Goal: Task Accomplishment & Management: Use online tool/utility

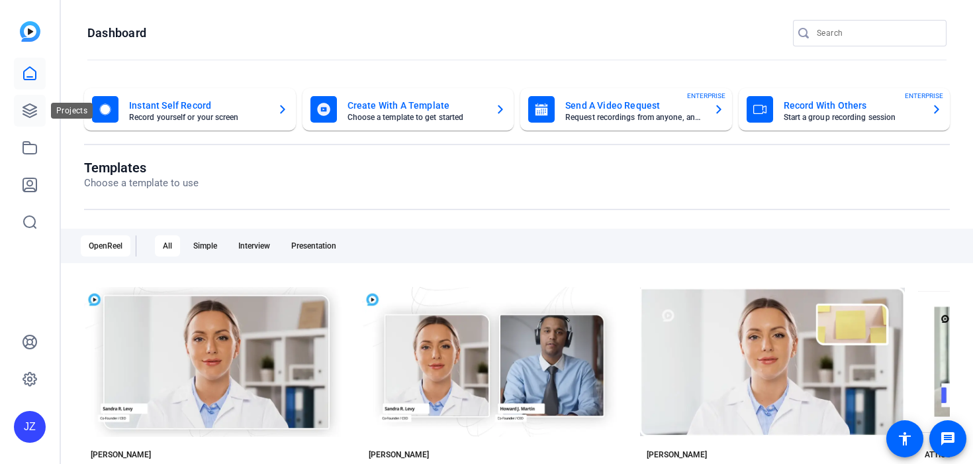
click at [28, 115] on icon at bounding box center [30, 111] width 16 height 16
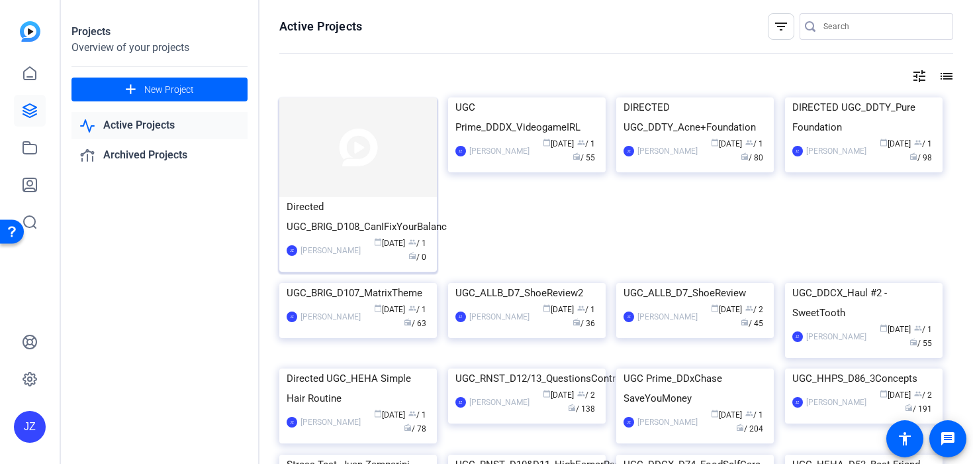
click at [375, 223] on div "Directed UGC_BRIG_D108_CanIFixYourBalanc" at bounding box center [358, 217] width 143 height 40
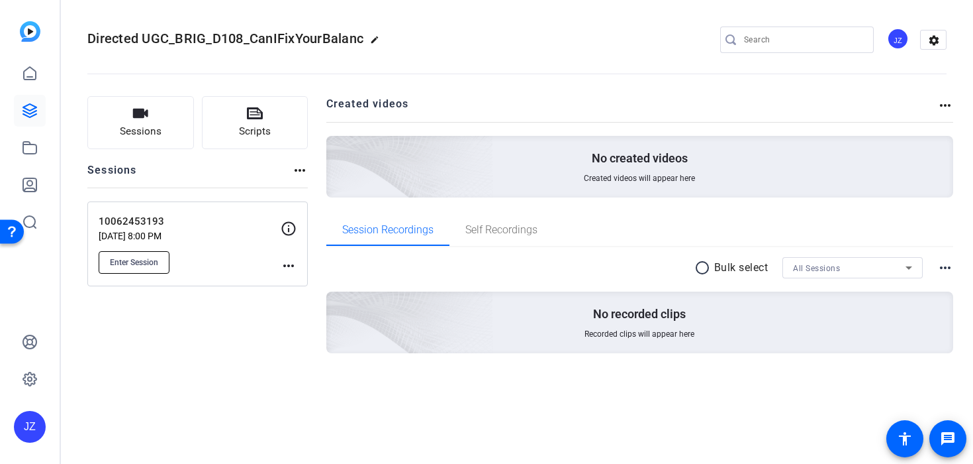
click at [167, 253] on button "Enter Session" at bounding box center [134, 262] width 71 height 23
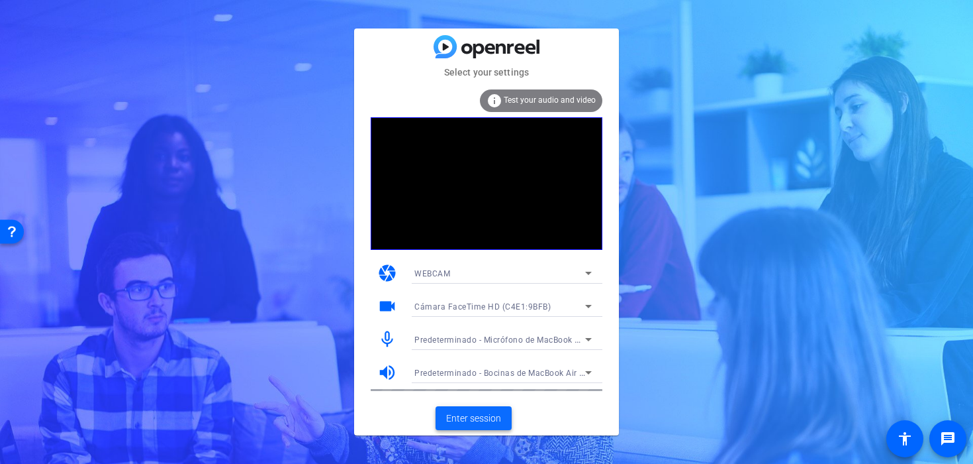
click at [486, 422] on span "Enter session" at bounding box center [473, 418] width 55 height 14
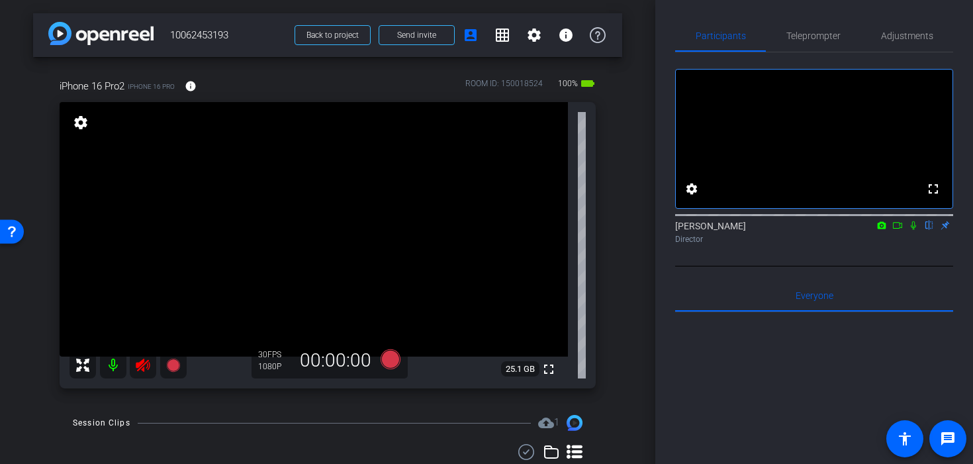
click at [138, 362] on icon at bounding box center [143, 364] width 14 height 13
click at [915, 36] on span "Adjustments" at bounding box center [907, 35] width 52 height 9
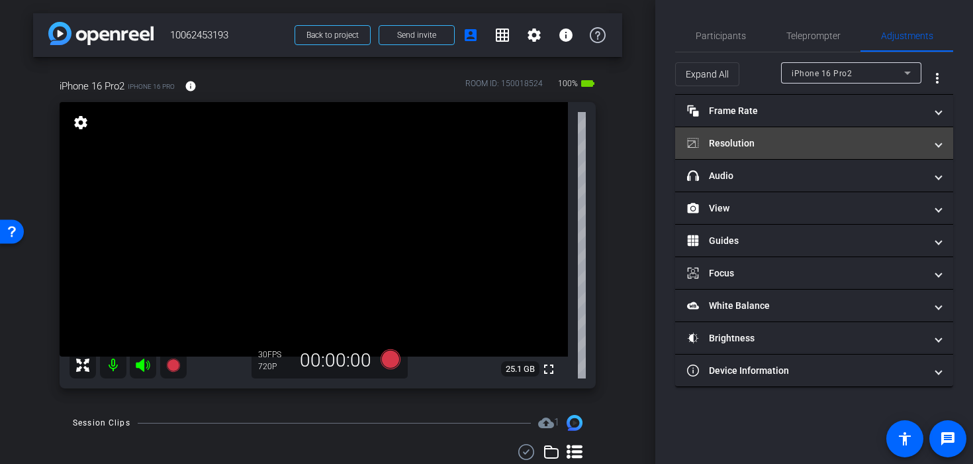
click at [787, 138] on mat-panel-title "Resolution" at bounding box center [806, 143] width 238 height 14
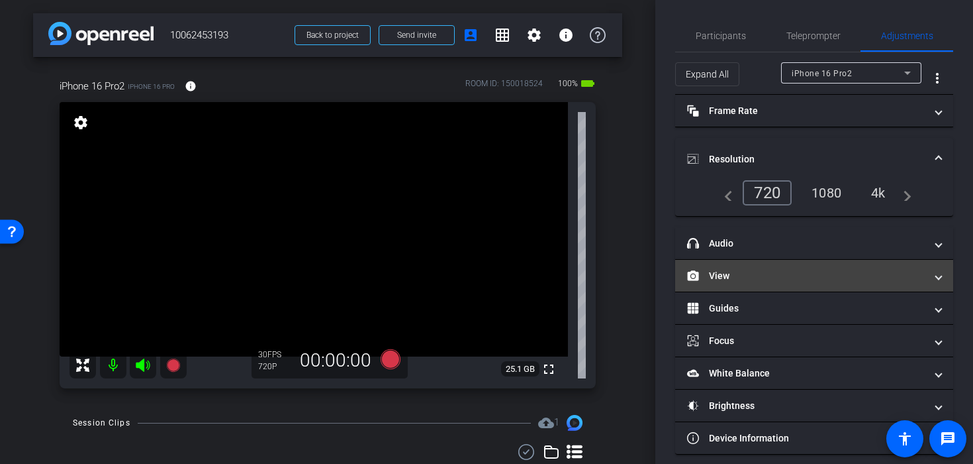
click at [783, 275] on mat-panel-title "View" at bounding box center [806, 276] width 238 height 14
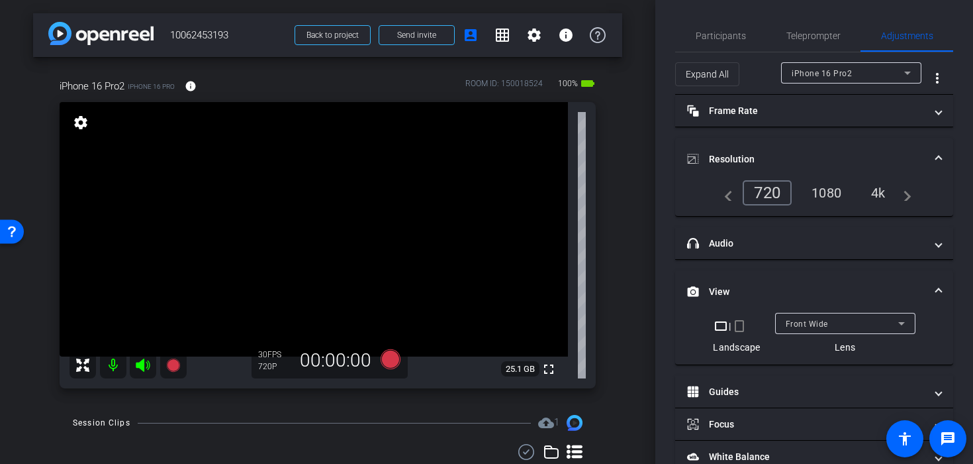
click at [740, 329] on mat-icon "crop_portrait" at bounding box center [740, 326] width 16 height 16
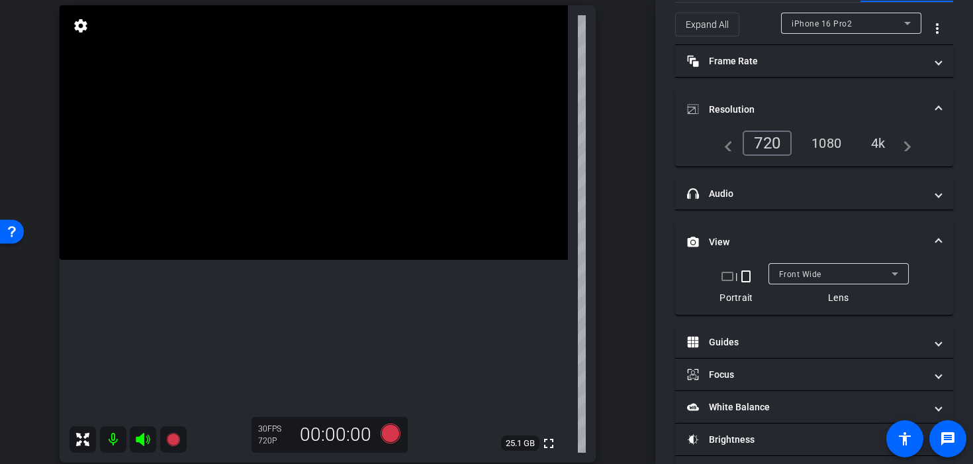
scroll to position [105, 0]
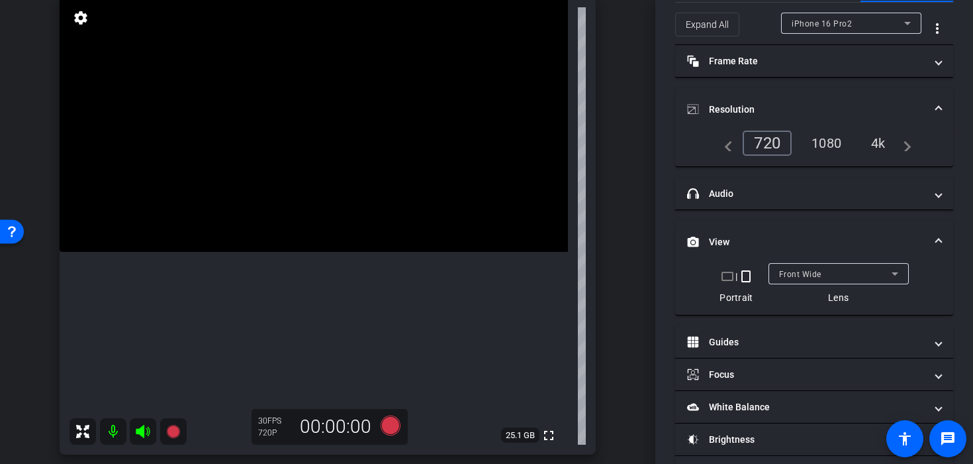
click at [818, 140] on div "1080" at bounding box center [827, 143] width 50 height 23
click at [797, 279] on div "Front Wide" at bounding box center [835, 274] width 113 height 17
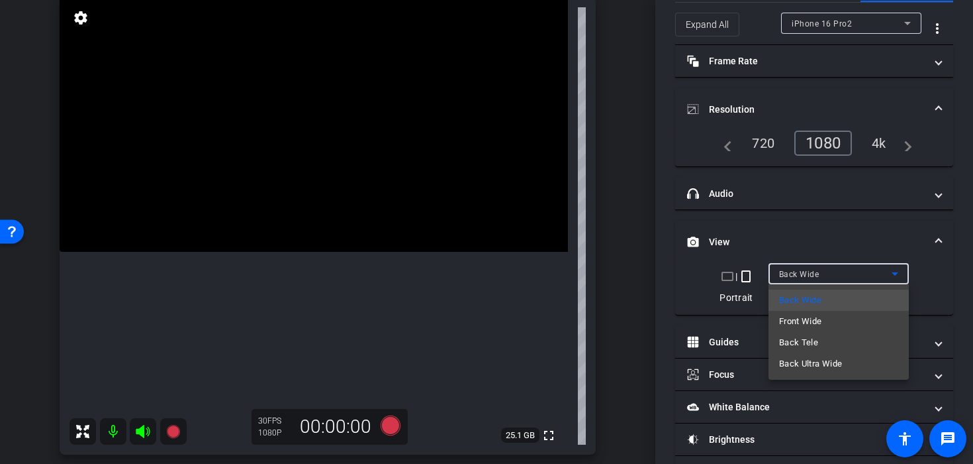
click at [658, 287] on div at bounding box center [486, 232] width 973 height 464
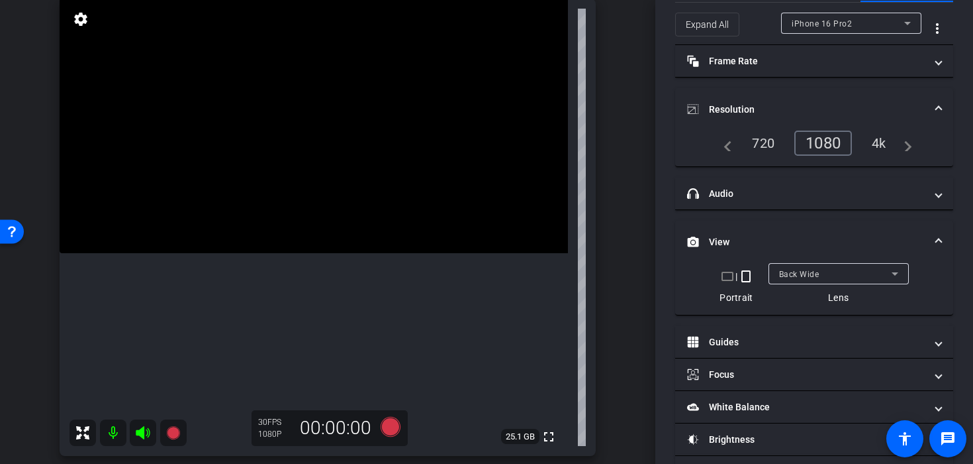
scroll to position [101, 0]
click at [392, 434] on icon at bounding box center [391, 429] width 20 height 20
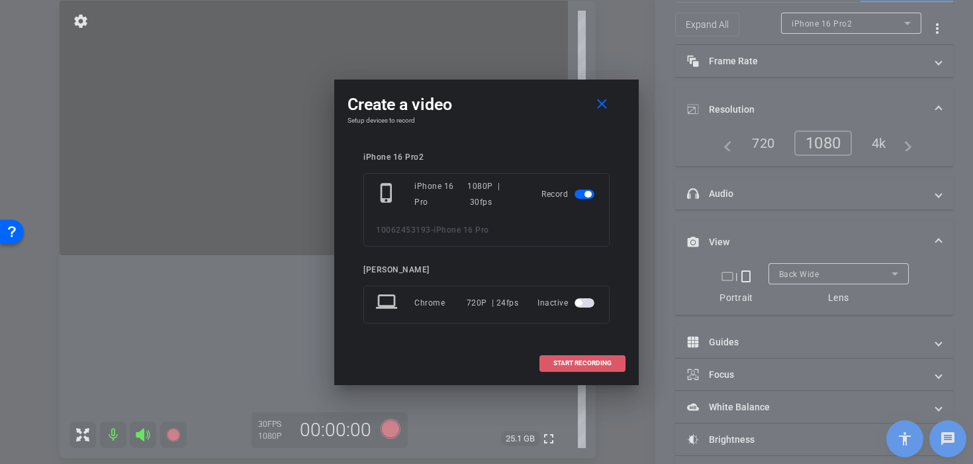
click at [578, 374] on span at bounding box center [582, 363] width 85 height 32
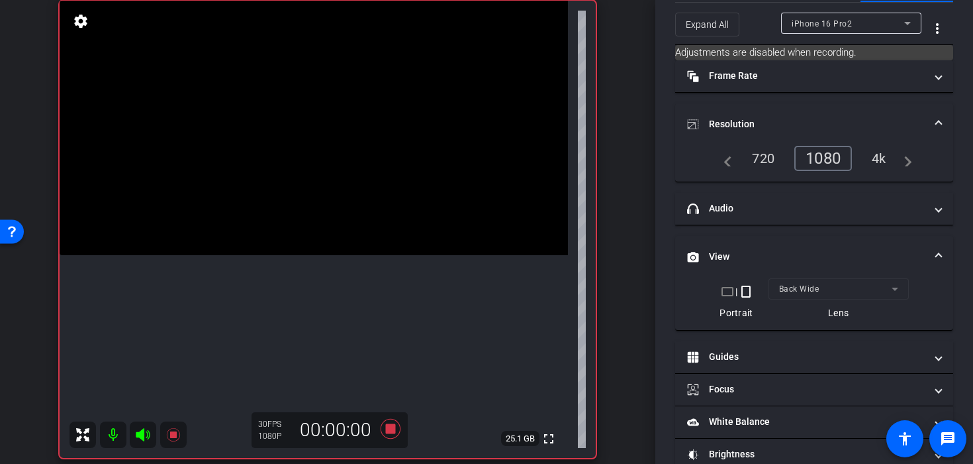
click at [331, 206] on video at bounding box center [314, 128] width 509 height 254
click at [336, 205] on div at bounding box center [331, 205] width 33 height 33
click at [337, 213] on div at bounding box center [331, 205] width 33 height 33
click at [342, 199] on video at bounding box center [314, 128] width 509 height 254
click at [394, 432] on icon at bounding box center [391, 429] width 20 height 20
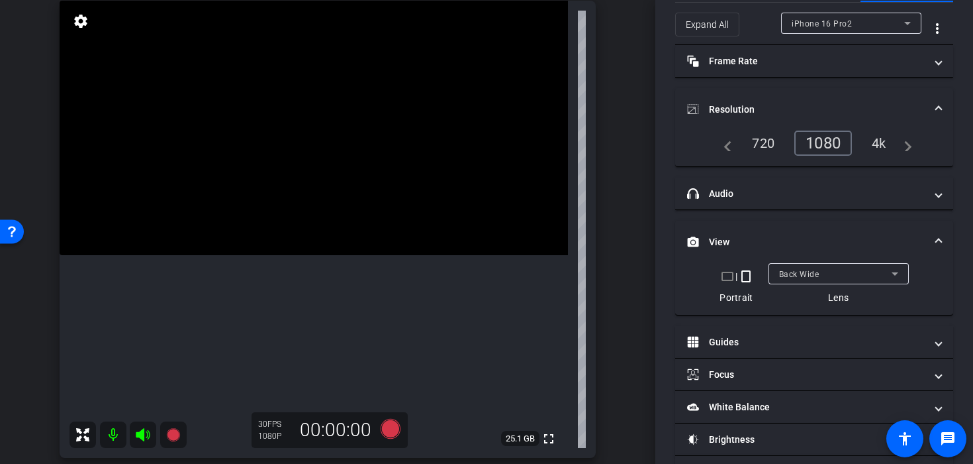
drag, startPoint x: 507, startPoint y: 273, endPoint x: 621, endPoint y: 253, distance: 116.3
click at [612, 253] on div "iPhone 16 Pro2 iPhone 16 Pro info ROOM ID: 150018524 100% battery_std fullscree…" at bounding box center [327, 213] width 589 height 515
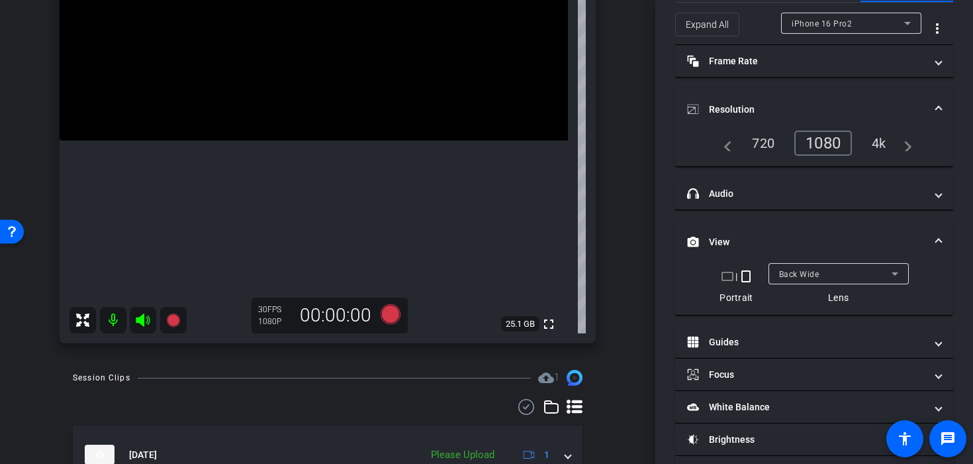
scroll to position [283, 0]
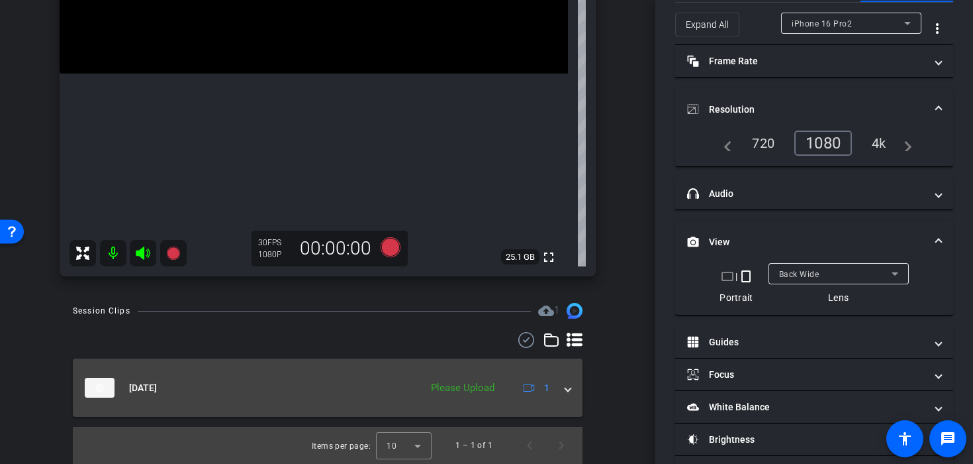
click at [573, 395] on mat-expansion-panel-header "[DATE] Please Upload 1" at bounding box center [328, 387] width 510 height 58
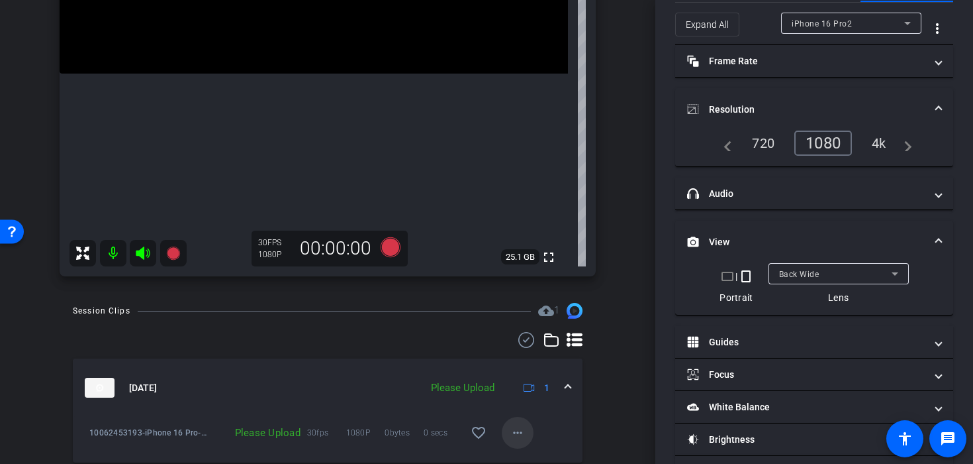
click at [524, 427] on mat-icon "more_horiz" at bounding box center [518, 432] width 16 height 16
click at [602, 391] on div at bounding box center [486, 232] width 973 height 464
click at [521, 430] on mat-icon "more_horiz" at bounding box center [518, 432] width 16 height 16
click at [522, 375] on span "Upload" at bounding box center [539, 372] width 53 height 16
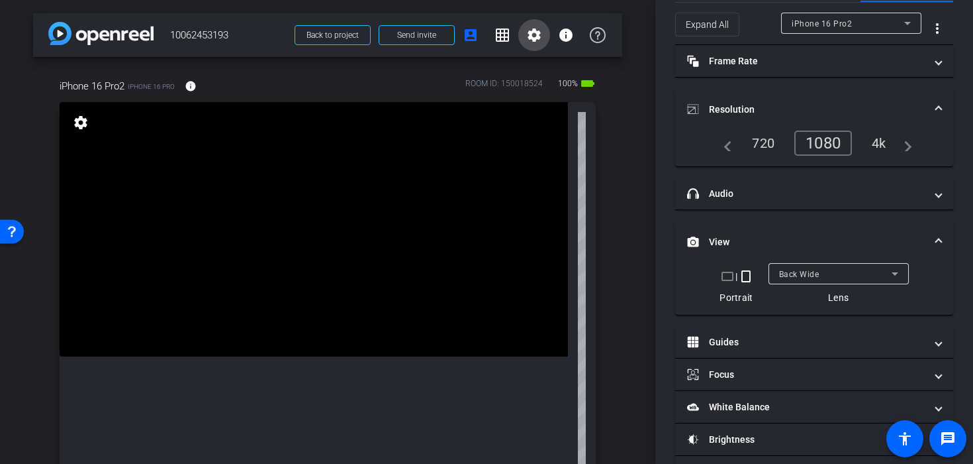
click at [538, 36] on mat-icon "settings" at bounding box center [534, 35] width 16 height 16
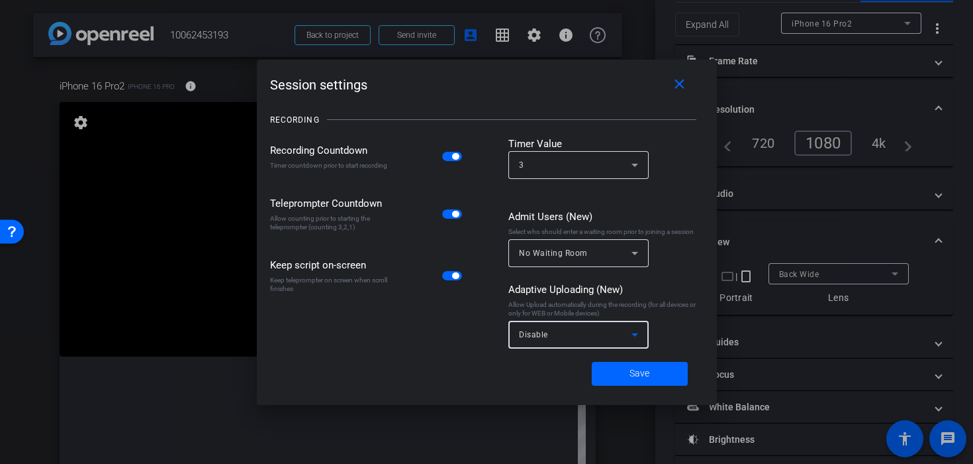
click at [601, 340] on div "Disable" at bounding box center [575, 334] width 113 height 17
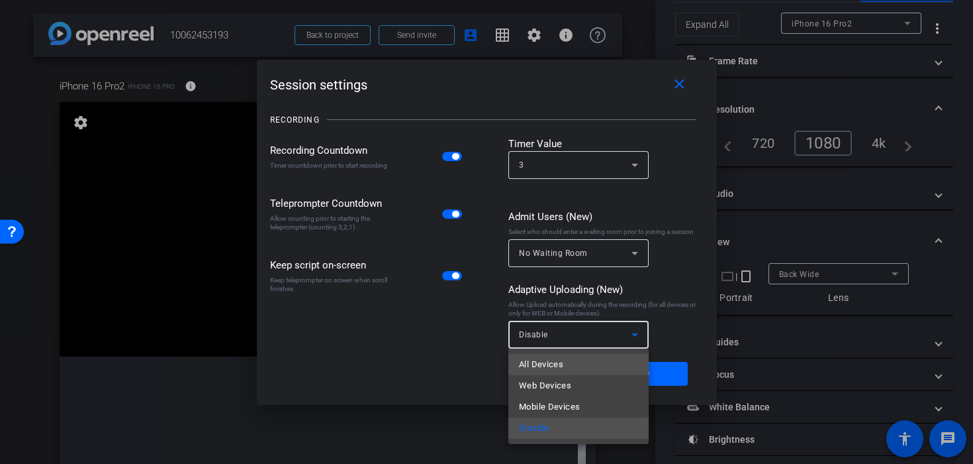
click at [592, 370] on mat-option "All Devices" at bounding box center [579, 364] width 140 height 21
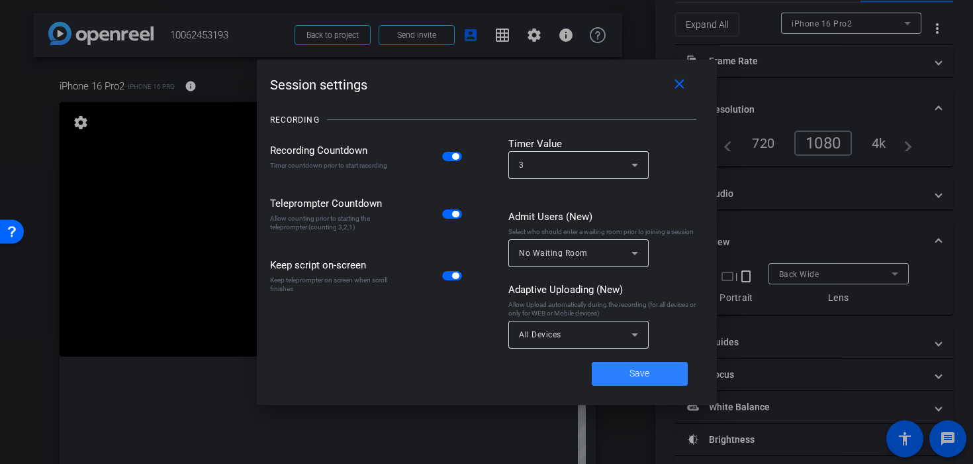
click at [621, 371] on span at bounding box center [640, 374] width 96 height 32
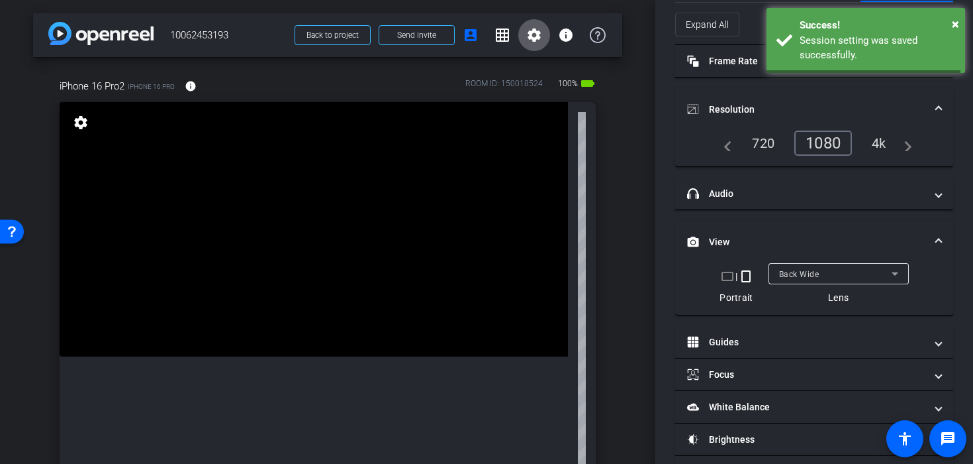
scroll to position [328, 0]
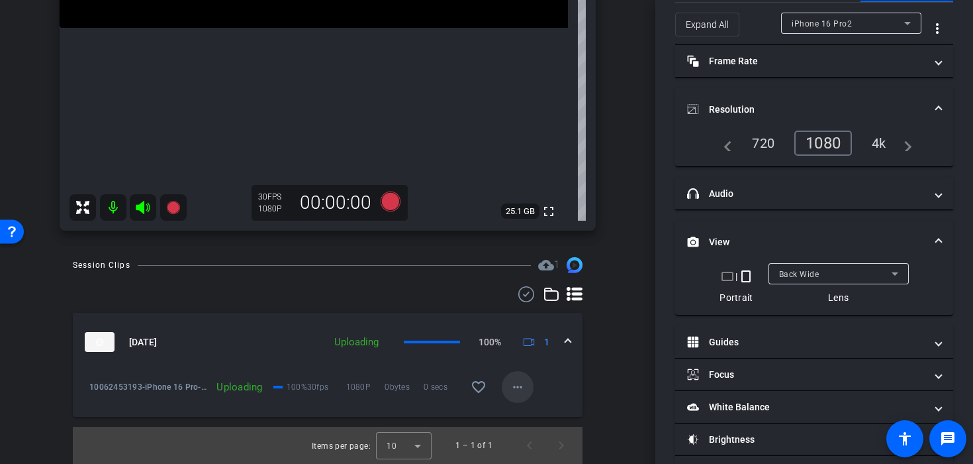
click at [518, 391] on mat-icon "more_horiz" at bounding box center [518, 387] width 16 height 16
click at [593, 379] on div at bounding box center [486, 232] width 973 height 464
click at [519, 387] on mat-icon "more_horiz" at bounding box center [518, 387] width 16 height 16
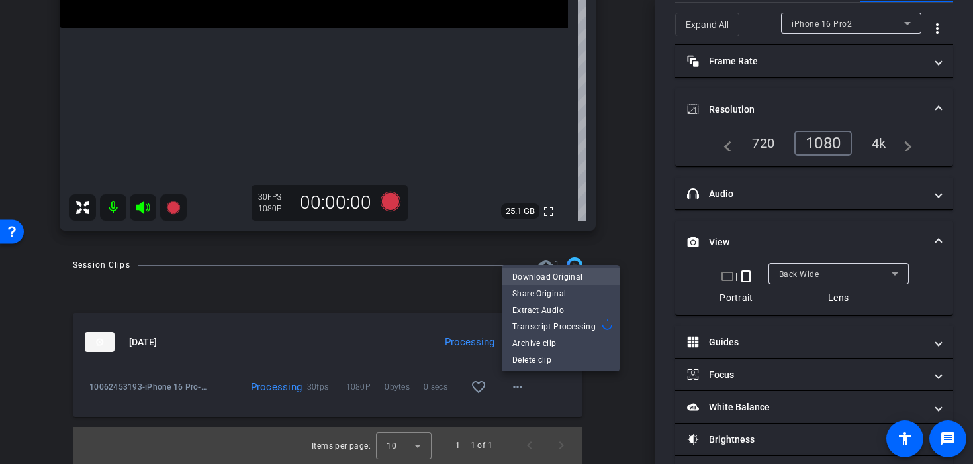
click at [542, 272] on span "Download Original" at bounding box center [561, 277] width 97 height 16
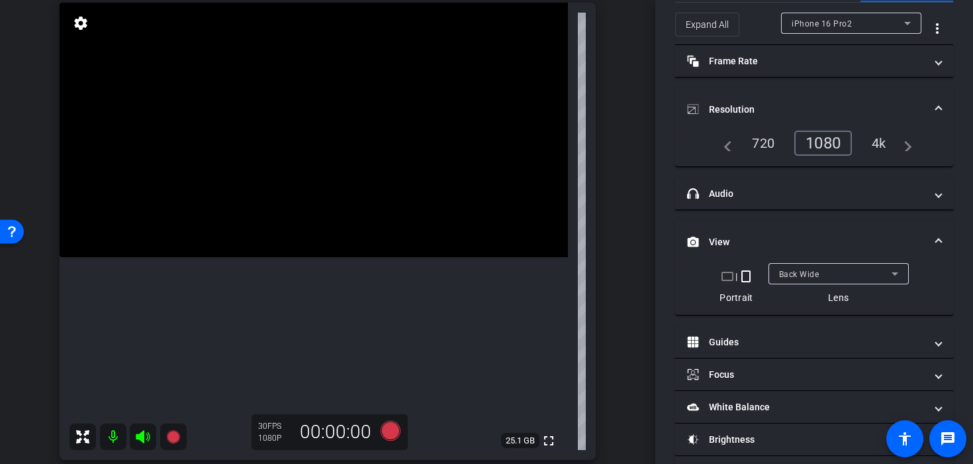
scroll to position [105, 0]
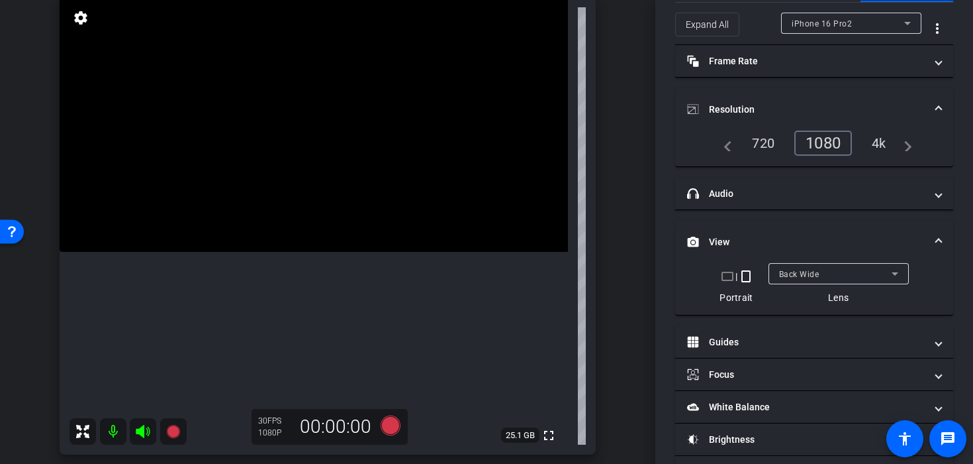
click at [330, 252] on video at bounding box center [314, 124] width 509 height 254
click at [389, 436] on icon at bounding box center [391, 425] width 32 height 24
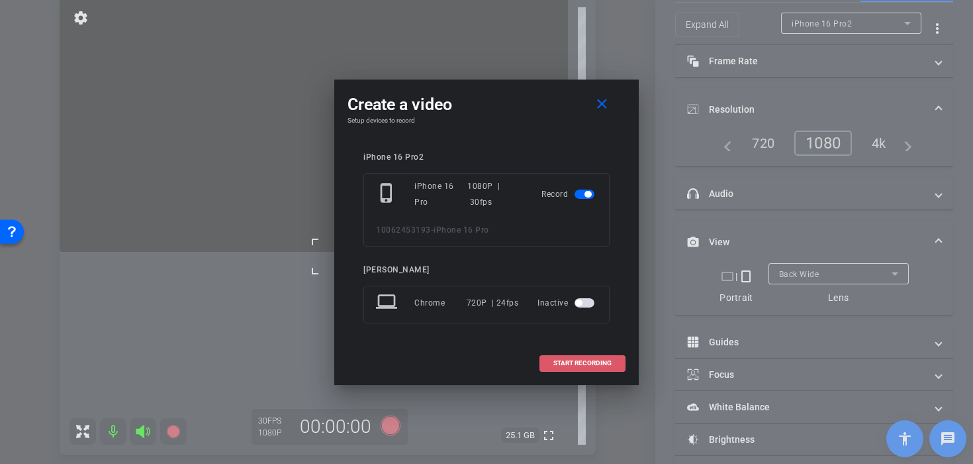
click at [558, 375] on span at bounding box center [582, 363] width 85 height 32
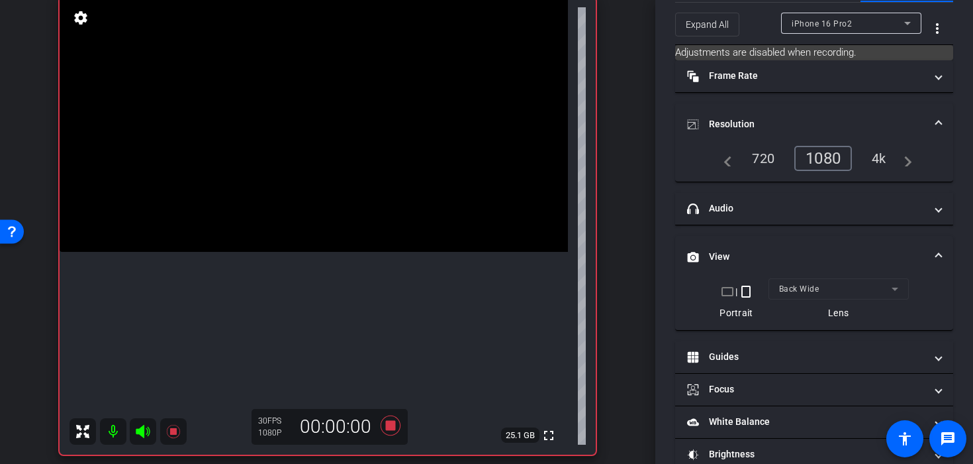
click at [336, 217] on video at bounding box center [314, 124] width 509 height 254
click at [336, 226] on div at bounding box center [336, 217] width 33 height 33
click at [320, 221] on div at bounding box center [336, 217] width 33 height 33
click at [309, 220] on video at bounding box center [314, 124] width 509 height 254
click at [303, 229] on div at bounding box center [308, 220] width 33 height 33
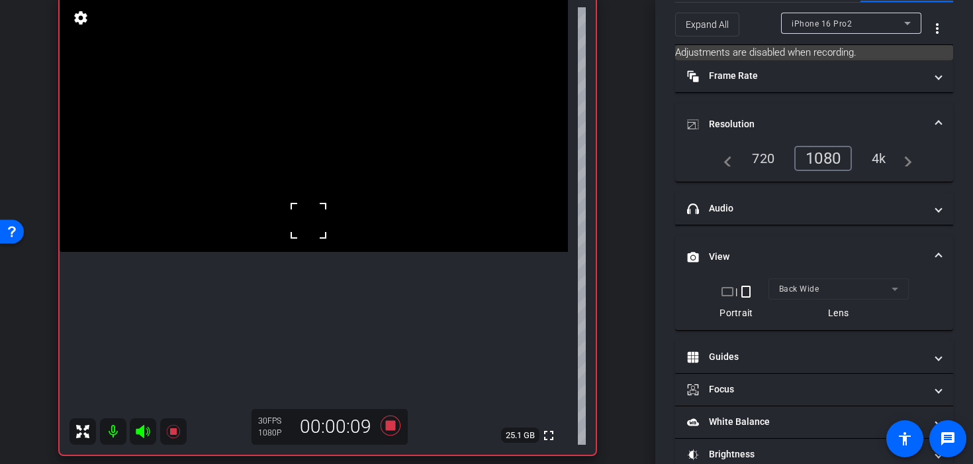
click at [297, 252] on video at bounding box center [314, 124] width 509 height 254
drag, startPoint x: 297, startPoint y: 224, endPoint x: 313, endPoint y: 211, distance: 20.7
click at [297, 224] on video at bounding box center [314, 124] width 509 height 254
click at [342, 209] on video at bounding box center [314, 124] width 509 height 254
click at [364, 210] on video at bounding box center [314, 124] width 509 height 254
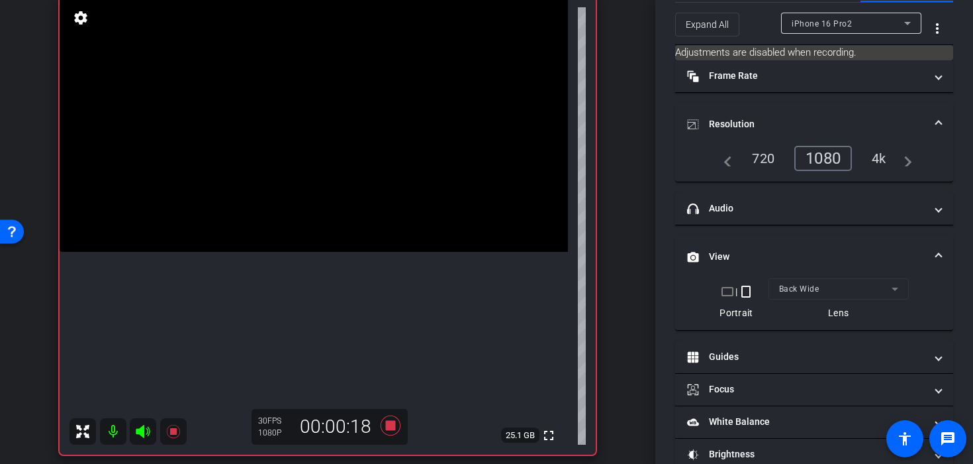
click at [364, 198] on video at bounding box center [314, 124] width 509 height 254
click at [343, 250] on video at bounding box center [314, 124] width 509 height 254
click at [352, 231] on video at bounding box center [314, 124] width 509 height 254
click at [352, 221] on div "fullscreen settings 25.1 GB" at bounding box center [328, 225] width 536 height 457
click at [392, 428] on icon at bounding box center [391, 425] width 20 height 20
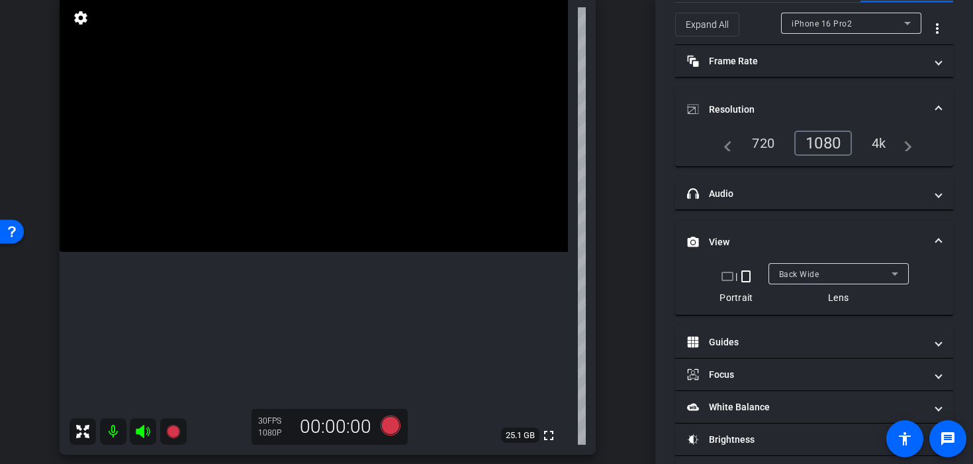
click at [335, 187] on video at bounding box center [314, 124] width 509 height 254
click at [316, 199] on video at bounding box center [314, 124] width 509 height 254
click at [389, 428] on icon at bounding box center [391, 425] width 20 height 20
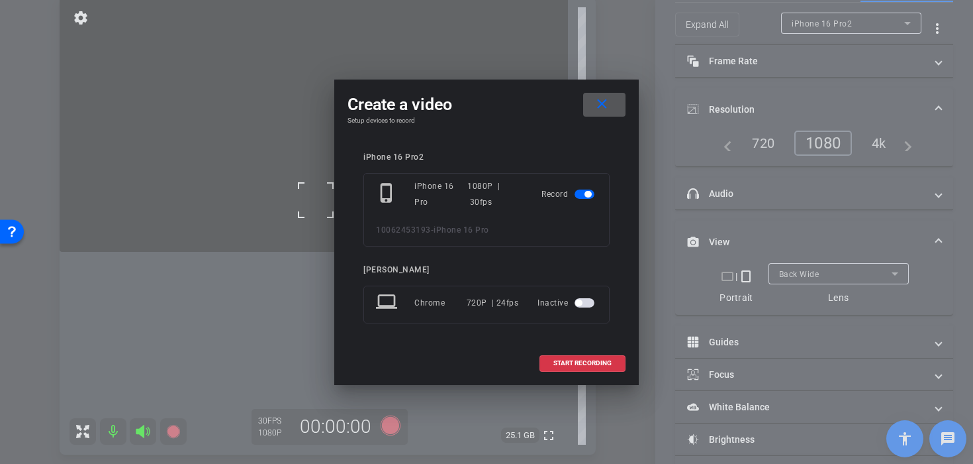
click at [559, 379] on div "Create a video close Setup devices to record iPhone 16 Pro2 phone_iphone iPhone…" at bounding box center [486, 231] width 305 height 305
click at [569, 370] on span at bounding box center [582, 363] width 85 height 32
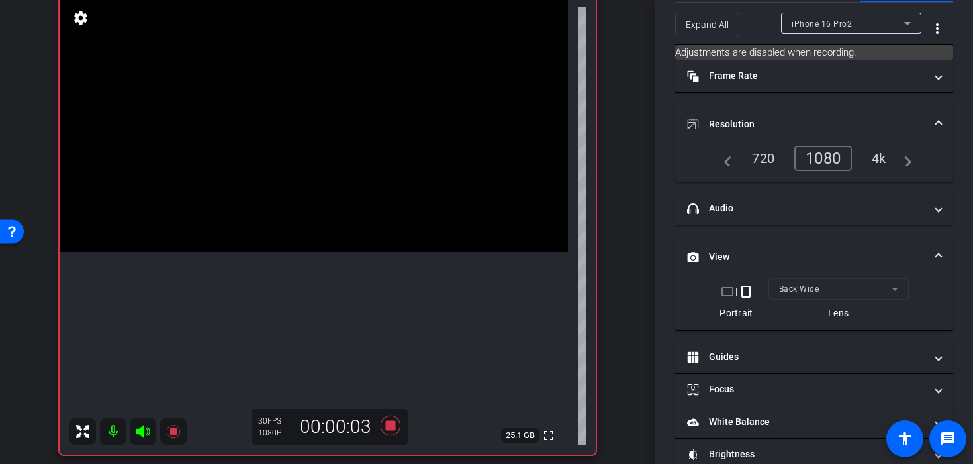
click at [323, 221] on video at bounding box center [314, 124] width 509 height 254
click at [258, 252] on video at bounding box center [314, 124] width 509 height 254
click at [320, 252] on video at bounding box center [314, 124] width 509 height 254
click at [336, 249] on div at bounding box center [320, 256] width 33 height 33
click at [371, 179] on video at bounding box center [314, 124] width 509 height 254
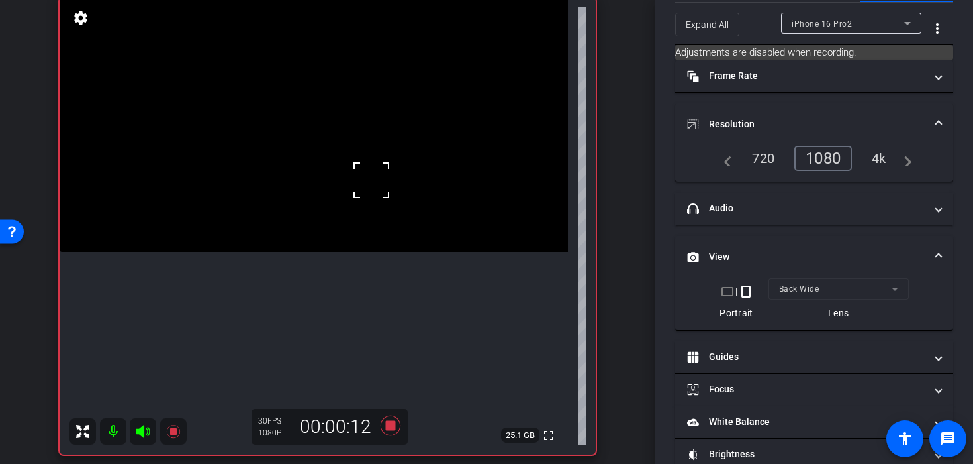
click at [368, 190] on div at bounding box center [371, 180] width 33 height 33
click at [330, 186] on video at bounding box center [314, 124] width 509 height 254
click at [330, 186] on div at bounding box center [329, 186] width 33 height 33
click at [316, 207] on video at bounding box center [314, 124] width 509 height 254
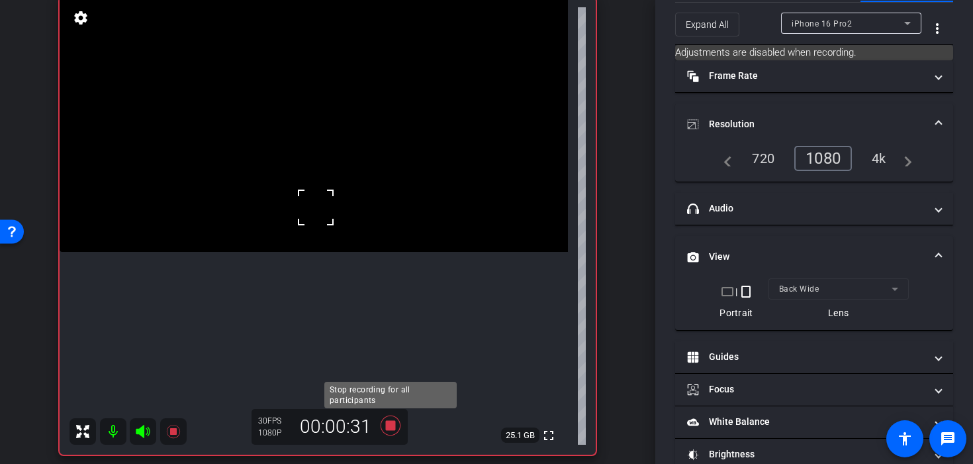
click at [393, 427] on icon at bounding box center [391, 425] width 20 height 20
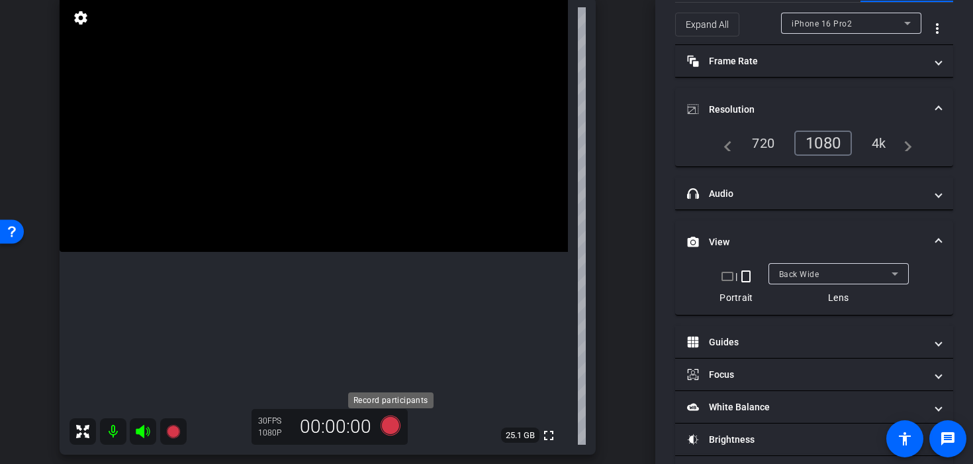
click at [398, 427] on icon at bounding box center [391, 425] width 20 height 20
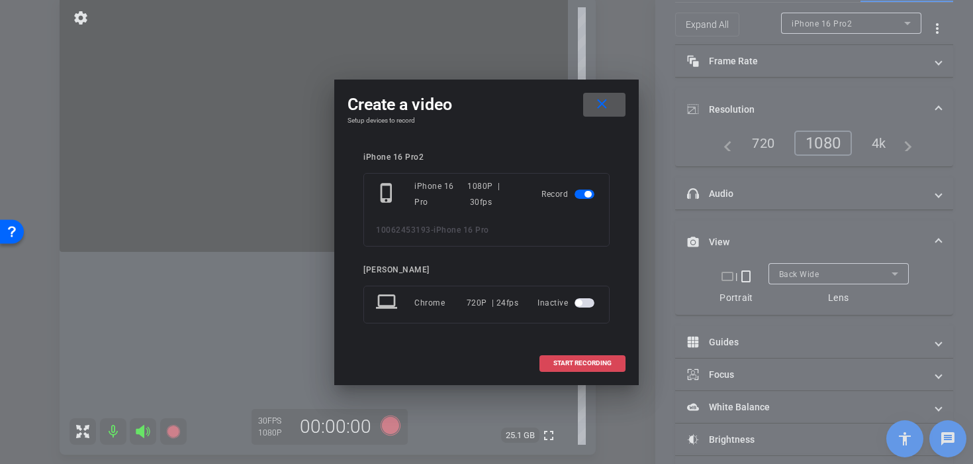
click at [554, 361] on span "START RECORDING" at bounding box center [583, 363] width 58 height 7
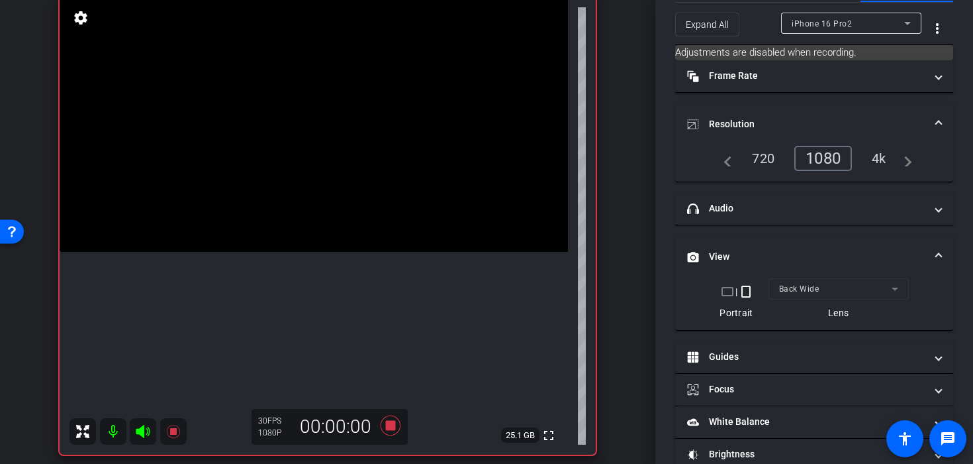
click at [335, 219] on video at bounding box center [314, 124] width 509 height 254
click at [337, 229] on div at bounding box center [335, 219] width 33 height 33
click at [311, 252] on video at bounding box center [314, 124] width 509 height 254
click at [331, 252] on video at bounding box center [314, 124] width 509 height 254
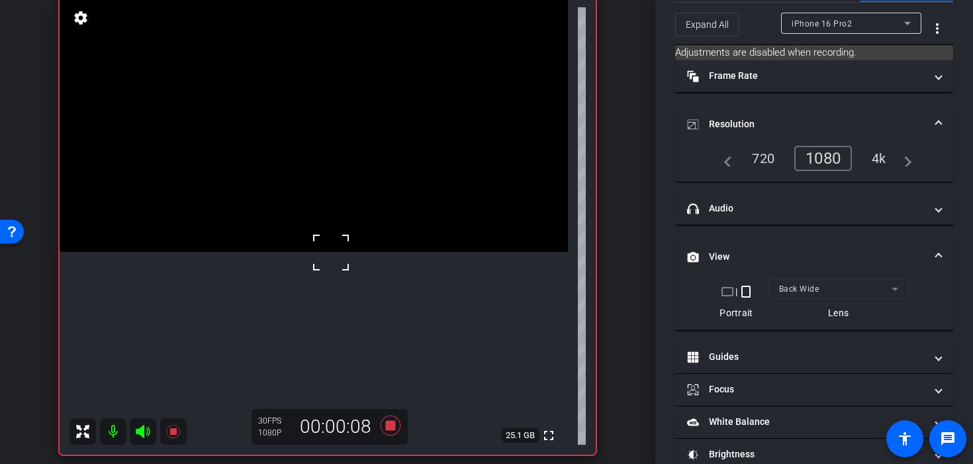
click at [383, 187] on video at bounding box center [314, 124] width 509 height 254
click at [380, 187] on div at bounding box center [382, 187] width 33 height 33
click at [369, 173] on div at bounding box center [382, 187] width 33 height 33
click at [353, 197] on video at bounding box center [314, 124] width 509 height 254
click at [349, 200] on video at bounding box center [314, 124] width 509 height 254
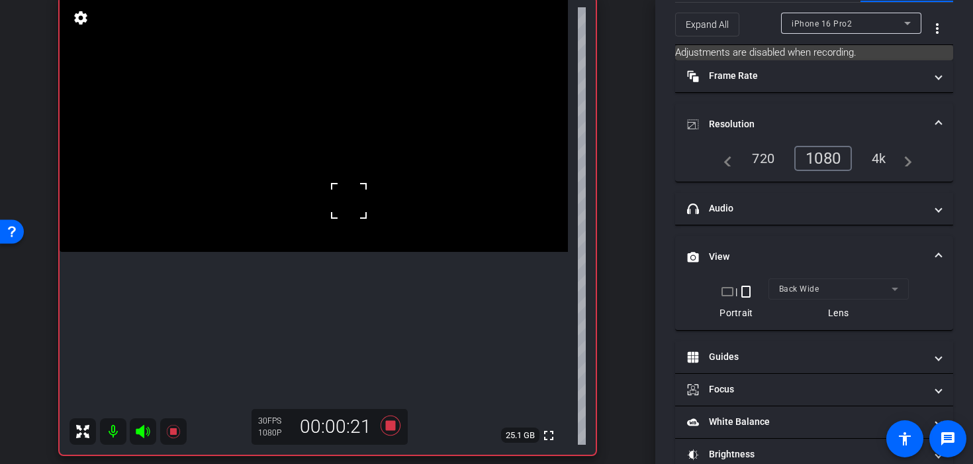
click at [334, 219] on video at bounding box center [314, 124] width 509 height 254
click at [340, 207] on div at bounding box center [334, 219] width 33 height 33
click at [393, 424] on icon at bounding box center [391, 425] width 20 height 20
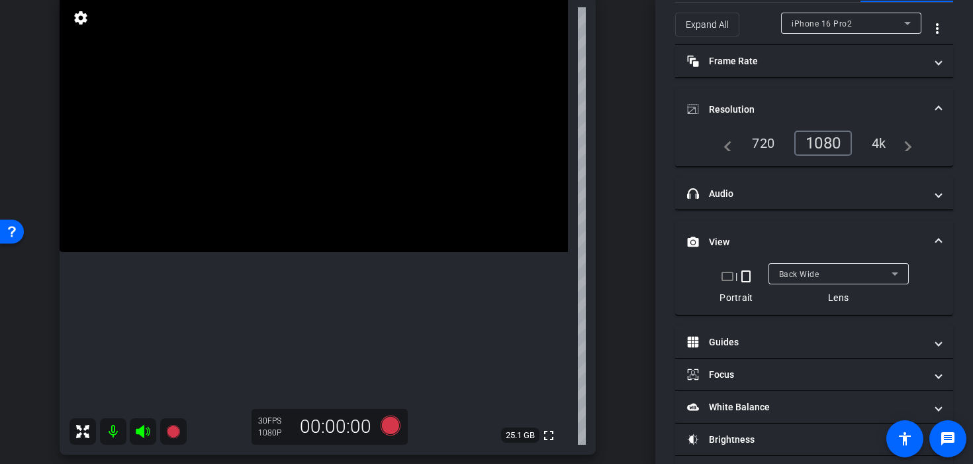
click at [331, 199] on video at bounding box center [314, 124] width 509 height 254
click at [331, 199] on div at bounding box center [331, 199] width 33 height 33
click at [338, 203] on video at bounding box center [314, 124] width 509 height 254
click at [338, 217] on div at bounding box center [337, 203] width 33 height 33
click at [389, 438] on div "30 FPS 1080P 00:00:00" at bounding box center [330, 427] width 156 height 36
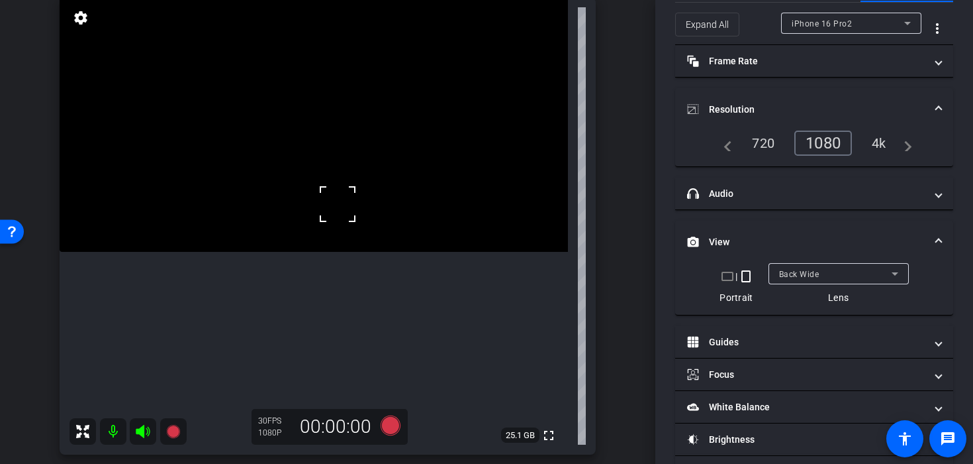
click at [392, 426] on icon at bounding box center [391, 425] width 20 height 20
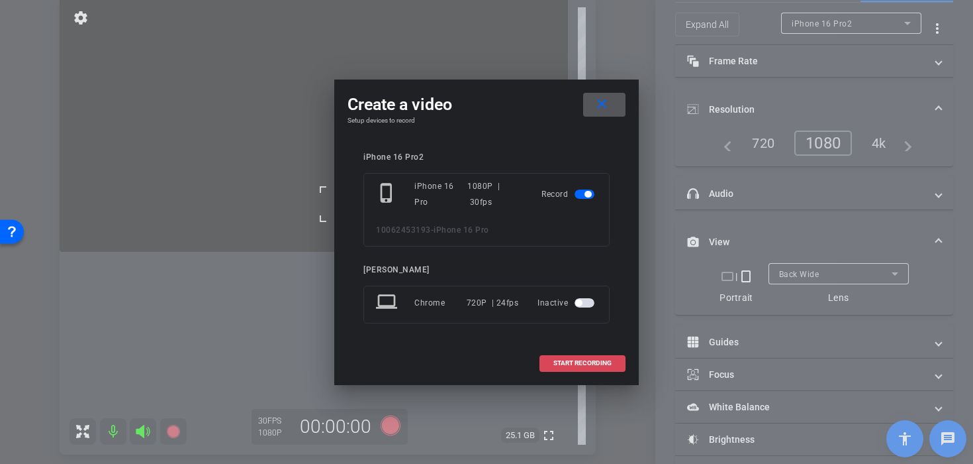
click at [576, 363] on span "START RECORDING" at bounding box center [583, 363] width 58 height 7
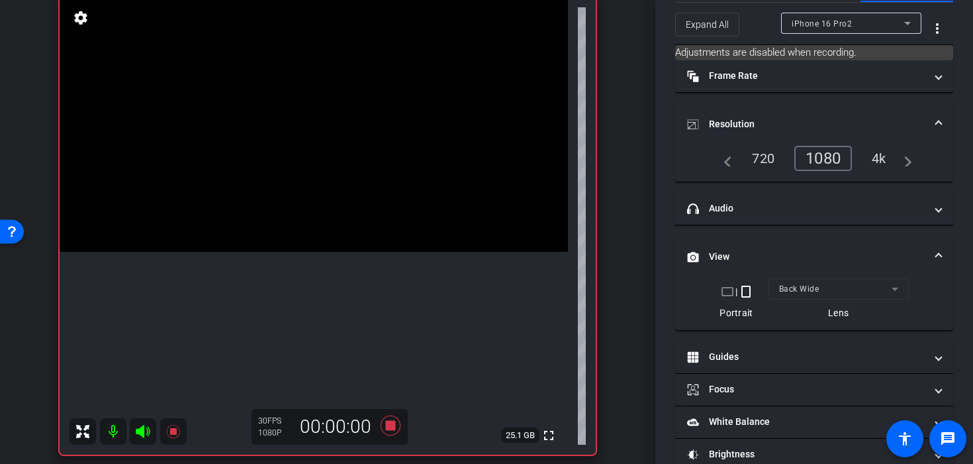
click at [332, 226] on video at bounding box center [314, 124] width 509 height 254
click at [289, 223] on video at bounding box center [314, 124] width 509 height 254
click at [324, 213] on video at bounding box center [314, 124] width 509 height 254
click at [394, 183] on video at bounding box center [314, 124] width 509 height 254
click at [367, 183] on video at bounding box center [314, 124] width 509 height 254
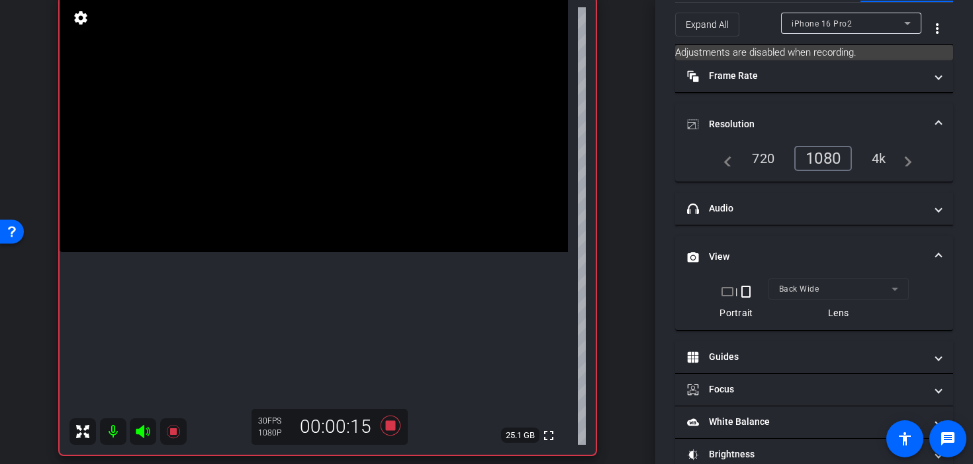
click at [359, 186] on video at bounding box center [314, 124] width 509 height 254
click at [355, 181] on video at bounding box center [314, 124] width 509 height 254
click at [354, 181] on div at bounding box center [354, 181] width 33 height 33
click at [354, 183] on video at bounding box center [314, 124] width 509 height 254
click at [393, 427] on icon at bounding box center [391, 425] width 20 height 20
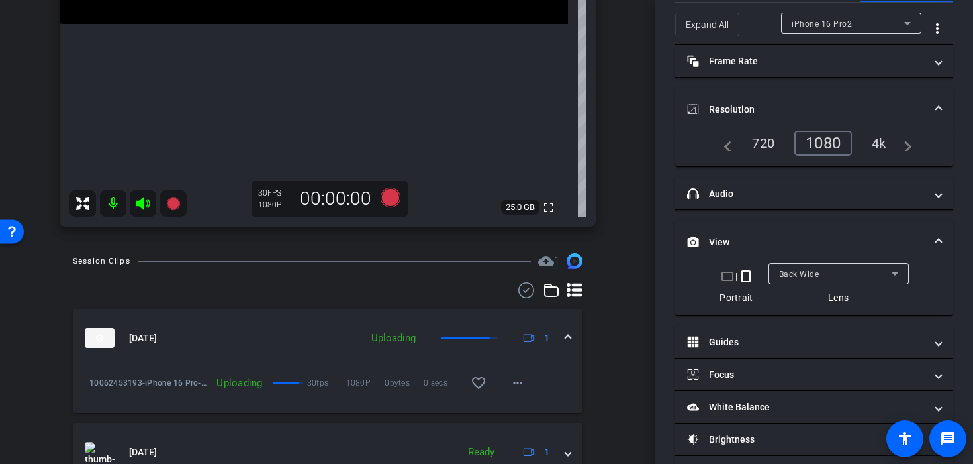
scroll to position [489, 0]
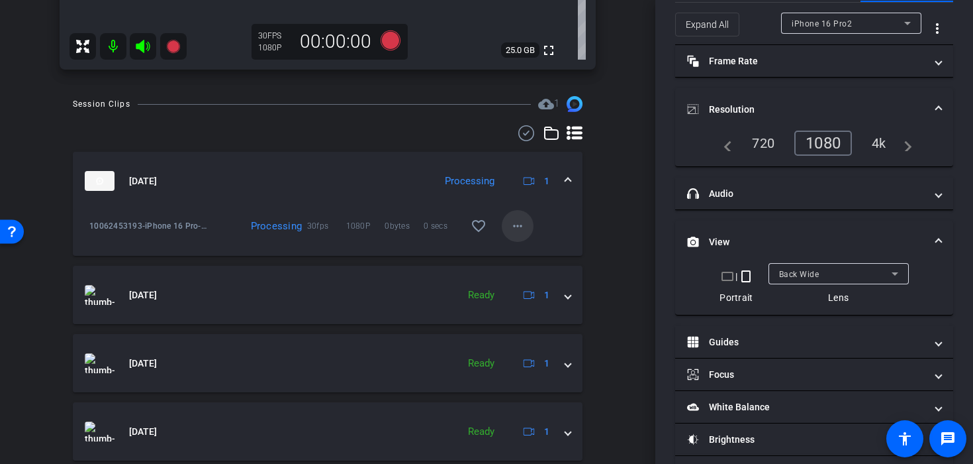
click at [520, 232] on mat-icon "more_horiz" at bounding box center [518, 226] width 16 height 16
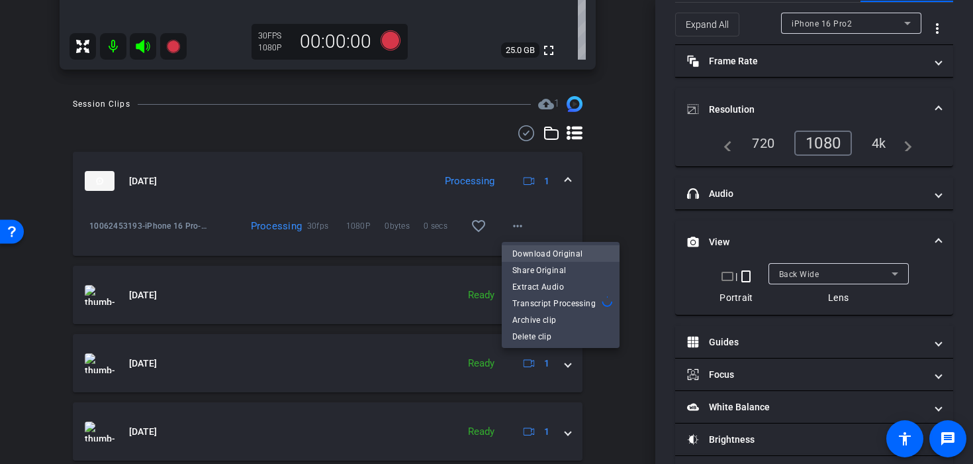
click at [535, 254] on span "Download Original" at bounding box center [561, 254] width 97 height 16
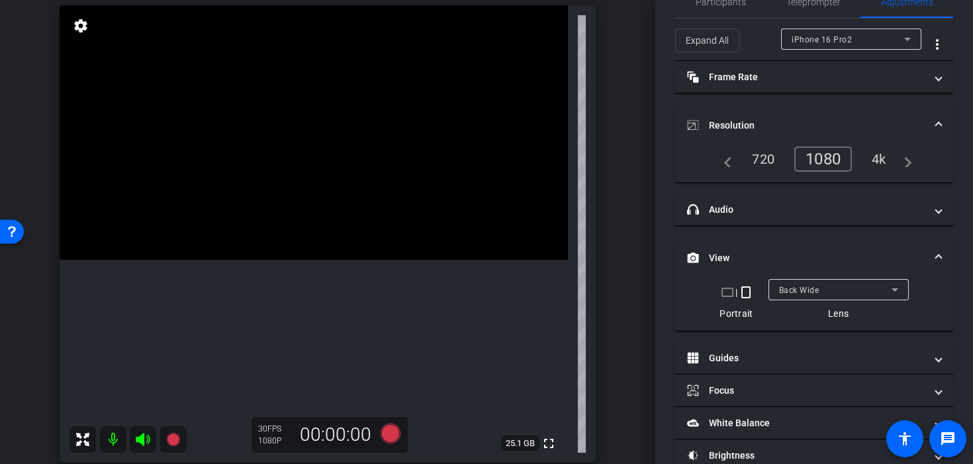
scroll to position [11, 0]
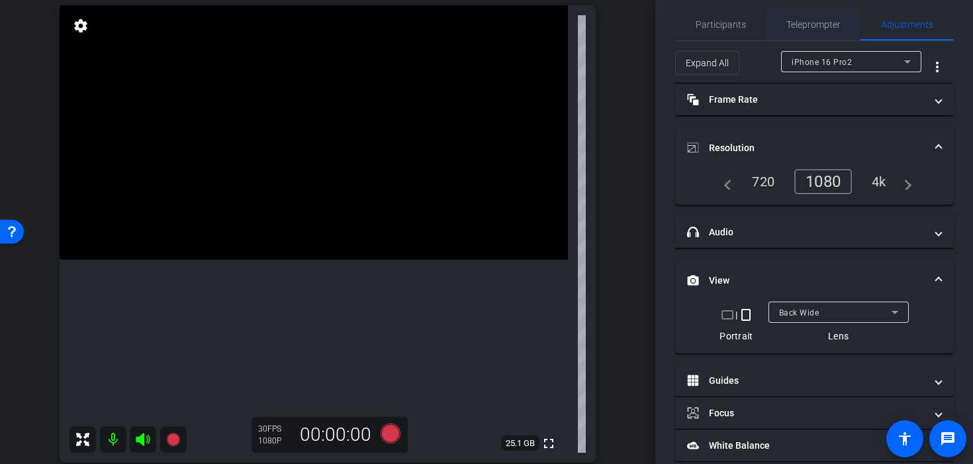
click at [807, 23] on span "Teleprompter" at bounding box center [814, 24] width 54 height 9
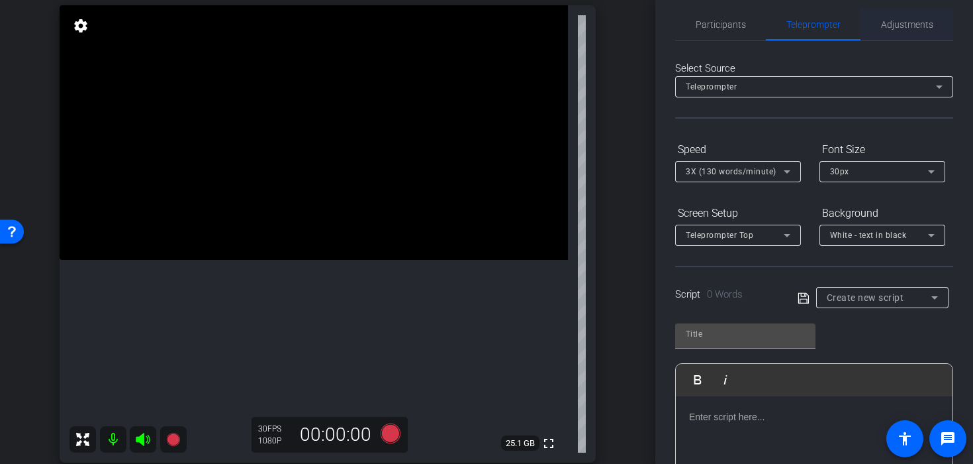
click at [889, 26] on span "Adjustments" at bounding box center [907, 24] width 52 height 9
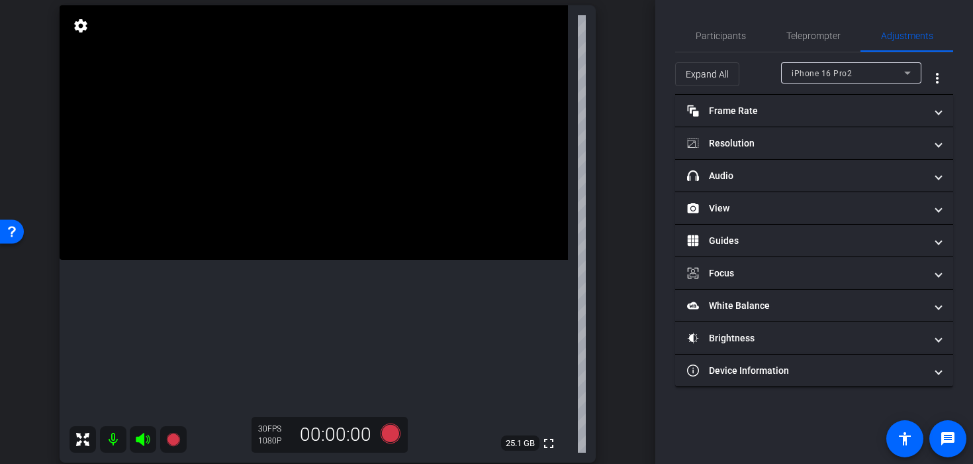
click at [392, 186] on video at bounding box center [314, 132] width 509 height 254
click at [389, 168] on video at bounding box center [314, 132] width 509 height 254
click at [415, 168] on video at bounding box center [314, 132] width 509 height 254
click at [348, 213] on video at bounding box center [314, 132] width 509 height 254
click at [410, 203] on video at bounding box center [314, 132] width 509 height 254
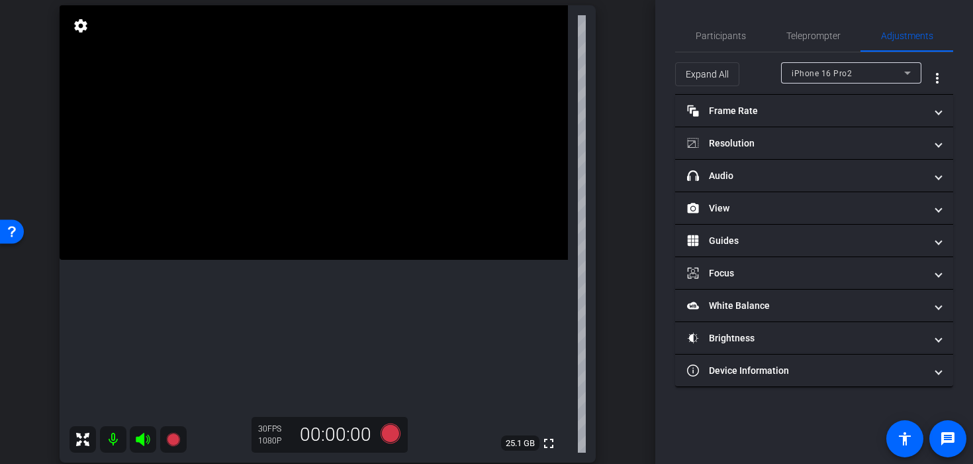
click at [342, 215] on video at bounding box center [314, 132] width 509 height 254
click at [334, 224] on div at bounding box center [342, 215] width 33 height 33
click at [391, 434] on icon at bounding box center [391, 433] width 20 height 20
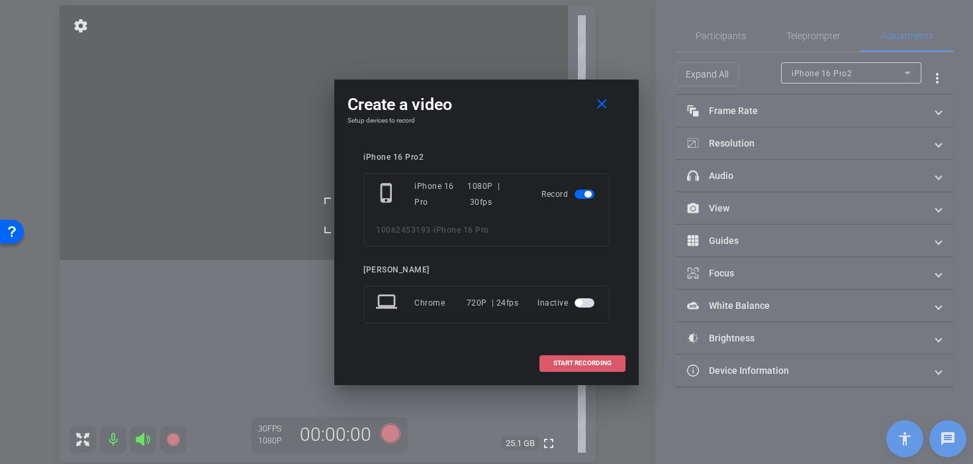
click at [552, 357] on span at bounding box center [582, 363] width 85 height 32
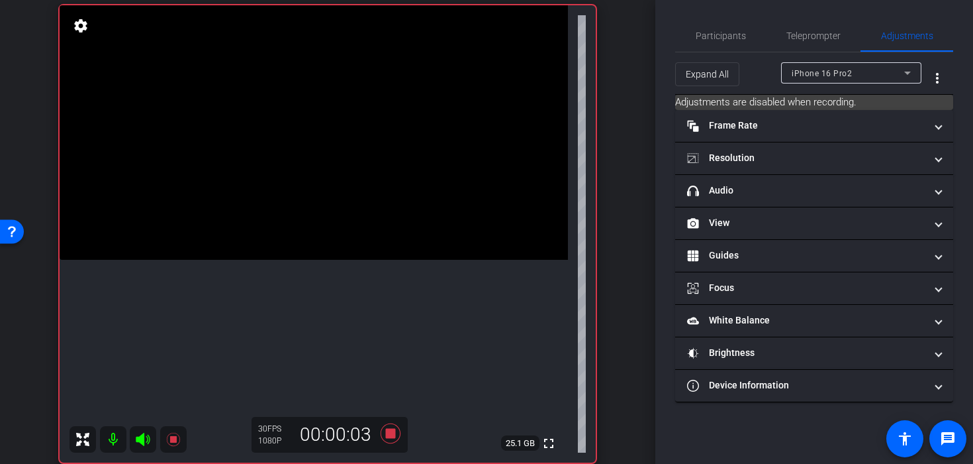
click at [350, 238] on video at bounding box center [314, 132] width 509 height 254
click at [287, 260] on video at bounding box center [314, 132] width 509 height 254
click at [304, 255] on div at bounding box center [287, 271] width 33 height 33
click at [315, 243] on video at bounding box center [314, 132] width 509 height 254
click at [319, 251] on div at bounding box center [314, 243] width 33 height 33
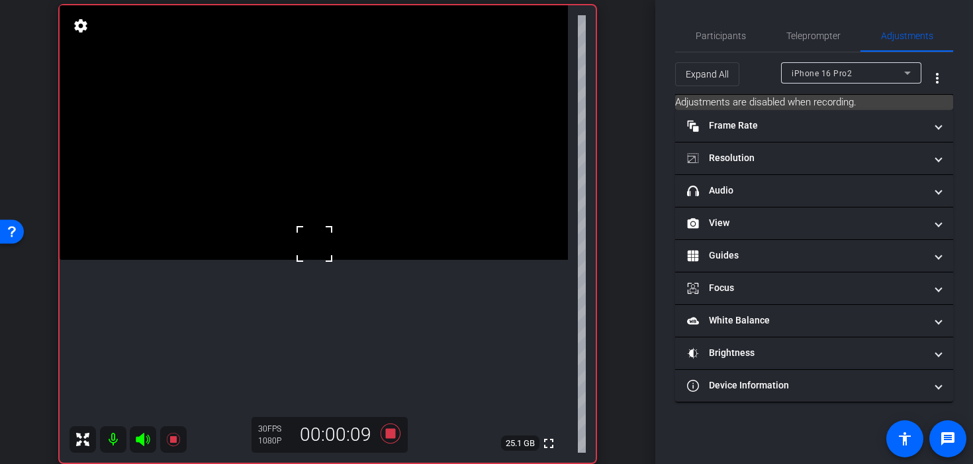
click at [417, 215] on video at bounding box center [314, 132] width 509 height 254
click at [405, 191] on video at bounding box center [314, 132] width 509 height 254
click at [387, 201] on video at bounding box center [314, 132] width 509 height 254
click at [368, 213] on video at bounding box center [314, 132] width 509 height 254
click at [214, 250] on video at bounding box center [314, 132] width 509 height 254
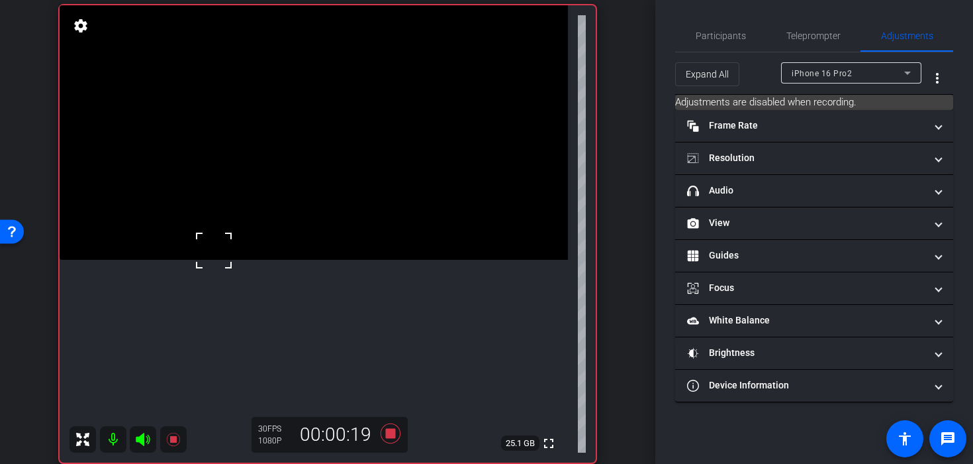
click at [273, 260] on video at bounding box center [314, 132] width 509 height 254
click at [354, 211] on video at bounding box center [314, 132] width 509 height 254
click at [357, 211] on div at bounding box center [354, 211] width 33 height 33
click at [312, 216] on video at bounding box center [314, 132] width 509 height 254
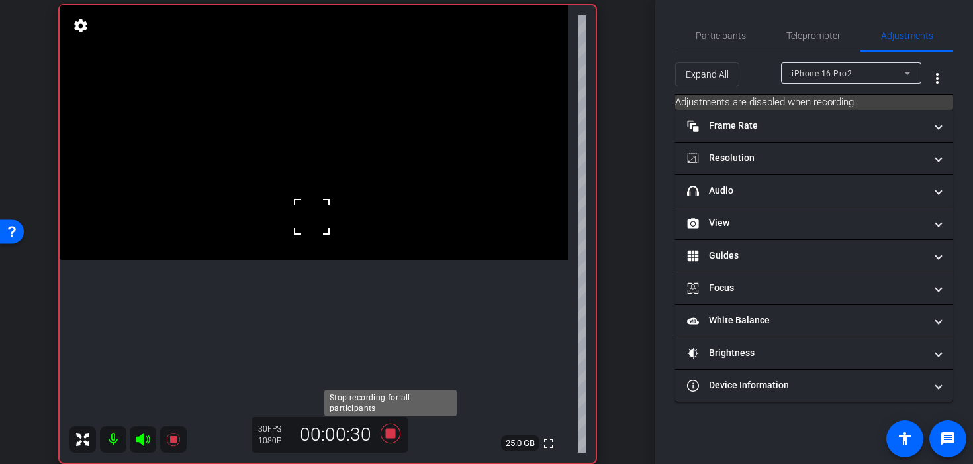
click at [390, 433] on icon at bounding box center [391, 433] width 20 height 20
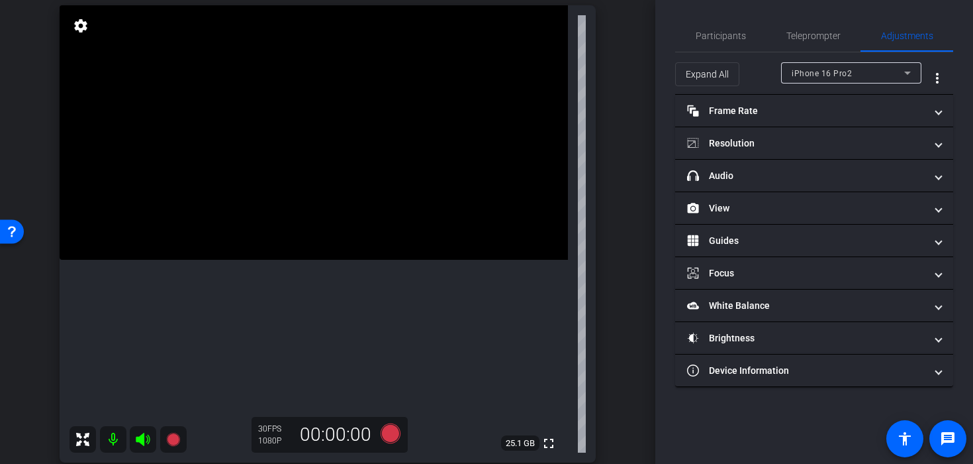
click at [356, 237] on video at bounding box center [314, 132] width 509 height 254
click at [422, 178] on video at bounding box center [314, 132] width 509 height 254
click at [385, 178] on video at bounding box center [314, 132] width 509 height 254
click at [386, 185] on div at bounding box center [384, 178] width 33 height 33
click at [346, 249] on video at bounding box center [314, 132] width 509 height 254
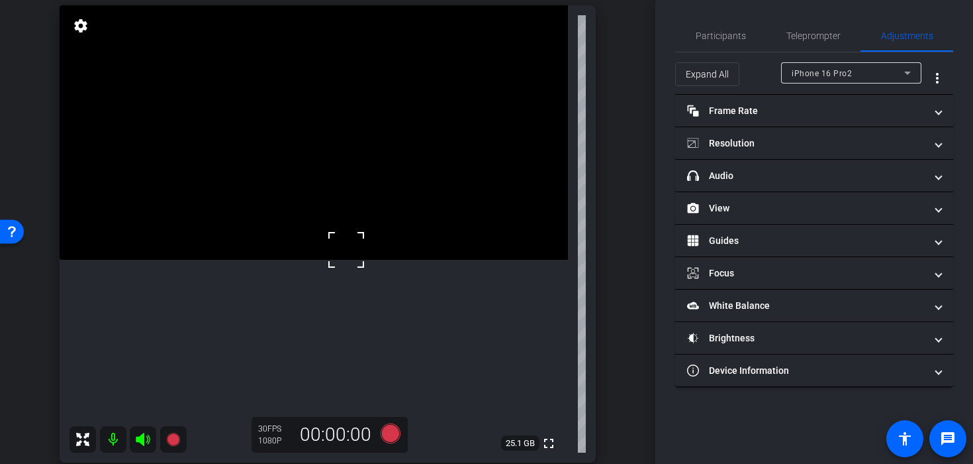
click at [346, 249] on div at bounding box center [346, 249] width 33 height 33
click at [389, 438] on icon at bounding box center [391, 433] width 20 height 20
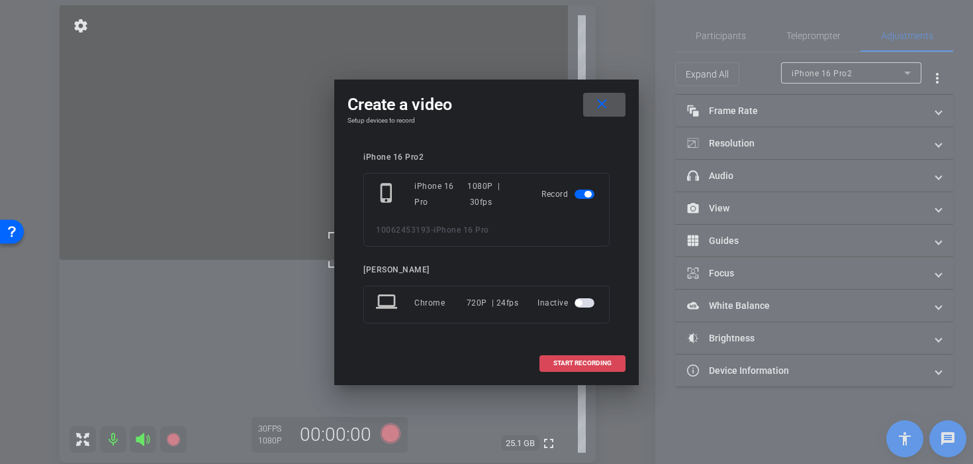
click at [550, 368] on span at bounding box center [582, 363] width 85 height 32
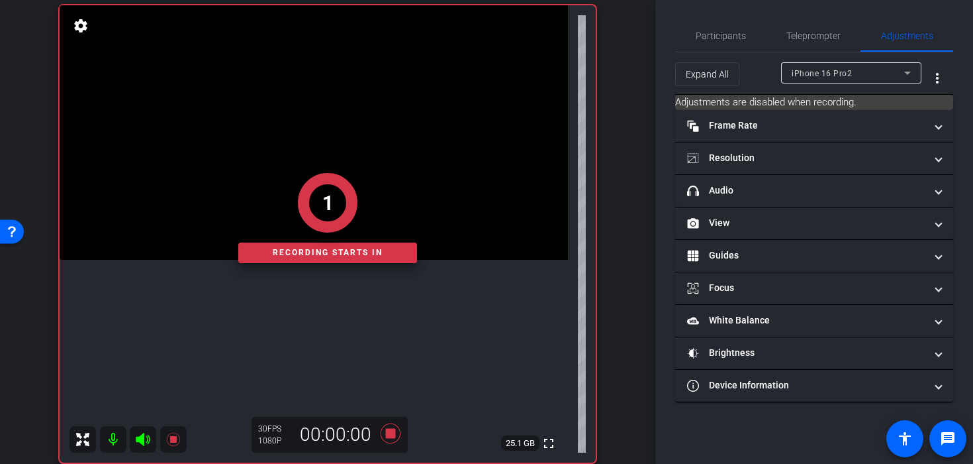
click at [329, 213] on div "1" at bounding box center [327, 203] width 11 height 30
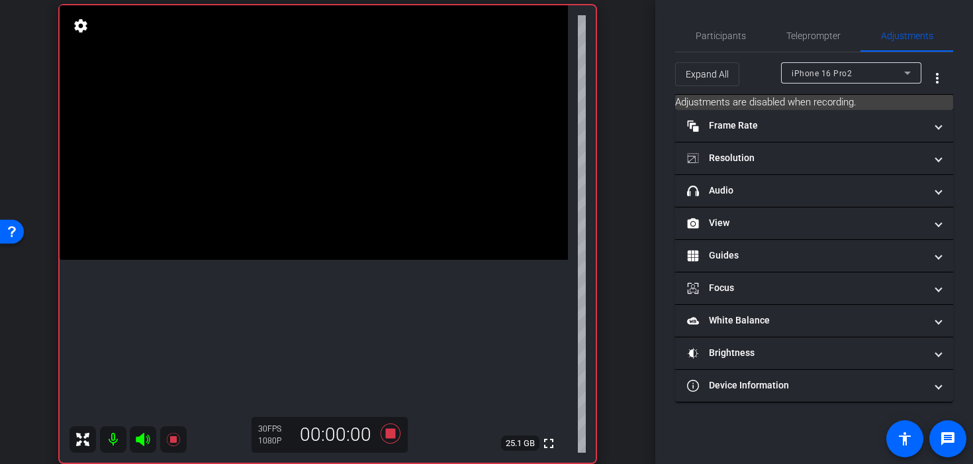
click at [329, 214] on video at bounding box center [314, 132] width 509 height 254
click at [330, 229] on div at bounding box center [329, 214] width 33 height 33
click at [334, 241] on video at bounding box center [314, 132] width 509 height 254
click at [350, 222] on video at bounding box center [314, 132] width 509 height 254
click at [430, 165] on video at bounding box center [314, 132] width 509 height 254
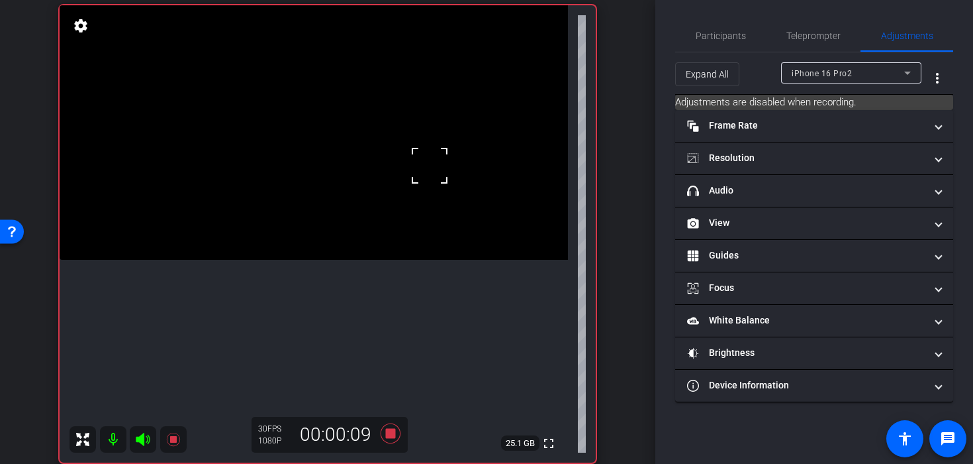
click at [395, 177] on video at bounding box center [314, 132] width 509 height 254
click at [380, 183] on div at bounding box center [395, 177] width 33 height 33
click at [362, 193] on video at bounding box center [314, 132] width 509 height 254
click at [344, 197] on video at bounding box center [314, 132] width 509 height 254
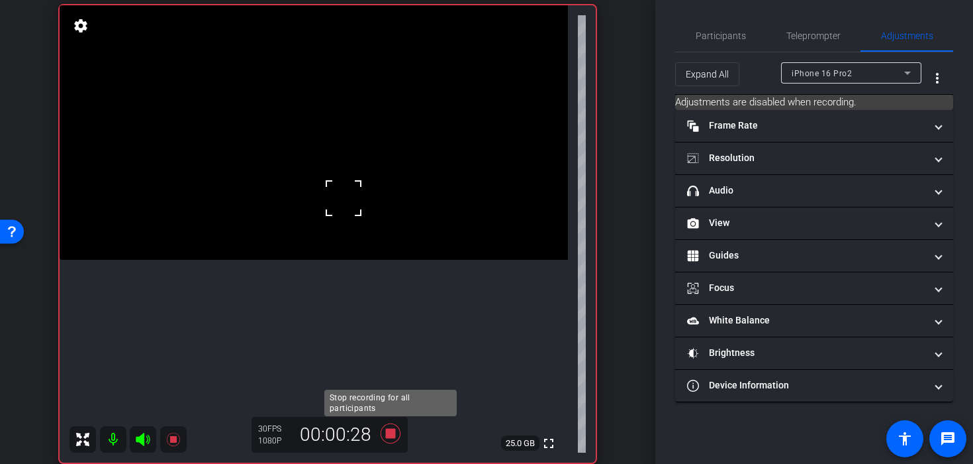
click at [388, 434] on icon at bounding box center [391, 433] width 20 height 20
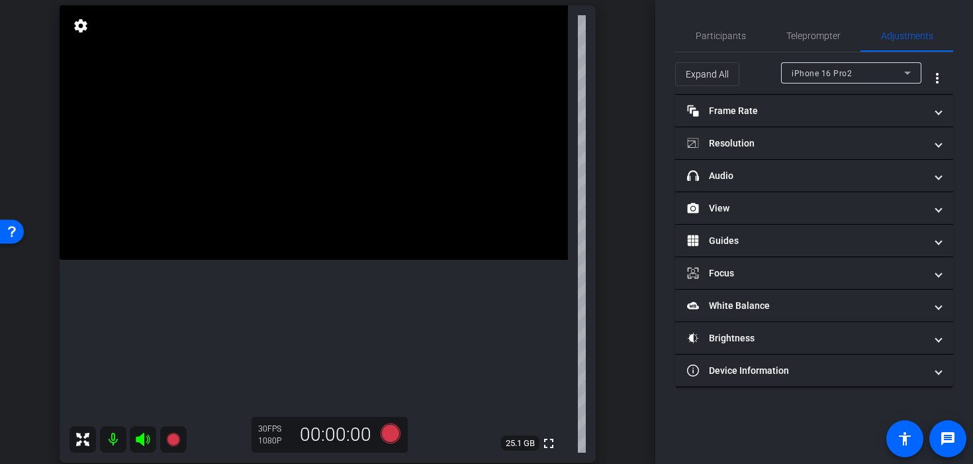
click at [332, 256] on video at bounding box center [314, 132] width 509 height 254
click at [390, 432] on icon at bounding box center [391, 433] width 20 height 20
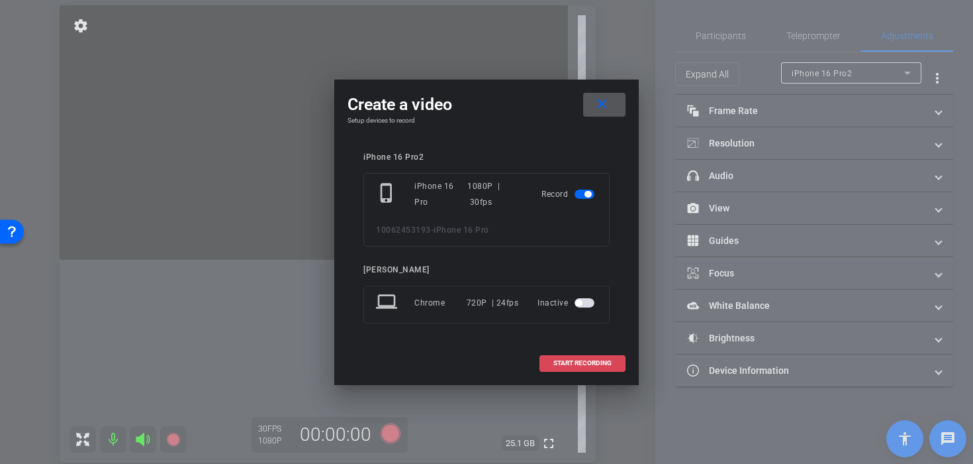
click at [548, 362] on span at bounding box center [582, 363] width 85 height 32
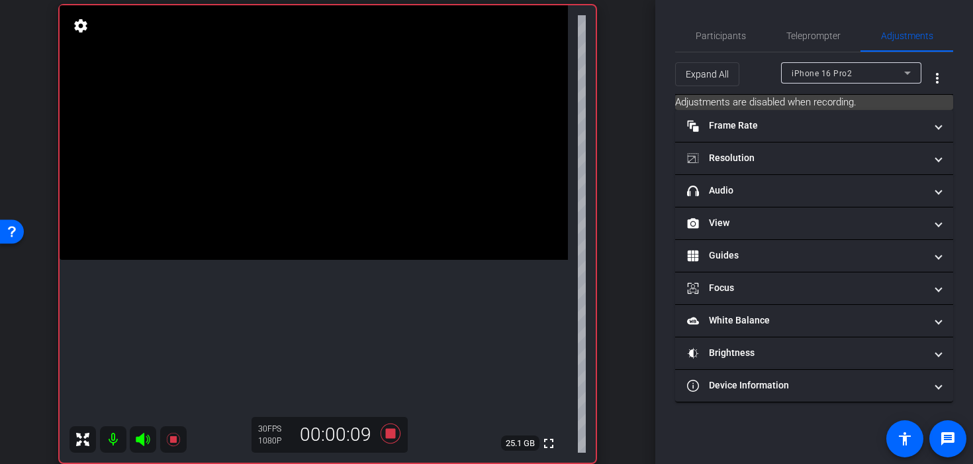
click at [381, 221] on video at bounding box center [314, 132] width 509 height 254
click at [370, 175] on video at bounding box center [314, 132] width 509 height 254
click at [358, 220] on video at bounding box center [314, 132] width 509 height 254
click at [359, 205] on div "fullscreen settings 25.0 GB" at bounding box center [328, 233] width 536 height 457
click at [359, 205] on video at bounding box center [314, 132] width 509 height 254
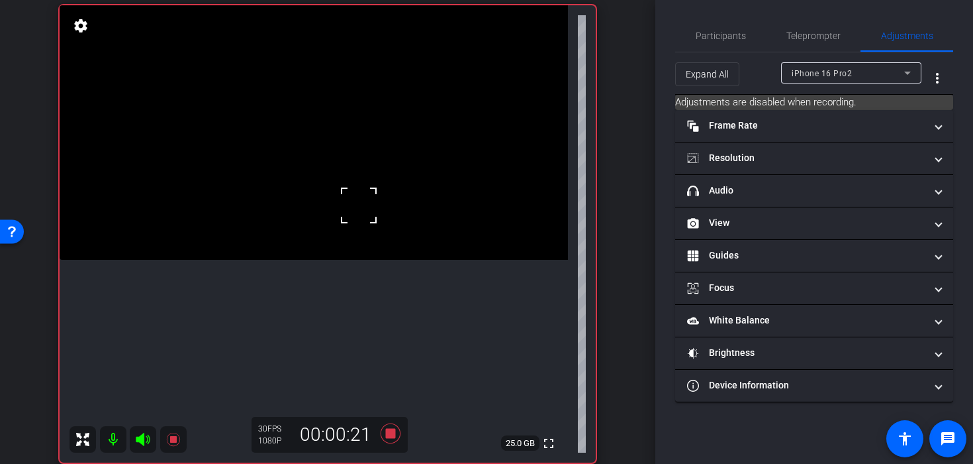
click at [316, 243] on video at bounding box center [314, 132] width 509 height 254
click at [365, 197] on video at bounding box center [314, 132] width 509 height 254
click at [340, 207] on video at bounding box center [314, 132] width 509 height 254
click at [389, 441] on icon at bounding box center [391, 433] width 32 height 24
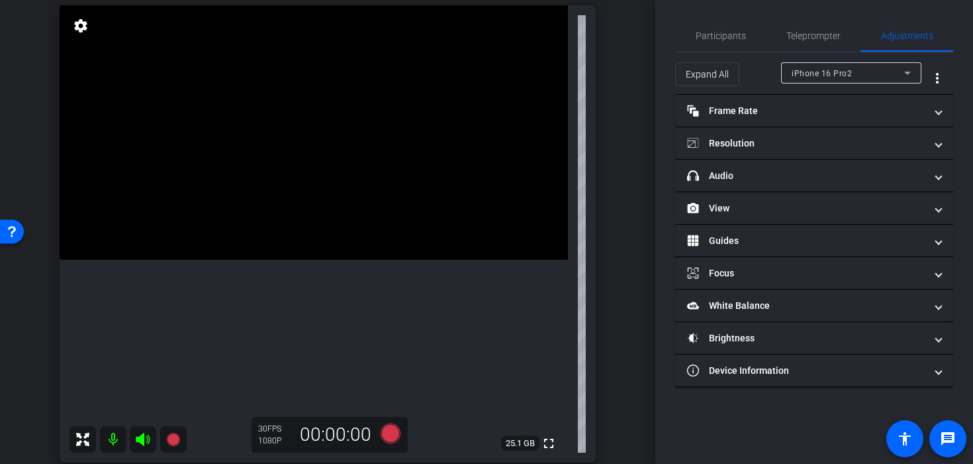
click at [322, 260] on video at bounding box center [314, 132] width 509 height 254
click at [344, 260] on video at bounding box center [314, 132] width 509 height 254
click at [332, 260] on video at bounding box center [314, 132] width 509 height 254
click at [368, 444] on div "00:00:00" at bounding box center [335, 434] width 89 height 23
click at [386, 435] on icon at bounding box center [391, 433] width 20 height 20
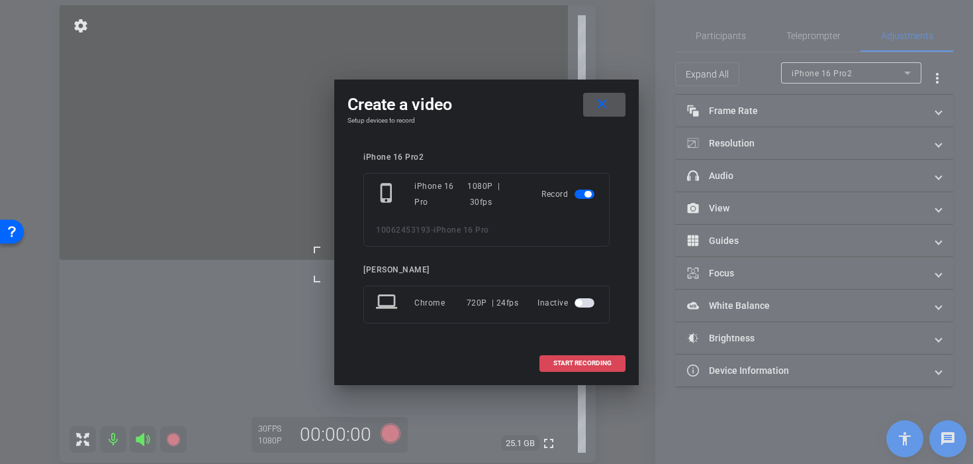
click at [555, 361] on span "START RECORDING" at bounding box center [583, 363] width 58 height 7
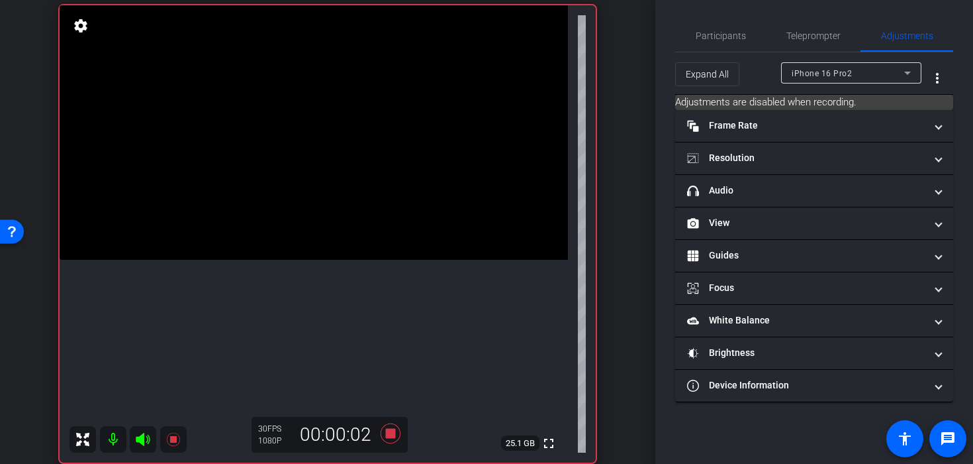
click at [339, 241] on video at bounding box center [314, 132] width 509 height 254
click at [344, 256] on div at bounding box center [338, 241] width 33 height 33
click at [319, 257] on video at bounding box center [314, 132] width 509 height 254
click at [359, 205] on video at bounding box center [314, 132] width 509 height 254
click at [317, 260] on video at bounding box center [314, 132] width 509 height 254
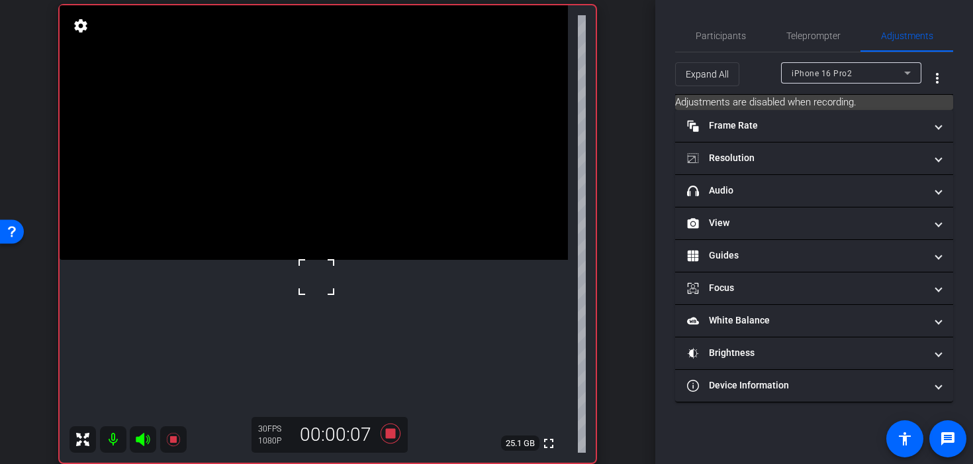
click at [327, 245] on video at bounding box center [314, 132] width 509 height 254
click at [333, 233] on div at bounding box center [327, 245] width 33 height 33
click at [344, 197] on video at bounding box center [314, 132] width 509 height 254
click at [356, 189] on div at bounding box center [343, 197] width 33 height 33
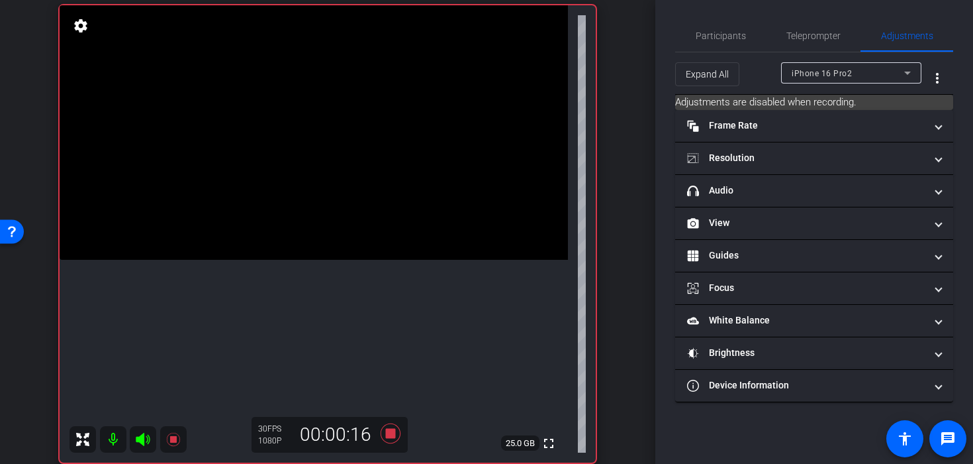
click at [356, 189] on video at bounding box center [314, 132] width 509 height 254
click at [340, 200] on div at bounding box center [355, 189] width 33 height 33
click at [340, 193] on div at bounding box center [355, 189] width 33 height 33
click at [340, 193] on video at bounding box center [314, 132] width 509 height 254
click at [340, 193] on div at bounding box center [340, 193] width 33 height 33
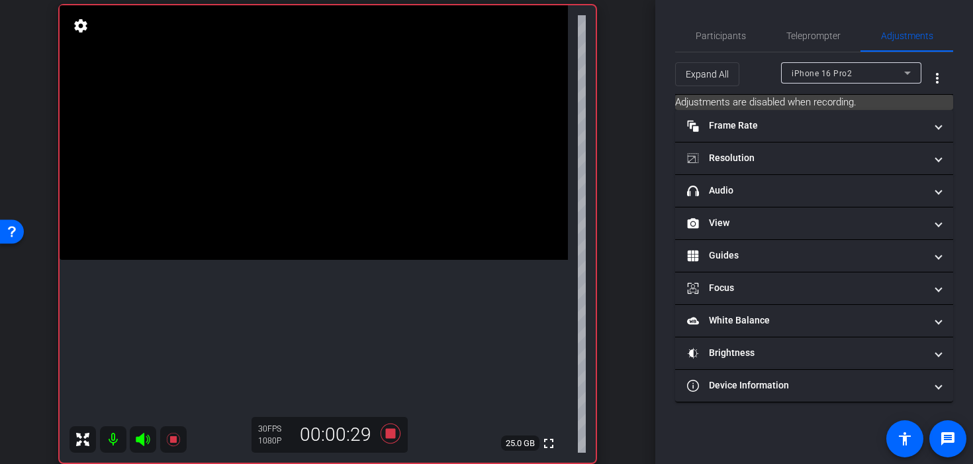
click at [326, 186] on video at bounding box center [314, 132] width 509 height 254
click at [394, 435] on icon at bounding box center [391, 433] width 20 height 20
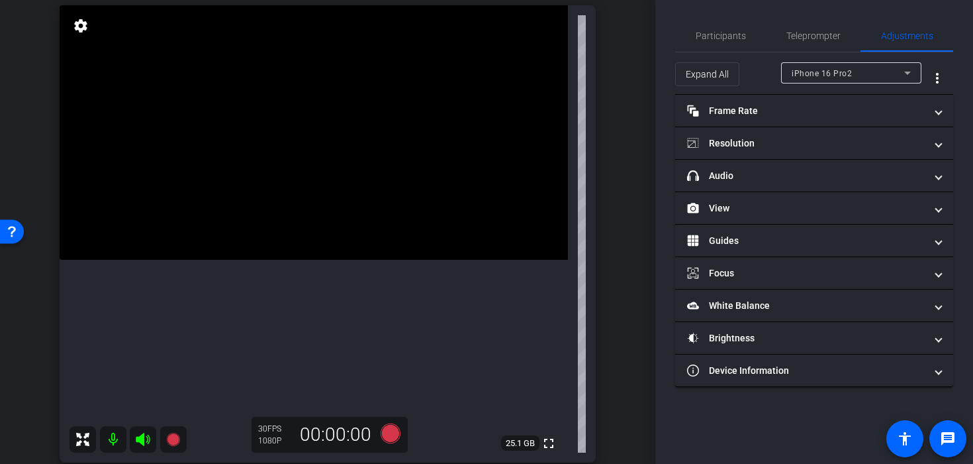
click at [357, 211] on video at bounding box center [314, 132] width 509 height 254
click at [399, 437] on icon at bounding box center [391, 433] width 32 height 24
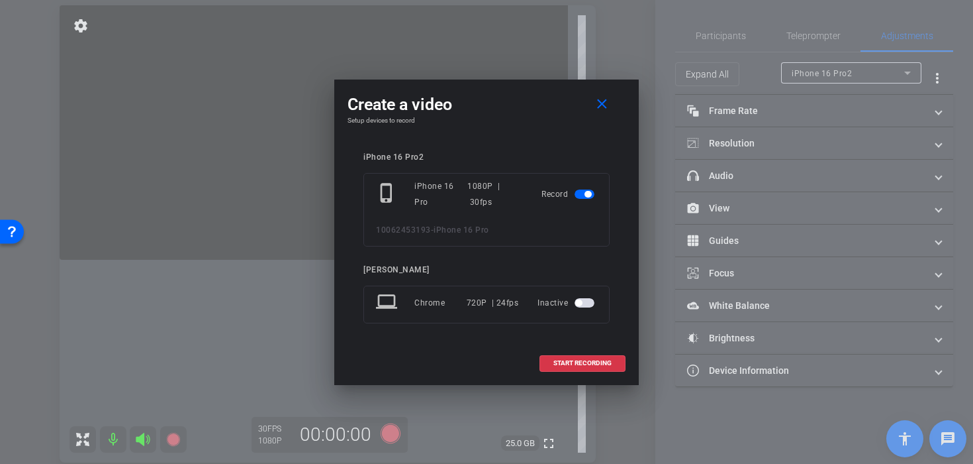
click at [537, 370] on div "START RECORDING" at bounding box center [487, 363] width 278 height 17
click at [552, 365] on span at bounding box center [582, 363] width 85 height 32
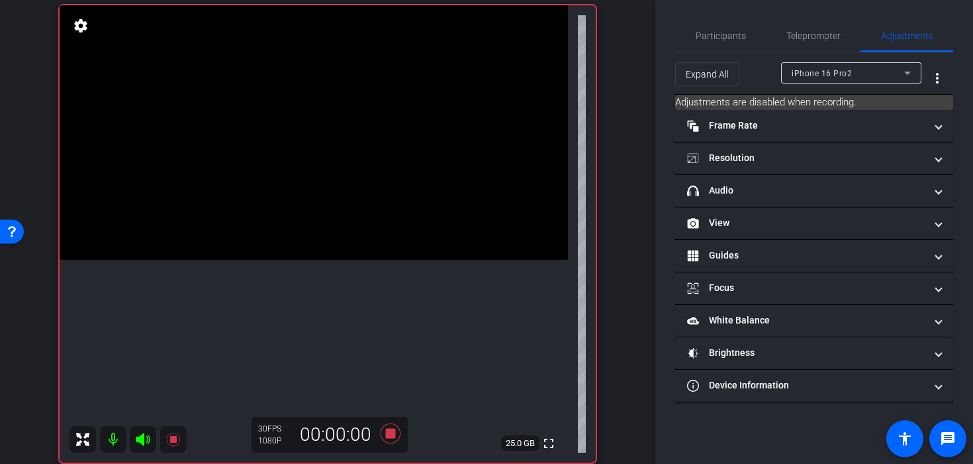
click at [348, 229] on video at bounding box center [314, 132] width 509 height 254
click at [237, 260] on video at bounding box center [314, 132] width 509 height 254
click at [289, 260] on video at bounding box center [314, 132] width 509 height 254
click at [328, 260] on video at bounding box center [314, 132] width 509 height 254
click at [366, 224] on video at bounding box center [314, 132] width 509 height 254
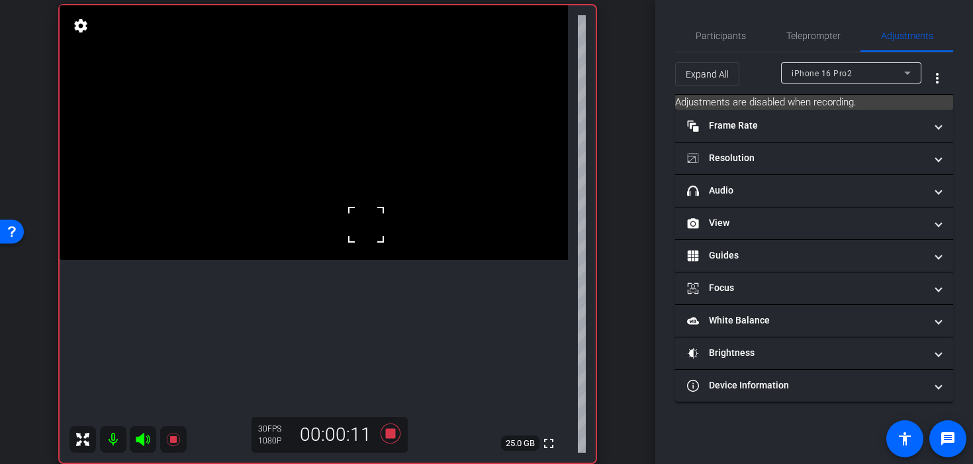
click at [366, 224] on div at bounding box center [366, 224] width 33 height 33
click at [377, 222] on div at bounding box center [366, 224] width 33 height 33
click at [377, 217] on video at bounding box center [314, 132] width 509 height 254
click at [377, 217] on div at bounding box center [376, 217] width 33 height 33
click at [388, 209] on div at bounding box center [376, 217] width 33 height 33
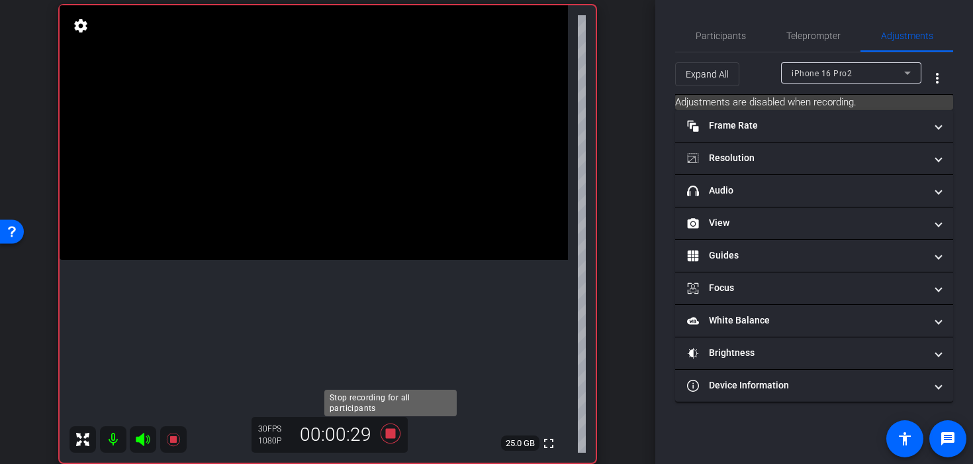
click at [385, 438] on icon at bounding box center [391, 433] width 32 height 24
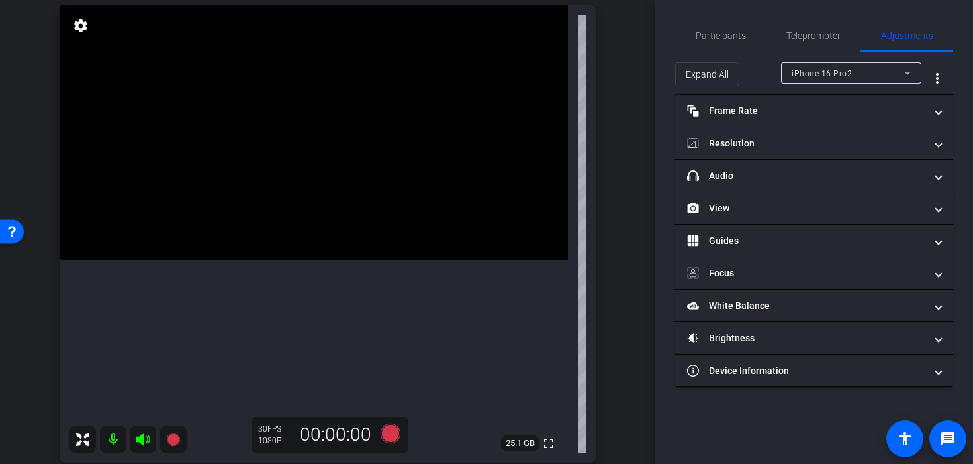
click at [336, 208] on video at bounding box center [314, 132] width 509 height 254
click at [325, 213] on div at bounding box center [335, 208] width 33 height 33
click at [326, 226] on video at bounding box center [314, 132] width 509 height 254
click at [325, 223] on video at bounding box center [314, 132] width 509 height 254
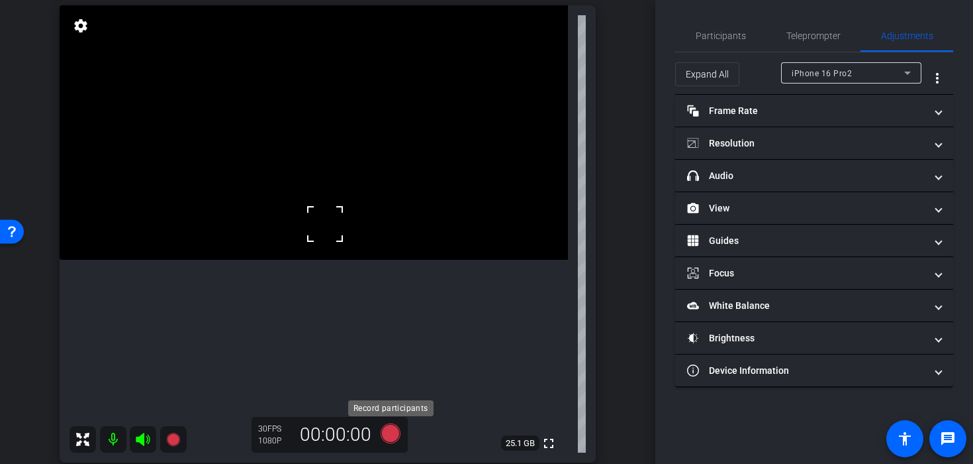
click at [400, 426] on icon at bounding box center [391, 433] width 32 height 24
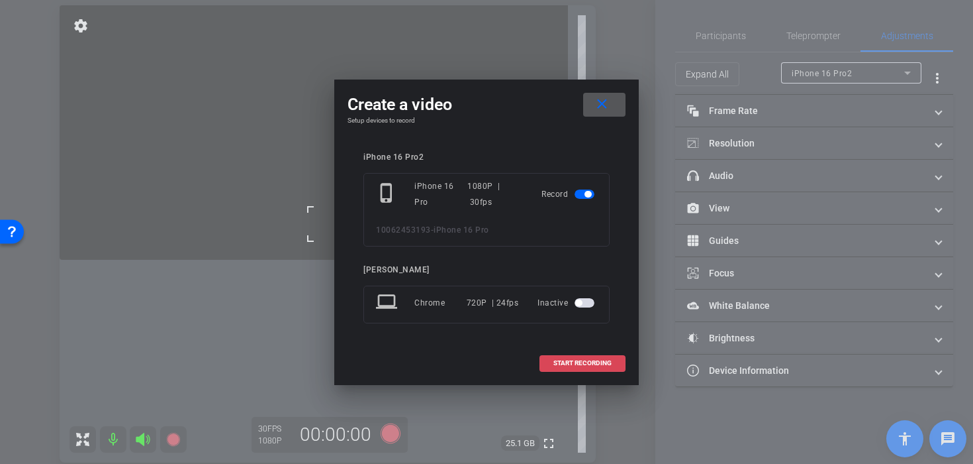
click at [561, 368] on span at bounding box center [582, 363] width 85 height 32
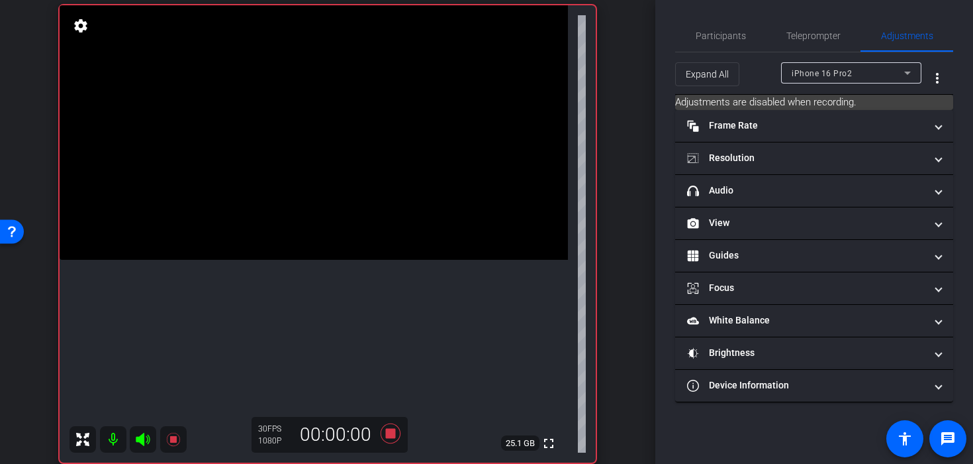
click at [334, 216] on video at bounding box center [314, 132] width 509 height 254
click at [337, 228] on div at bounding box center [334, 216] width 33 height 33
click at [325, 239] on video at bounding box center [314, 132] width 509 height 254
click at [325, 239] on div at bounding box center [325, 239] width 33 height 33
click at [360, 202] on video at bounding box center [314, 132] width 509 height 254
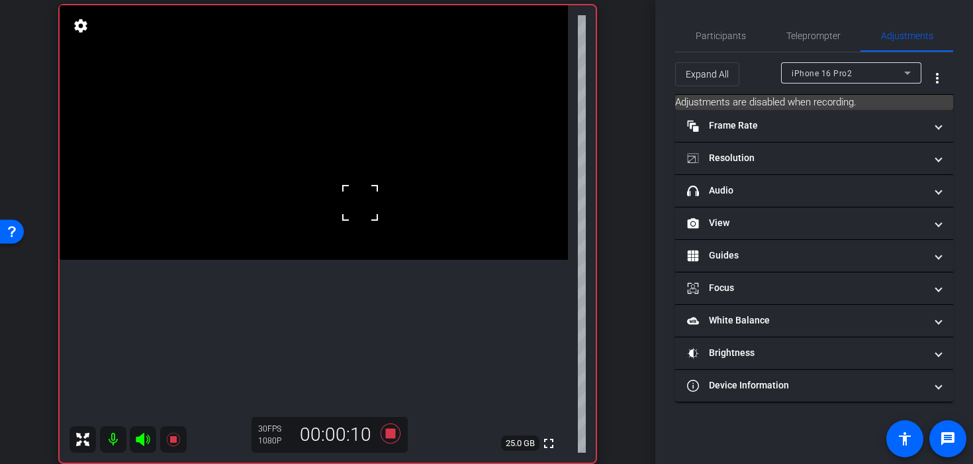
click at [380, 194] on video at bounding box center [314, 132] width 509 height 254
click at [380, 194] on div at bounding box center [380, 194] width 33 height 33
click at [366, 205] on video at bounding box center [314, 132] width 509 height 254
click at [366, 205] on div at bounding box center [365, 205] width 33 height 33
click at [361, 205] on div at bounding box center [365, 205] width 33 height 33
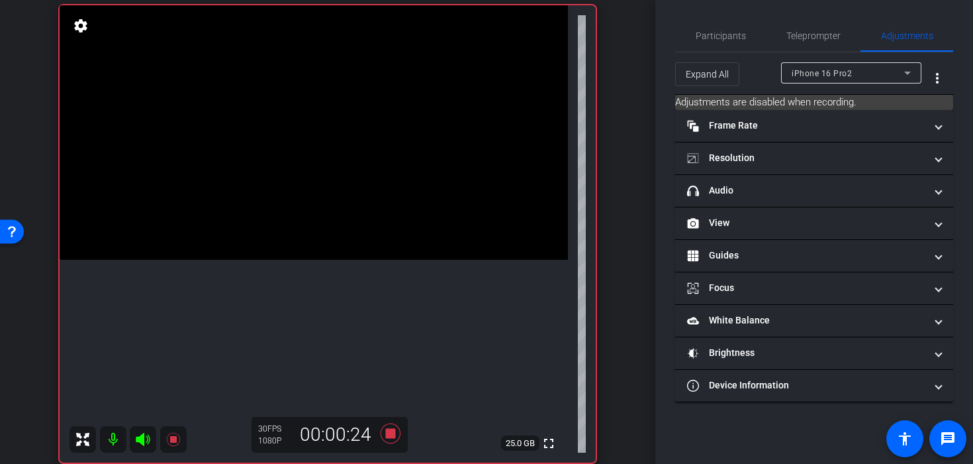
click at [350, 199] on video at bounding box center [314, 132] width 509 height 254
click at [389, 437] on icon at bounding box center [391, 433] width 20 height 20
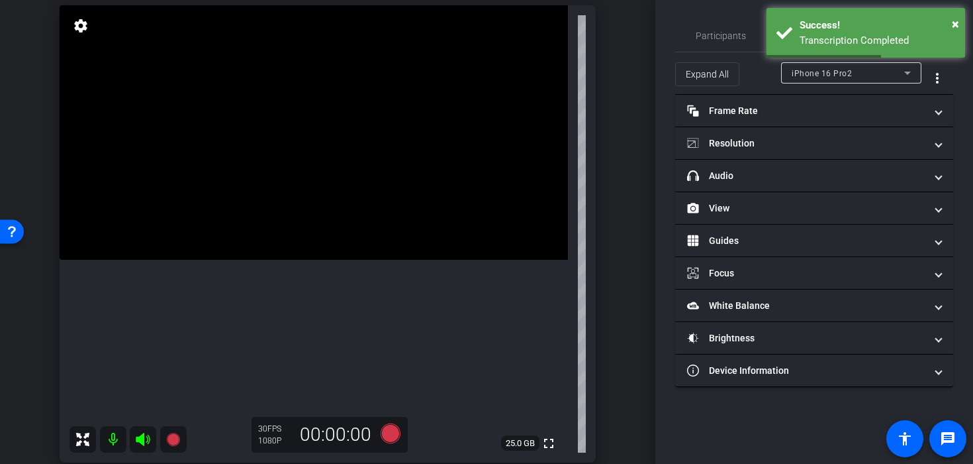
click at [327, 260] on video at bounding box center [314, 132] width 509 height 254
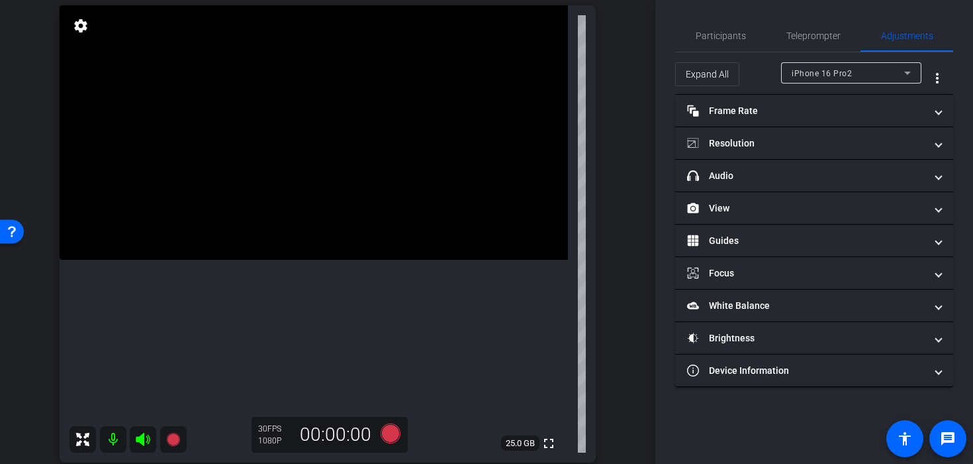
click at [338, 255] on video at bounding box center [314, 132] width 509 height 254
click at [334, 254] on video at bounding box center [314, 132] width 509 height 254
click at [401, 432] on icon at bounding box center [391, 433] width 32 height 24
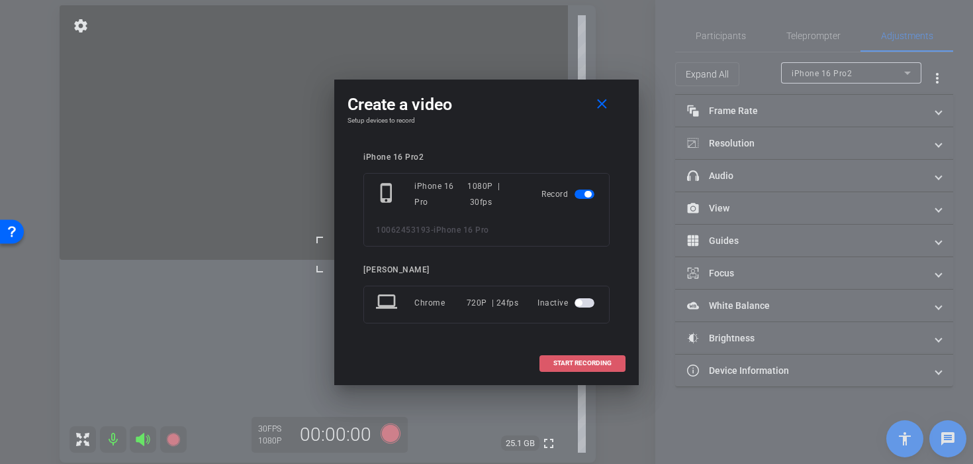
click at [558, 356] on span at bounding box center [582, 363] width 85 height 32
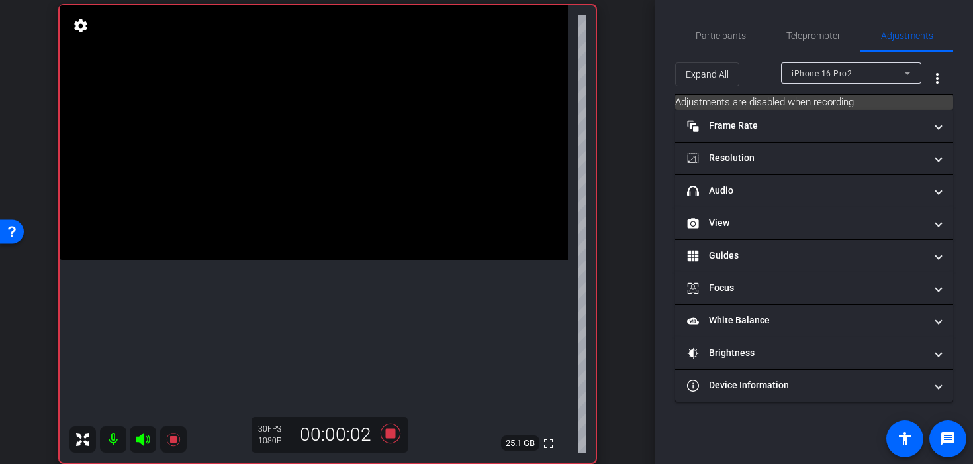
click at [343, 241] on video at bounding box center [314, 132] width 509 height 254
click at [354, 243] on div at bounding box center [342, 241] width 33 height 33
click at [358, 240] on div at bounding box center [342, 241] width 33 height 33
click at [380, 217] on video at bounding box center [314, 132] width 509 height 254
click at [285, 260] on video at bounding box center [314, 132] width 509 height 254
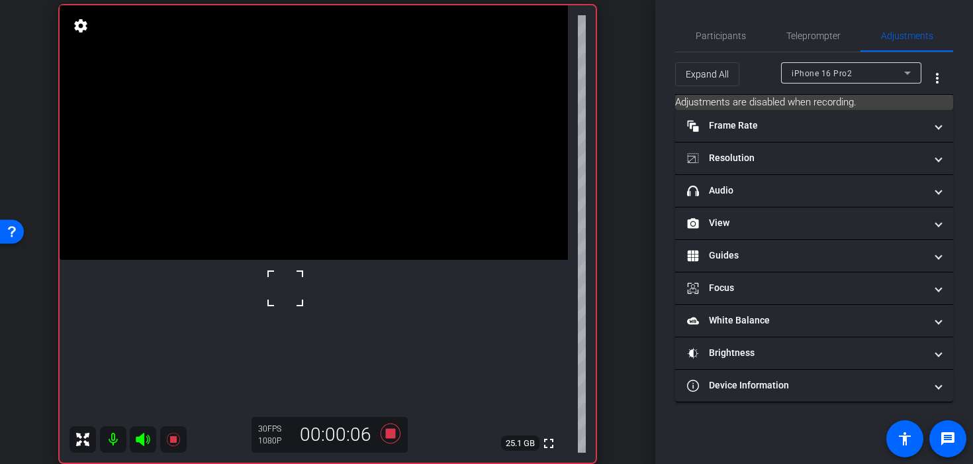
click at [301, 283] on div at bounding box center [285, 287] width 33 height 33
drag, startPoint x: 301, startPoint y: 283, endPoint x: 303, endPoint y: 275, distance: 7.6
click at [302, 275] on div at bounding box center [285, 287] width 33 height 33
click at [326, 244] on video at bounding box center [314, 132] width 509 height 254
click at [393, 213] on video at bounding box center [314, 132] width 509 height 254
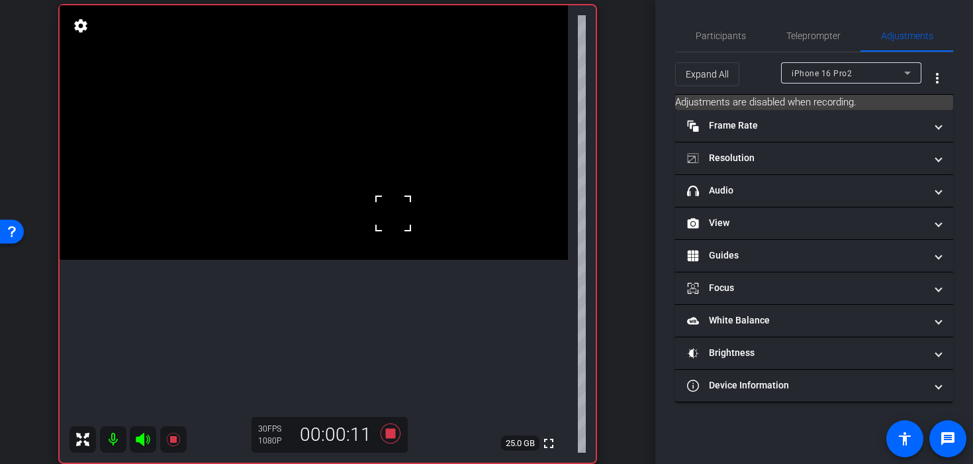
click at [393, 213] on div at bounding box center [393, 213] width 33 height 33
click at [365, 222] on video at bounding box center [314, 132] width 509 height 254
click at [340, 222] on video at bounding box center [314, 132] width 509 height 254
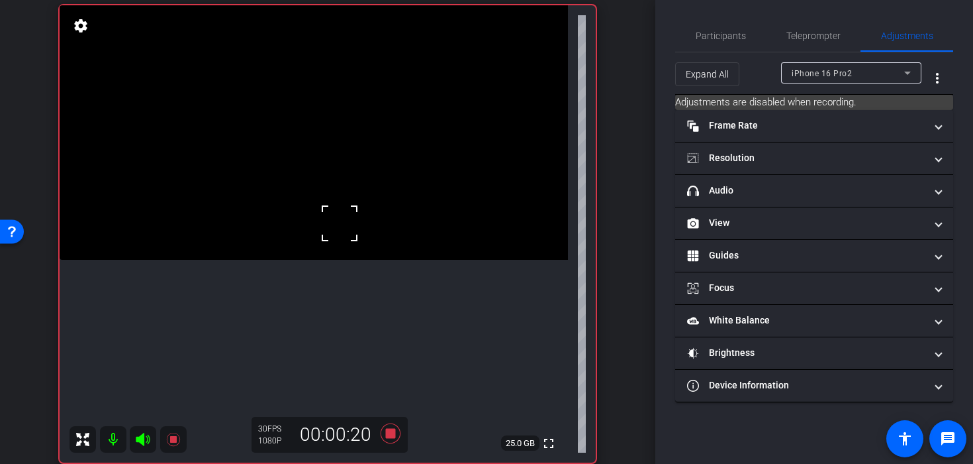
click at [340, 222] on div at bounding box center [339, 223] width 33 height 33
click at [354, 203] on video at bounding box center [314, 132] width 509 height 254
click at [354, 203] on div at bounding box center [354, 203] width 33 height 33
click at [387, 438] on icon at bounding box center [391, 433] width 32 height 24
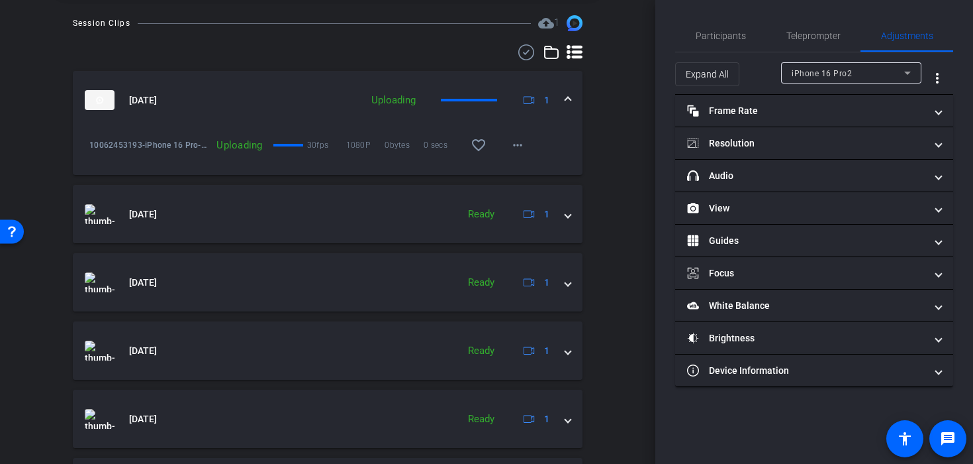
scroll to position [545, 0]
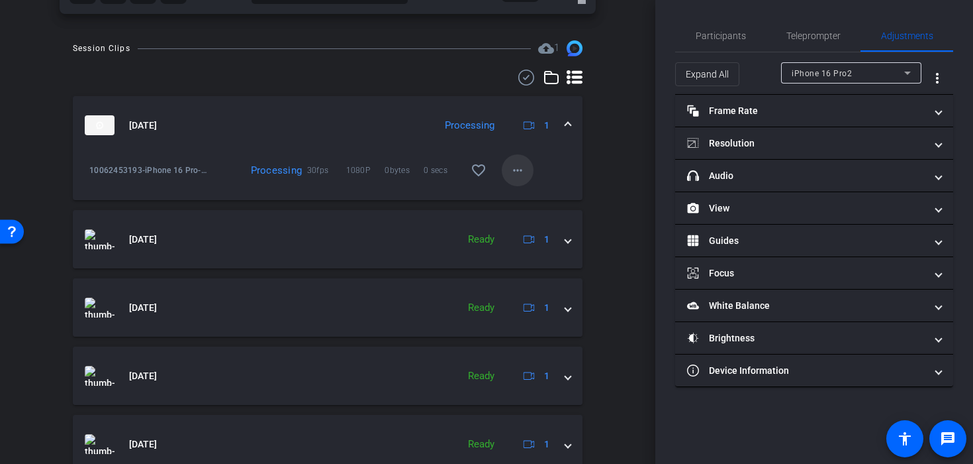
click at [518, 168] on mat-icon "more_horiz" at bounding box center [518, 170] width 16 height 16
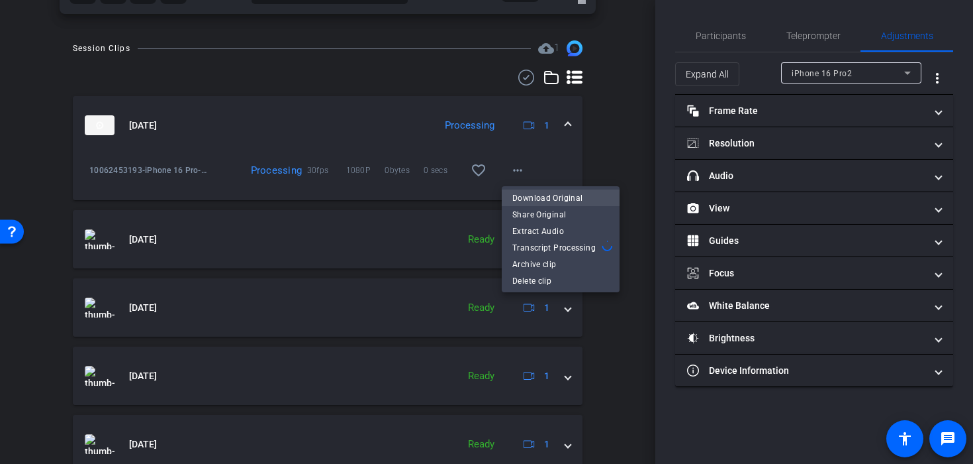
click at [539, 190] on span "Download Original" at bounding box center [561, 198] width 97 height 16
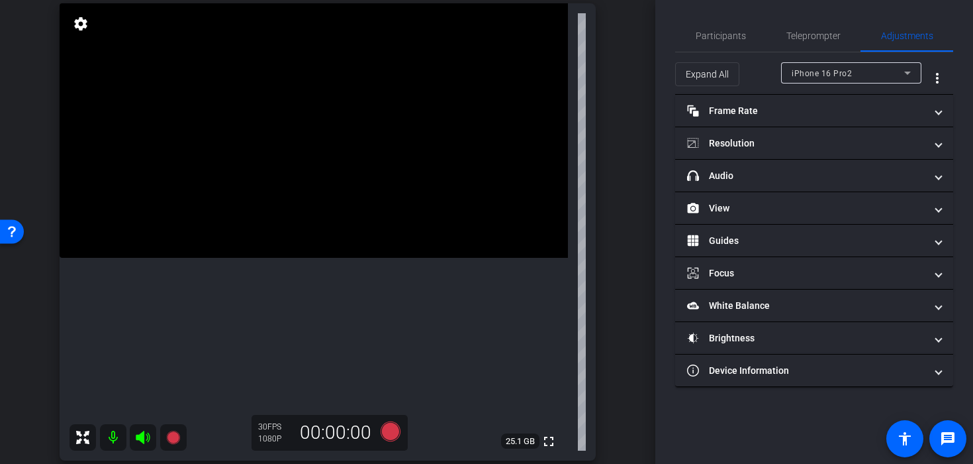
scroll to position [100, 0]
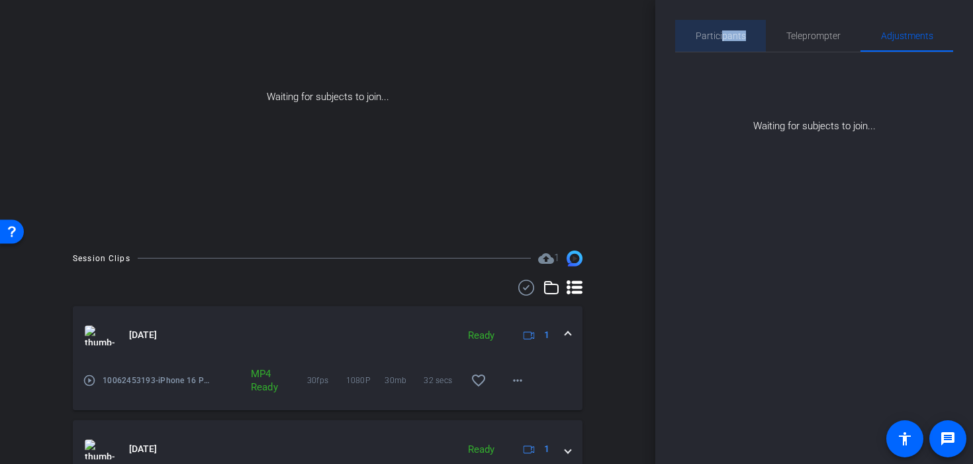
click at [722, 41] on span "Participants" at bounding box center [721, 36] width 50 height 32
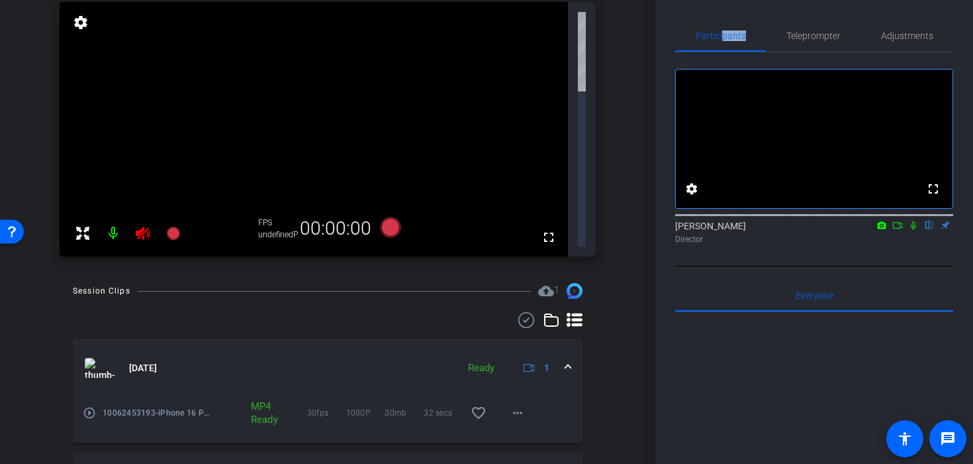
scroll to position [0, 0]
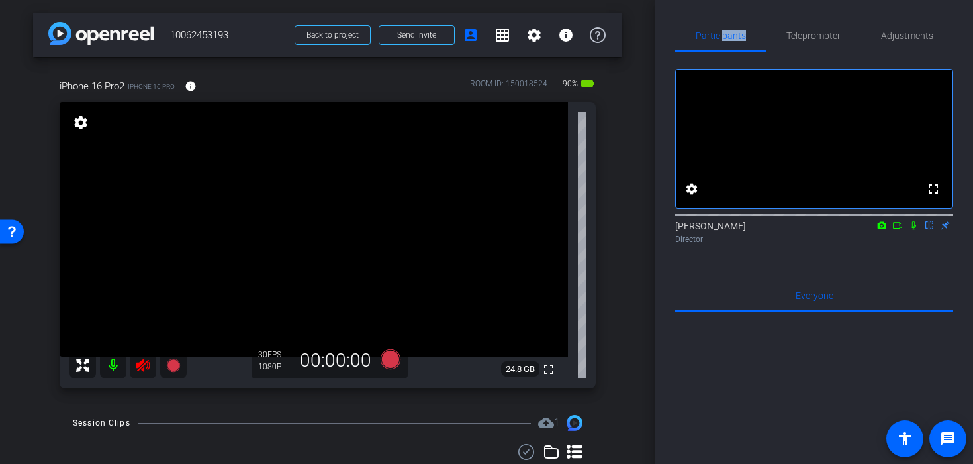
click at [146, 369] on icon at bounding box center [143, 365] width 16 height 16
click at [881, 38] on span "Adjustments" at bounding box center [907, 35] width 52 height 9
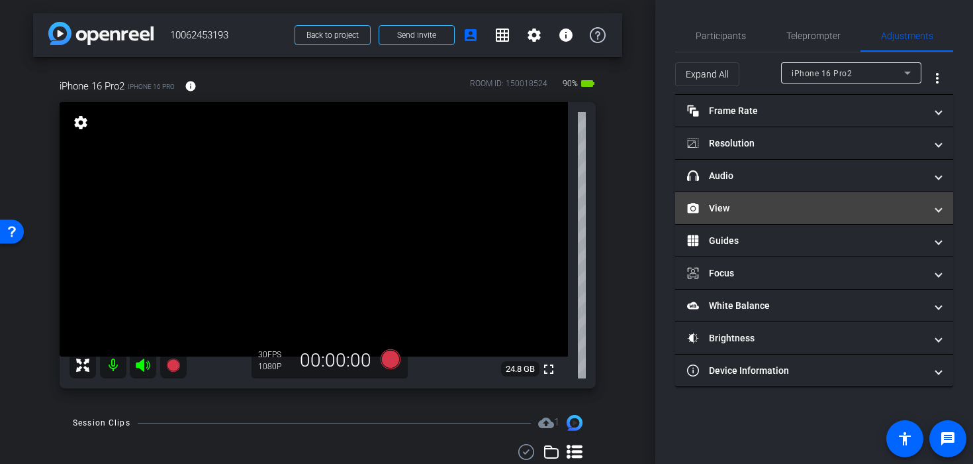
click at [818, 202] on mat-panel-title "View" at bounding box center [806, 208] width 238 height 14
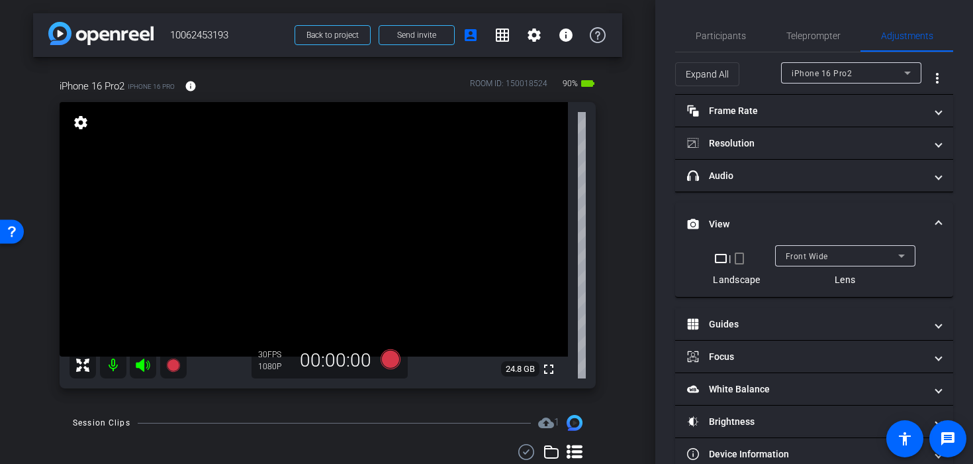
click at [741, 261] on mat-icon "crop_portrait" at bounding box center [740, 258] width 16 height 16
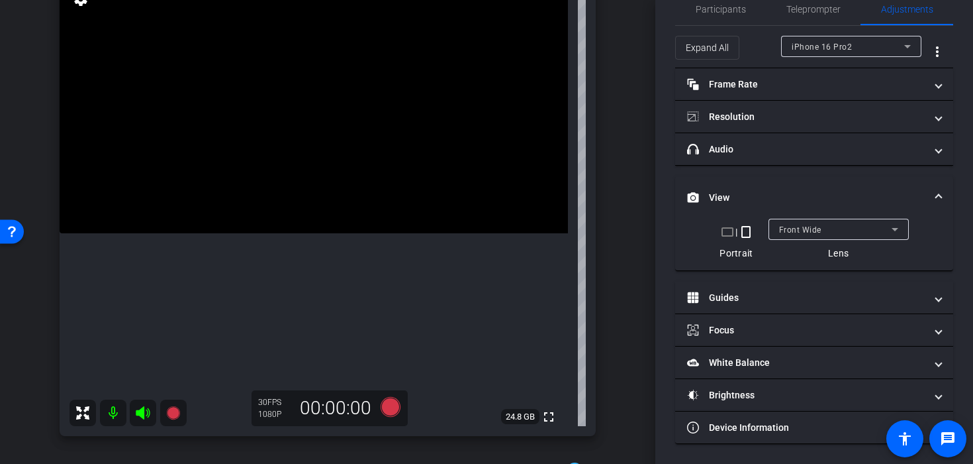
scroll to position [125, 0]
click at [388, 409] on icon at bounding box center [391, 405] width 20 height 20
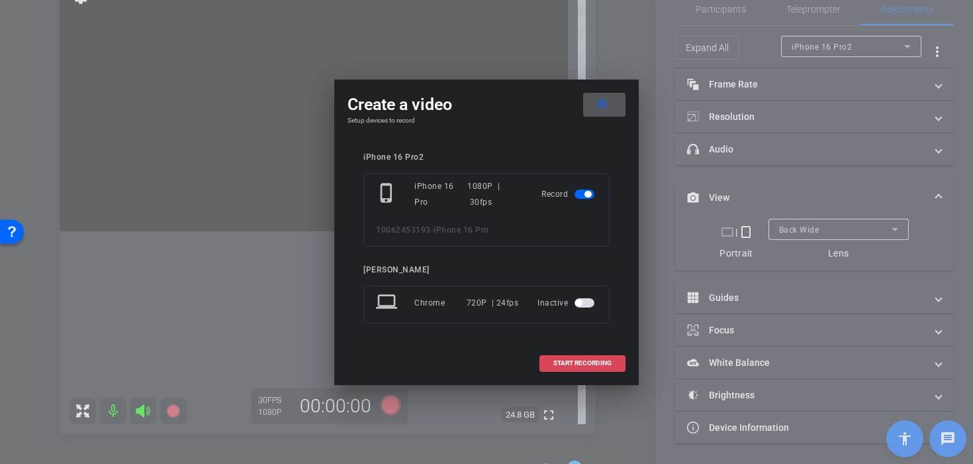
click at [564, 370] on span at bounding box center [582, 363] width 85 height 32
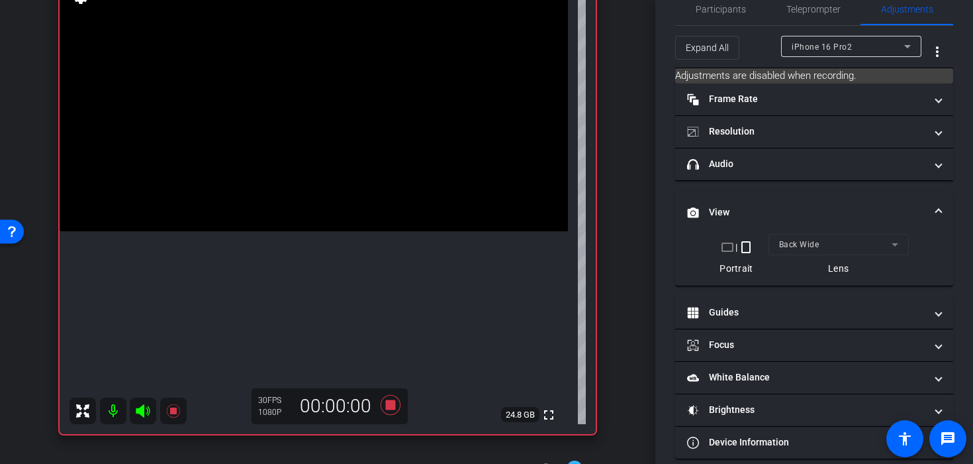
click at [337, 211] on video at bounding box center [314, 104] width 509 height 254
click at [371, 195] on video at bounding box center [314, 104] width 509 height 254
click at [355, 179] on span at bounding box center [355, 179] width 0 height 0
click at [340, 215] on video at bounding box center [314, 104] width 509 height 254
click at [340, 215] on div at bounding box center [340, 215] width 33 height 33
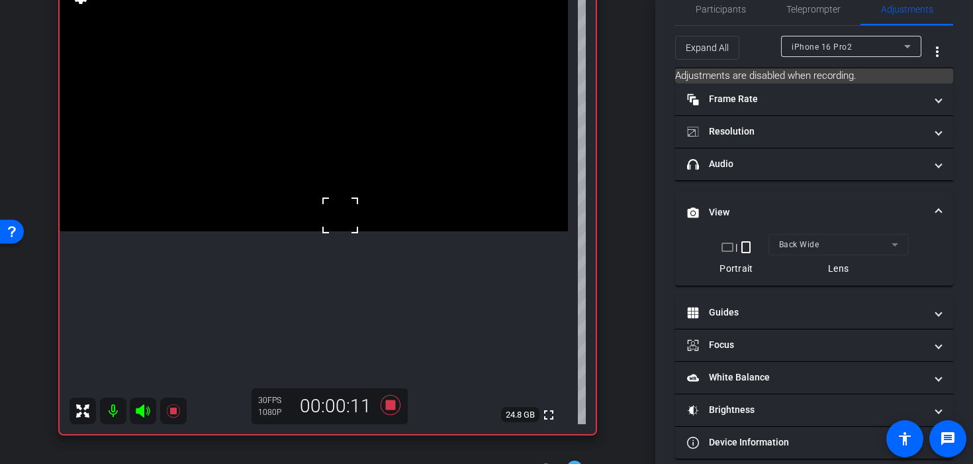
click at [279, 133] on video at bounding box center [314, 104] width 509 height 254
click at [299, 144] on video at bounding box center [314, 104] width 509 height 254
click at [305, 154] on div at bounding box center [299, 143] width 33 height 33
click at [324, 162] on video at bounding box center [314, 104] width 509 height 254
click at [324, 166] on div at bounding box center [323, 162] width 33 height 33
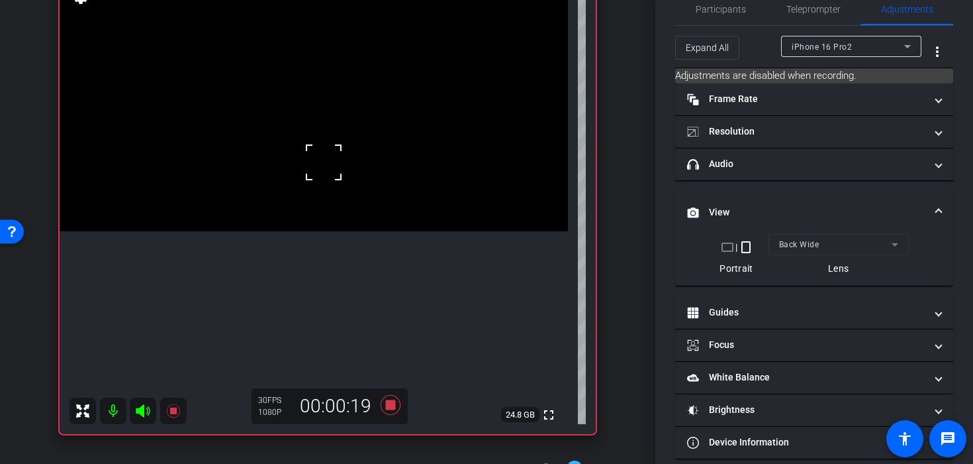
click at [324, 166] on div at bounding box center [323, 162] width 33 height 33
click at [336, 170] on video at bounding box center [314, 104] width 509 height 254
click at [381, 398] on icon at bounding box center [391, 405] width 32 height 24
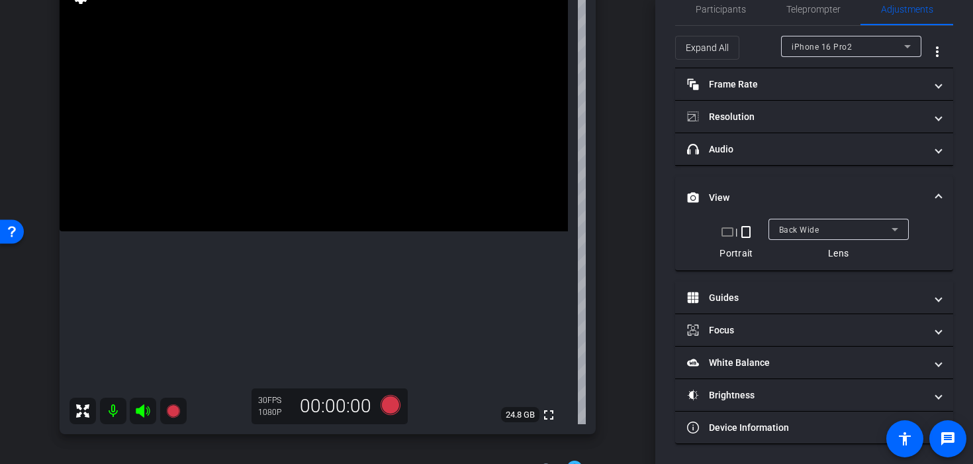
click at [375, 171] on video at bounding box center [314, 104] width 509 height 254
click at [389, 422] on div "Record participants" at bounding box center [390, 430] width 85 height 16
click at [389, 407] on icon at bounding box center [391, 405] width 20 height 20
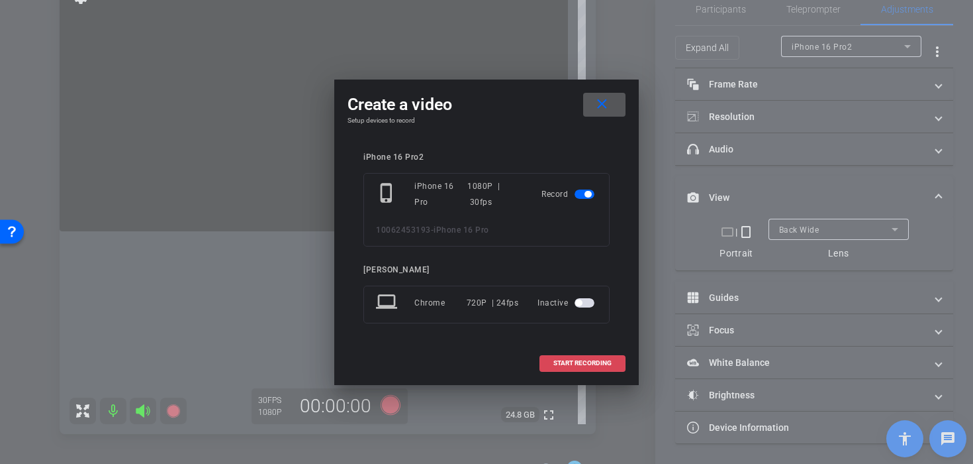
click at [566, 362] on span "START RECORDING" at bounding box center [583, 363] width 58 height 7
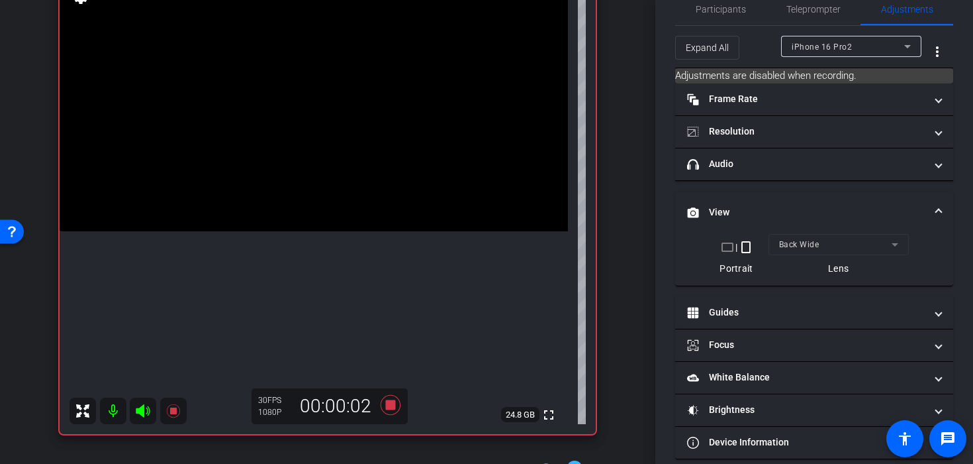
click at [404, 162] on video at bounding box center [314, 104] width 509 height 254
click at [404, 162] on div at bounding box center [403, 161] width 33 height 33
click at [259, 224] on video at bounding box center [314, 104] width 509 height 254
click at [277, 231] on video at bounding box center [314, 104] width 509 height 254
click at [380, 177] on video at bounding box center [314, 104] width 509 height 254
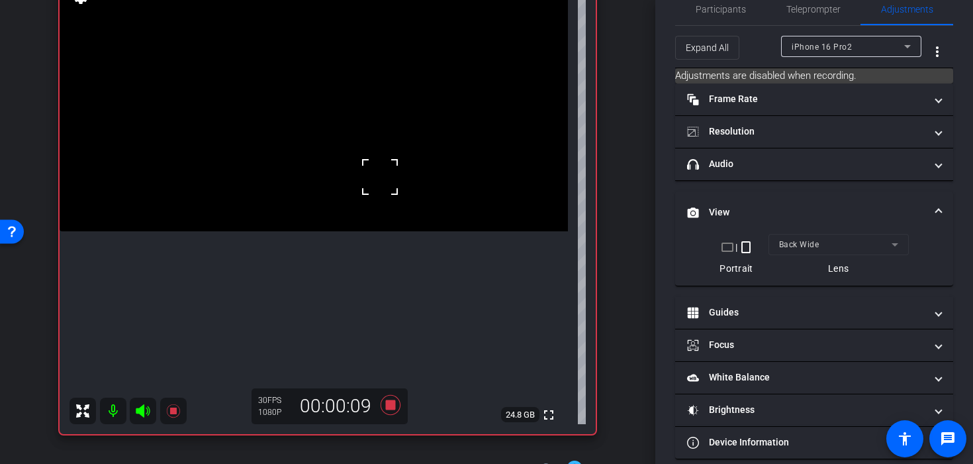
click at [367, 168] on div at bounding box center [380, 176] width 33 height 33
click at [345, 141] on video at bounding box center [314, 104] width 509 height 254
click at [325, 148] on video at bounding box center [314, 104] width 509 height 254
click at [340, 172] on video at bounding box center [314, 104] width 509 height 254
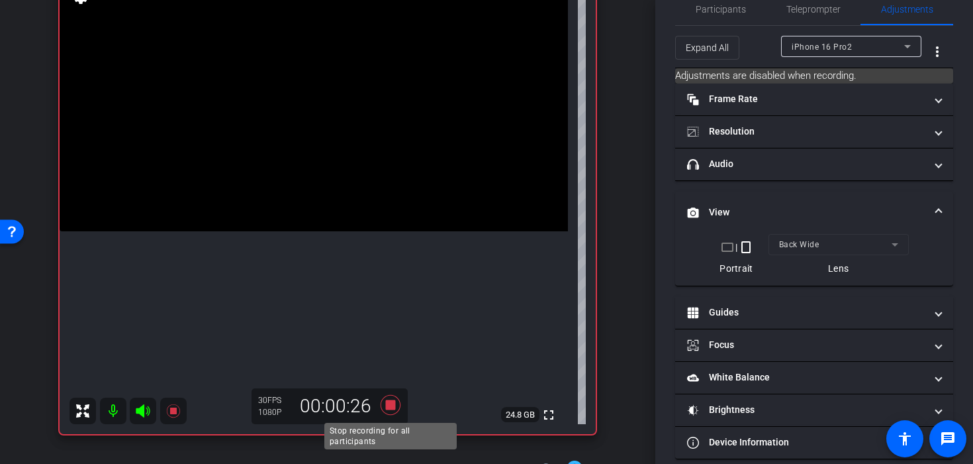
click at [392, 406] on icon at bounding box center [391, 405] width 20 height 20
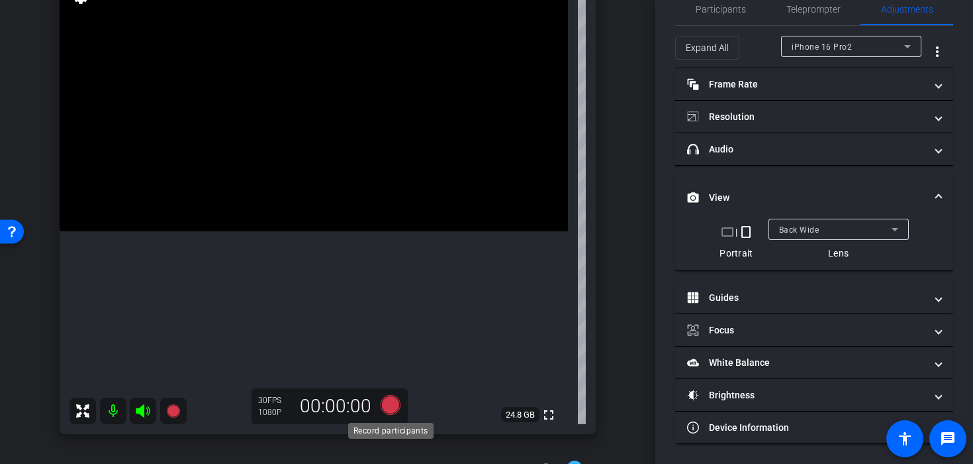
click at [393, 412] on icon at bounding box center [391, 405] width 20 height 20
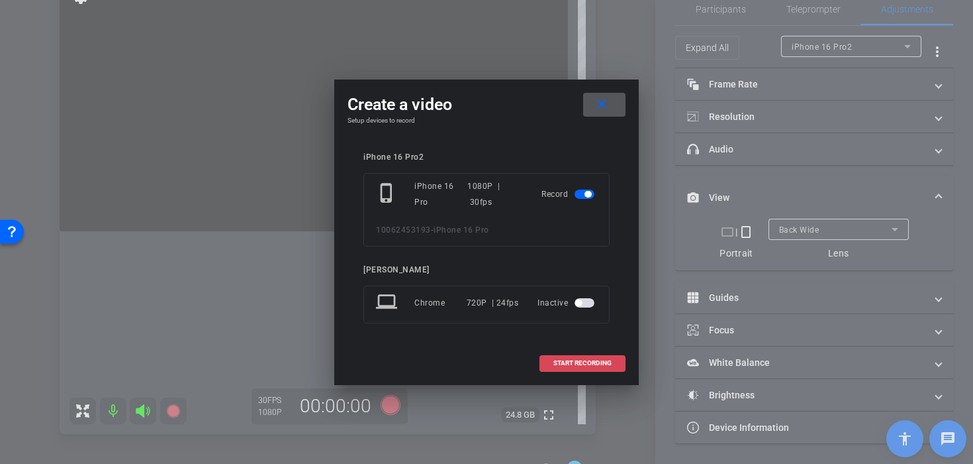
click at [566, 371] on span at bounding box center [582, 363] width 85 height 32
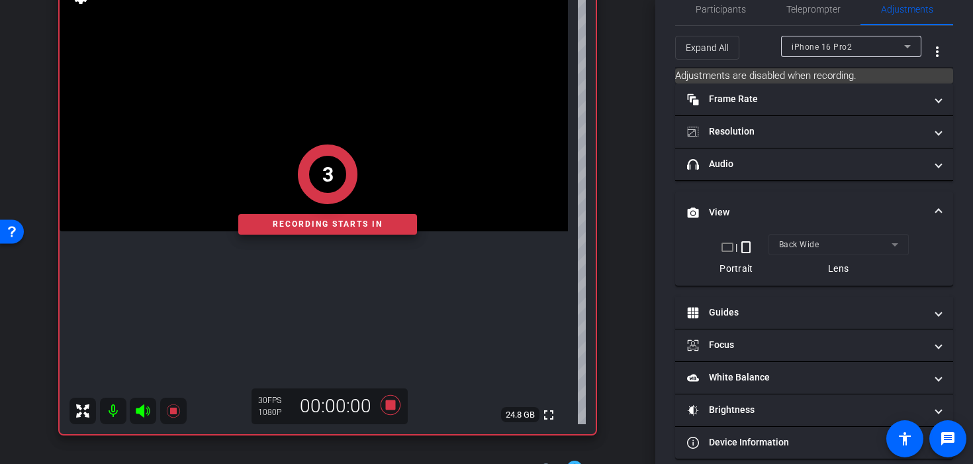
click at [393, 148] on div "3" at bounding box center [327, 174] width 179 height 60
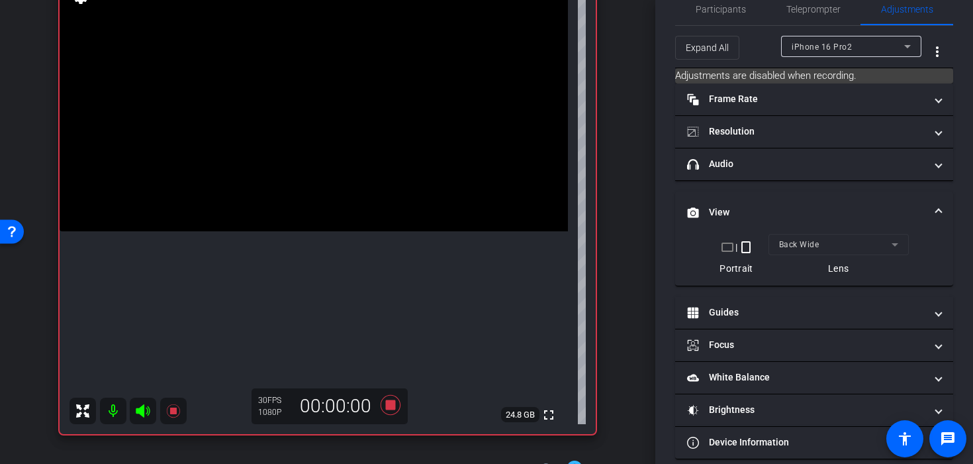
click at [393, 148] on video at bounding box center [314, 104] width 509 height 254
click at [312, 217] on video at bounding box center [314, 104] width 509 height 254
click at [280, 231] on video at bounding box center [314, 104] width 509 height 254
click at [325, 159] on video at bounding box center [314, 104] width 509 height 254
click at [393, 395] on icon at bounding box center [391, 405] width 20 height 20
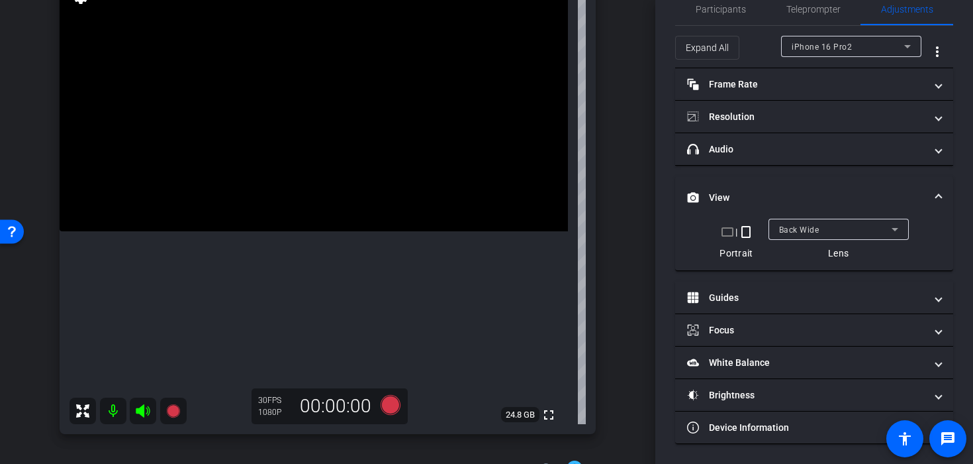
click at [305, 163] on video at bounding box center [314, 104] width 509 height 254
click at [303, 193] on video at bounding box center [314, 104] width 509 height 254
click at [303, 193] on div at bounding box center [303, 193] width 33 height 33
click at [308, 191] on div at bounding box center [303, 193] width 33 height 33
click at [343, 177] on video at bounding box center [314, 104] width 509 height 254
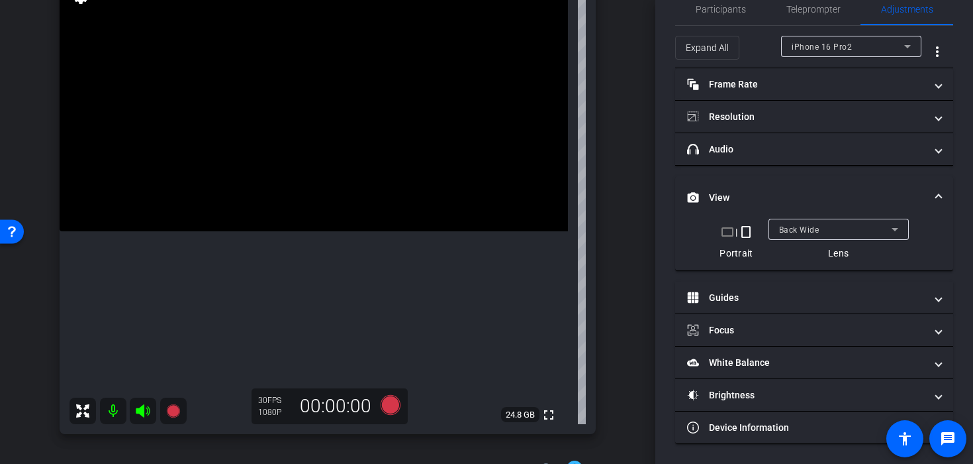
click at [321, 195] on video at bounding box center [314, 104] width 509 height 254
click at [380, 143] on video at bounding box center [314, 104] width 509 height 254
click at [389, 409] on icon at bounding box center [391, 405] width 20 height 20
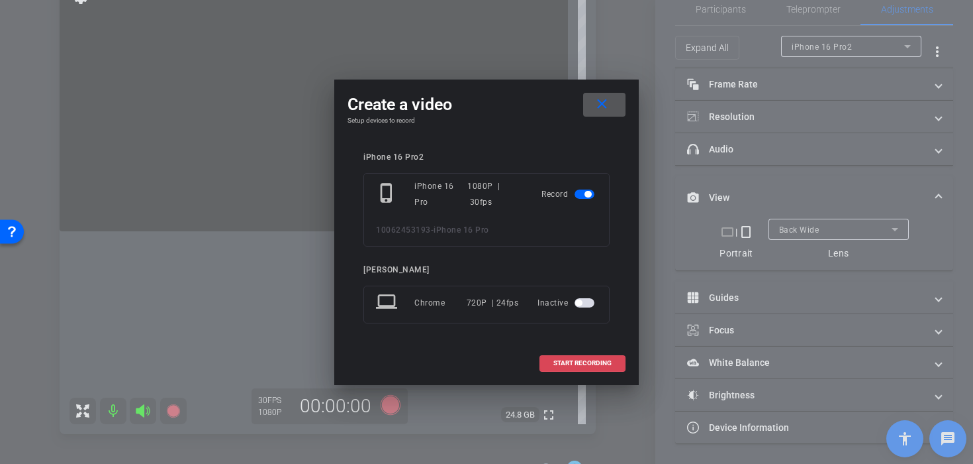
click at [581, 373] on span at bounding box center [582, 363] width 85 height 32
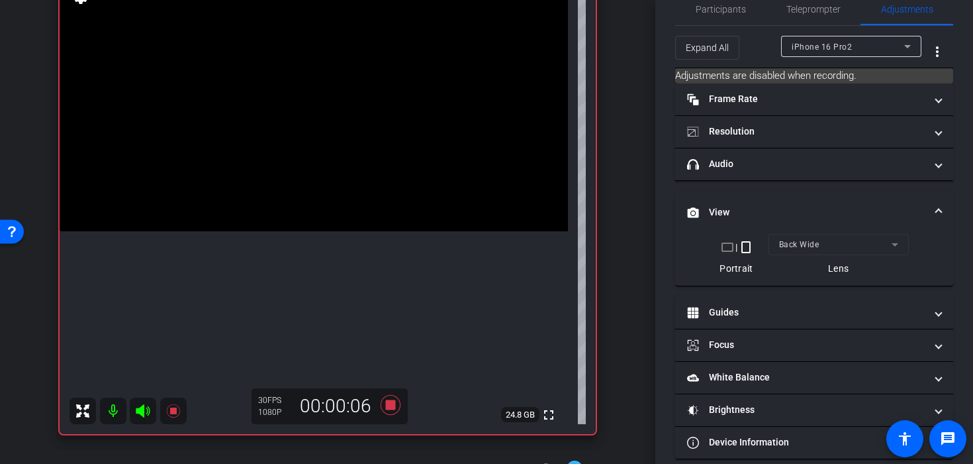
click at [234, 231] on video at bounding box center [314, 104] width 509 height 254
click at [270, 231] on video at bounding box center [314, 104] width 509 height 254
click at [330, 159] on video at bounding box center [314, 104] width 509 height 254
drag, startPoint x: 298, startPoint y: 175, endPoint x: 286, endPoint y: 174, distance: 11.9
click at [287, 175] on video at bounding box center [314, 104] width 509 height 254
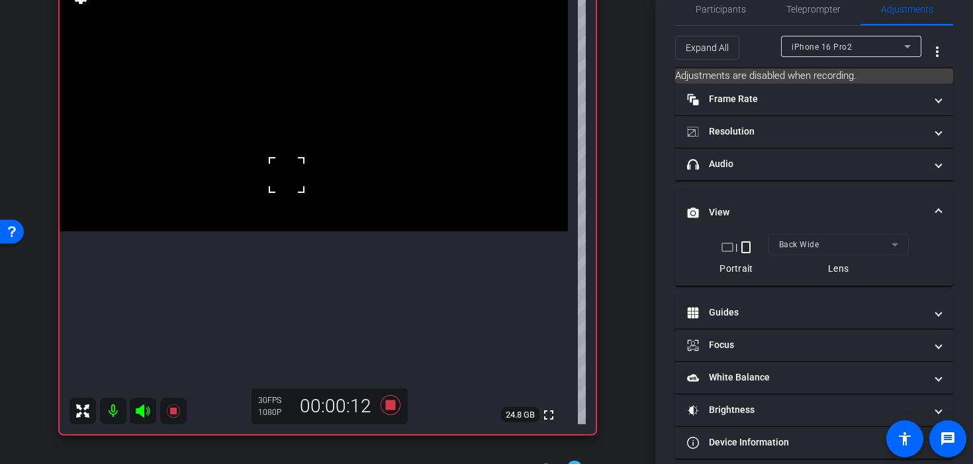
click at [336, 174] on video at bounding box center [314, 104] width 509 height 254
click at [333, 173] on video at bounding box center [314, 104] width 509 height 254
click at [389, 399] on icon at bounding box center [391, 405] width 32 height 24
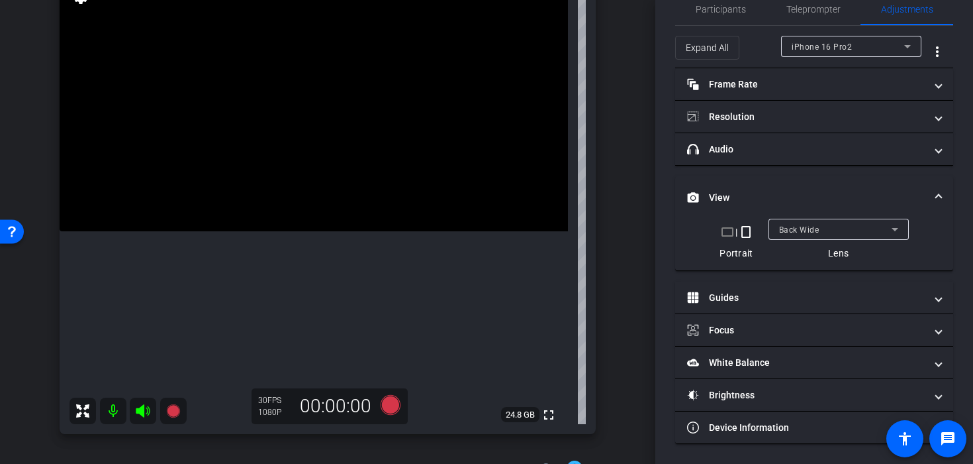
click at [373, 395] on div "00:00:00" at bounding box center [335, 406] width 89 height 23
click at [386, 403] on icon at bounding box center [391, 405] width 20 height 20
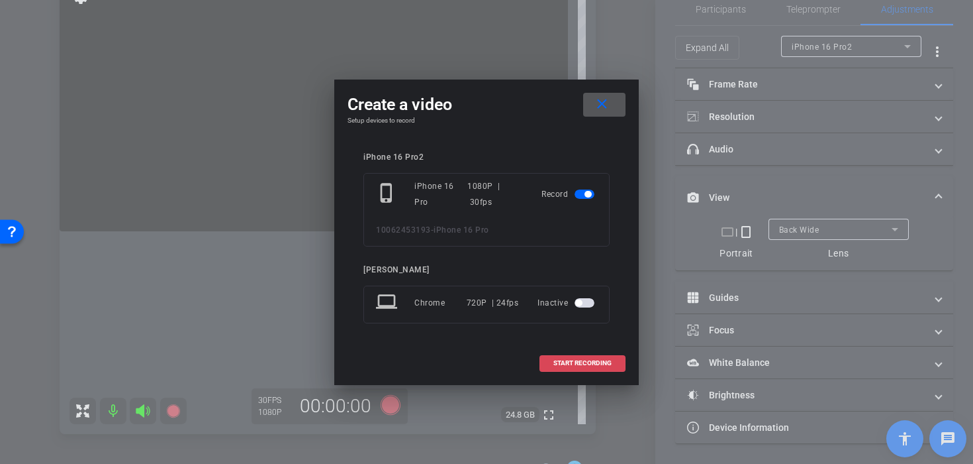
click at [556, 365] on span "START RECORDING" at bounding box center [583, 363] width 58 height 7
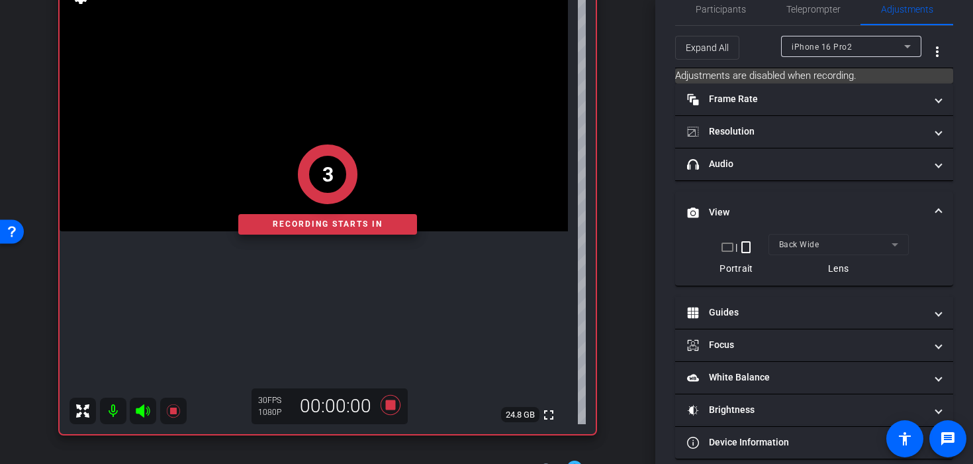
click at [330, 224] on div "Recording starts in" at bounding box center [327, 224] width 179 height 21
click at [303, 196] on div "2" at bounding box center [327, 174] width 179 height 60
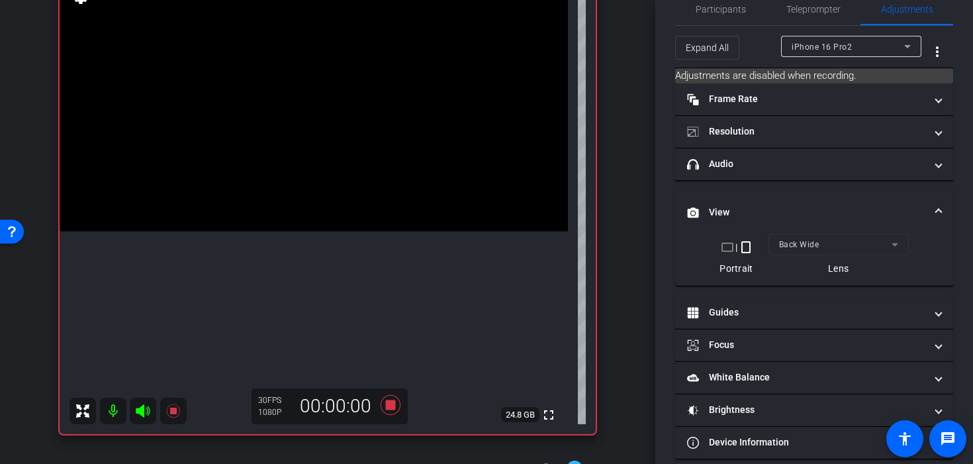
click at [299, 197] on video at bounding box center [314, 104] width 509 height 254
click at [284, 231] on video at bounding box center [314, 104] width 509 height 254
click at [283, 260] on div at bounding box center [284, 259] width 33 height 33
click at [364, 159] on video at bounding box center [314, 104] width 509 height 254
click at [339, 159] on video at bounding box center [314, 104] width 509 height 254
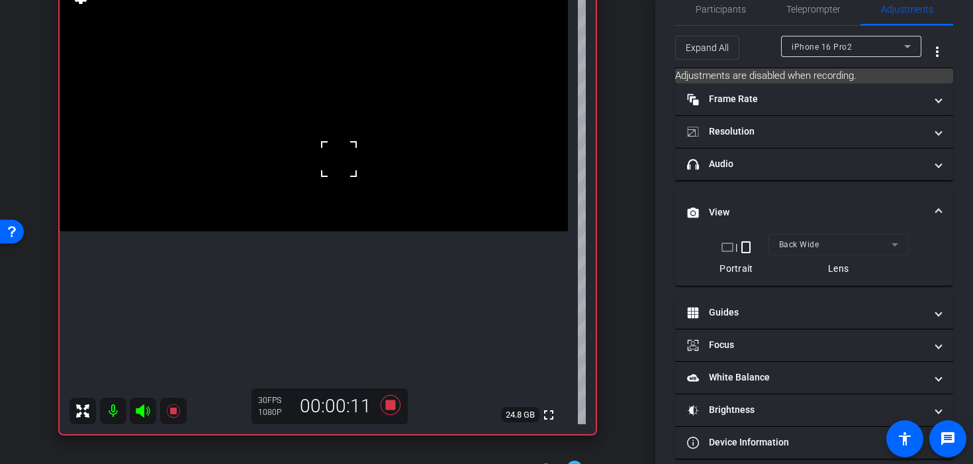
click at [305, 167] on video at bounding box center [314, 104] width 509 height 254
click at [338, 231] on video at bounding box center [314, 104] width 509 height 254
click at [285, 126] on video at bounding box center [314, 104] width 509 height 254
click at [328, 153] on video at bounding box center [314, 104] width 509 height 254
click at [389, 406] on icon at bounding box center [391, 405] width 20 height 20
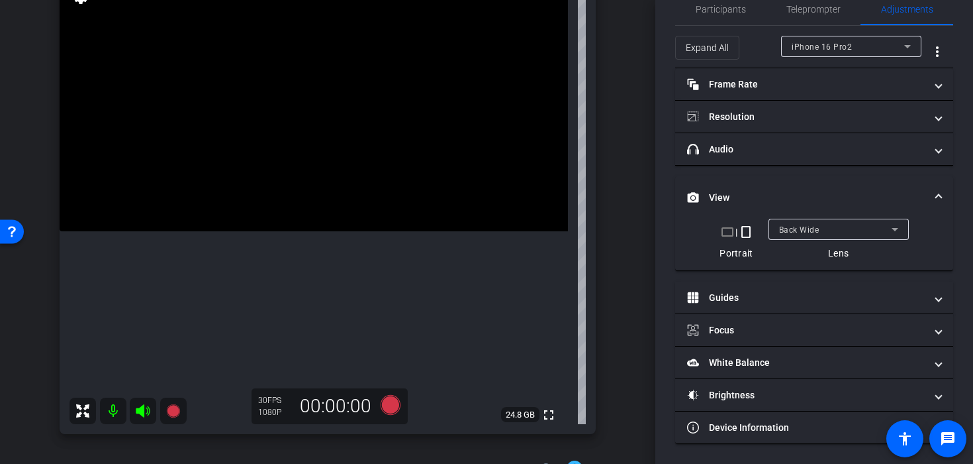
click at [328, 187] on video at bounding box center [314, 104] width 509 height 254
click at [329, 187] on div at bounding box center [328, 186] width 33 height 33
click at [359, 231] on video at bounding box center [314, 104] width 509 height 254
click at [401, 405] on icon at bounding box center [391, 405] width 32 height 24
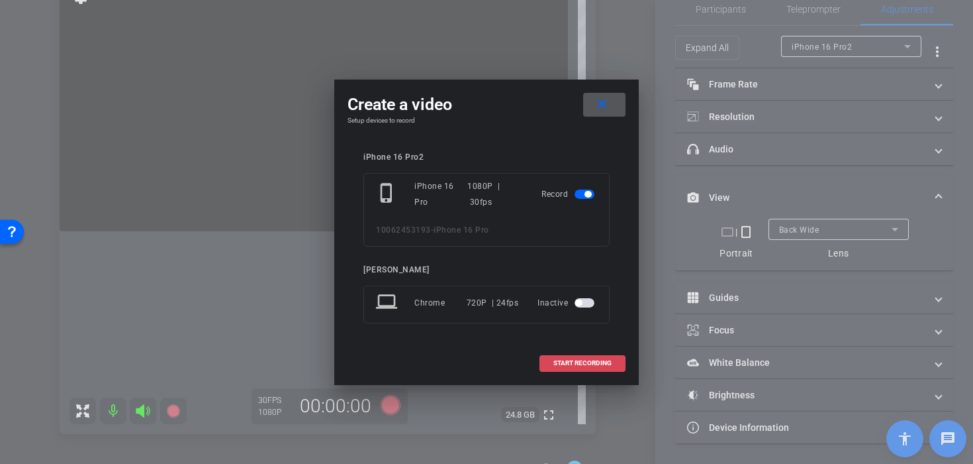
click at [595, 362] on span "START RECORDING" at bounding box center [583, 363] width 58 height 7
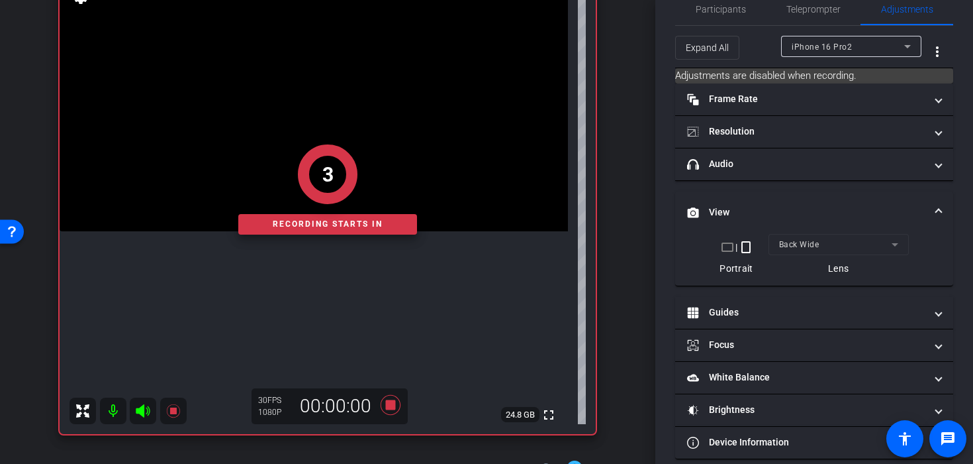
click at [281, 272] on div "3 Recording starts in" at bounding box center [328, 189] width 536 height 489
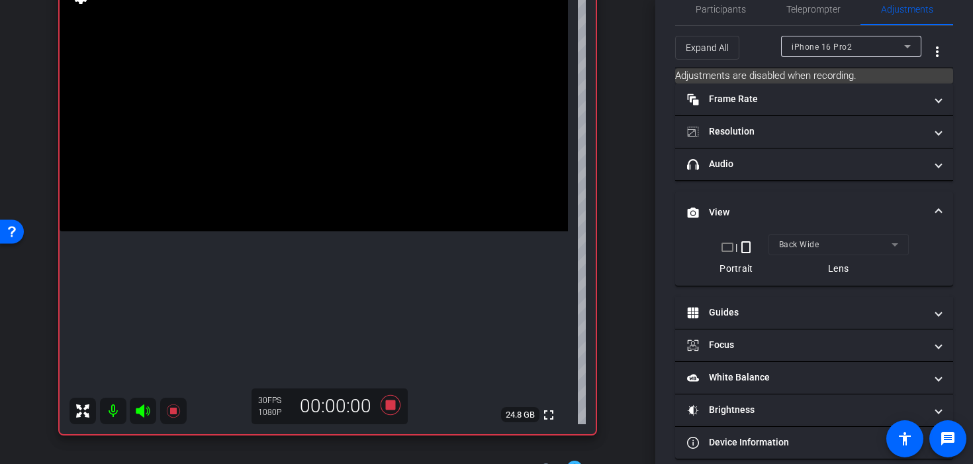
click at [296, 222] on video at bounding box center [314, 104] width 509 height 254
click at [289, 231] on video at bounding box center [314, 104] width 509 height 254
click at [432, 203] on video at bounding box center [314, 104] width 509 height 254
click at [432, 203] on div at bounding box center [431, 203] width 33 height 33
click at [389, 195] on video at bounding box center [314, 104] width 509 height 254
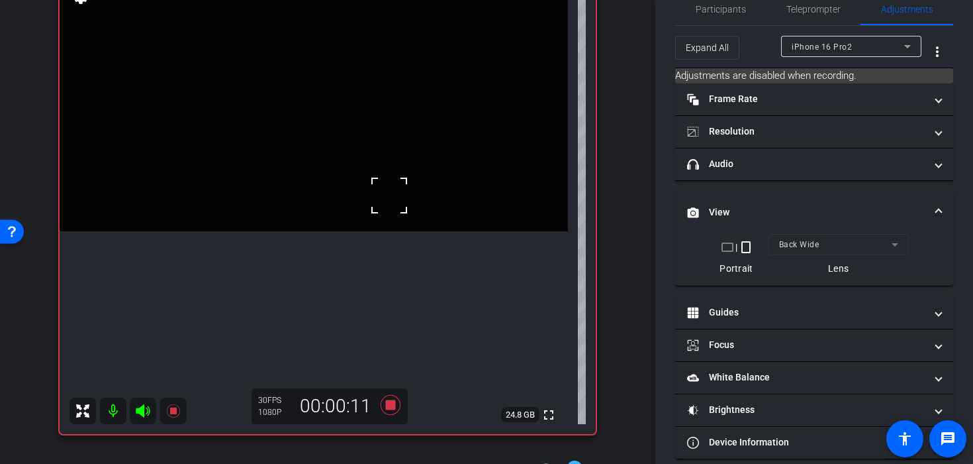
click at [334, 205] on video at bounding box center [314, 104] width 509 height 254
click at [300, 169] on video at bounding box center [314, 104] width 509 height 254
click at [307, 169] on div at bounding box center [299, 168] width 33 height 33
click at [337, 182] on video at bounding box center [314, 104] width 509 height 254
click at [343, 231] on video at bounding box center [314, 104] width 509 height 254
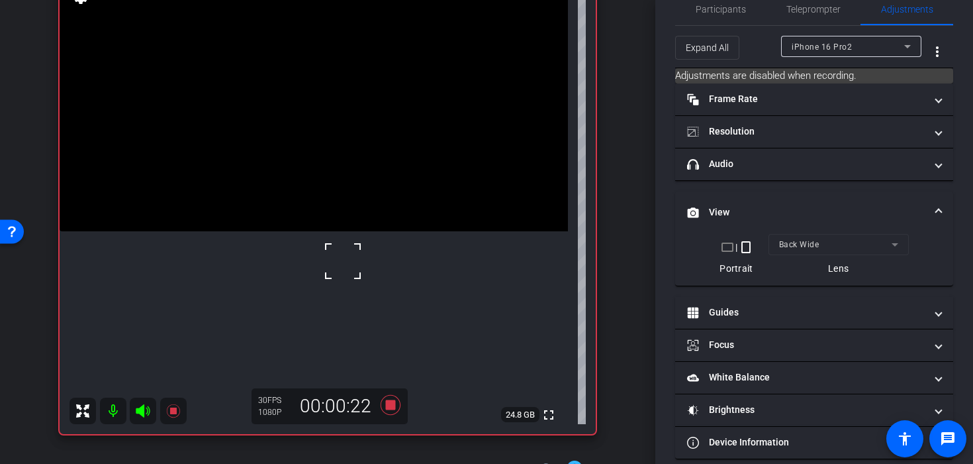
click at [330, 182] on video at bounding box center [314, 104] width 509 height 254
click at [313, 187] on video at bounding box center [314, 104] width 509 height 254
click at [389, 402] on icon at bounding box center [391, 405] width 20 height 20
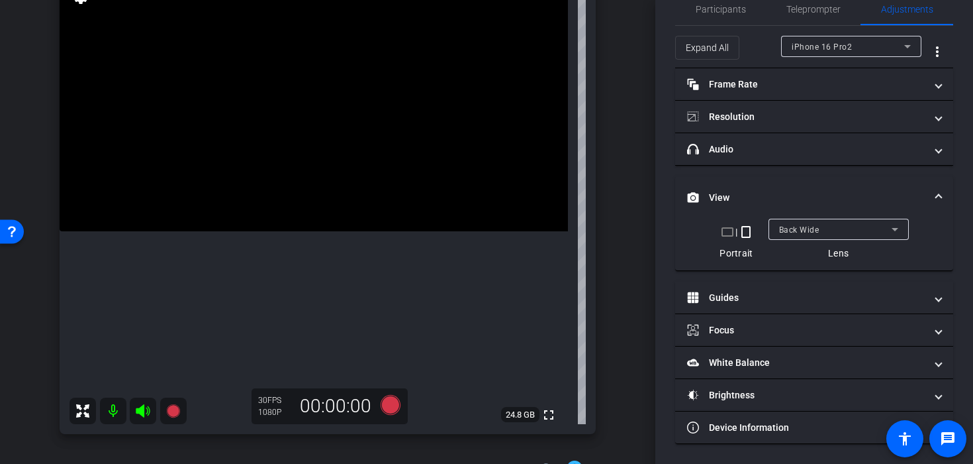
click at [331, 198] on video at bounding box center [314, 104] width 509 height 254
click at [392, 405] on icon at bounding box center [391, 405] width 20 height 20
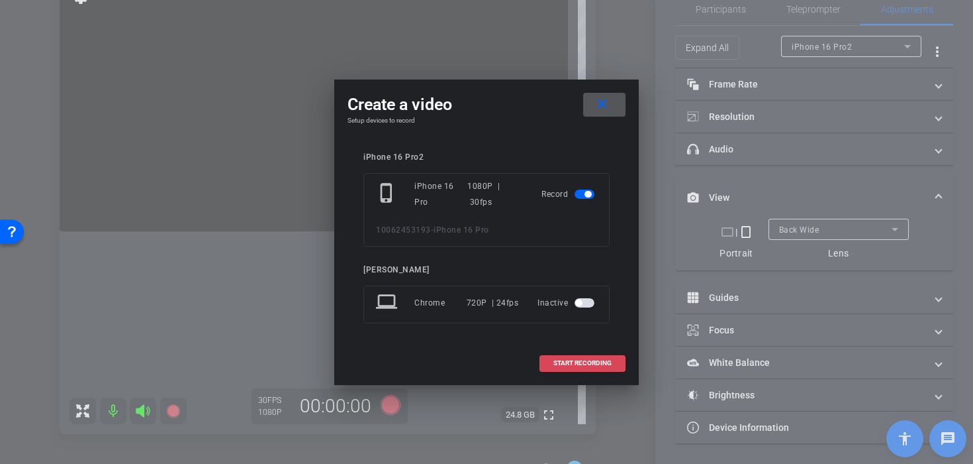
click at [581, 368] on span at bounding box center [582, 363] width 85 height 32
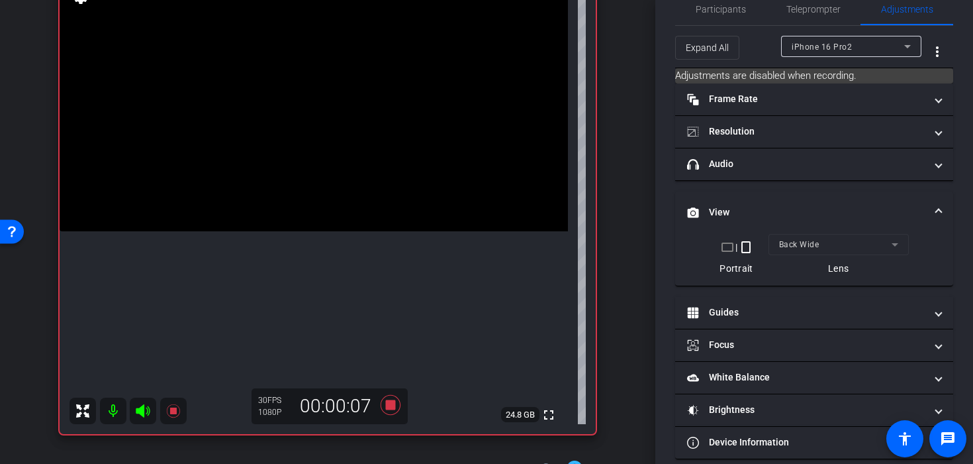
click at [305, 199] on video at bounding box center [314, 104] width 509 height 254
click at [248, 231] on video at bounding box center [314, 104] width 509 height 254
click at [236, 223] on video at bounding box center [314, 104] width 509 height 254
click at [352, 203] on video at bounding box center [314, 104] width 509 height 254
click at [295, 190] on video at bounding box center [314, 104] width 509 height 254
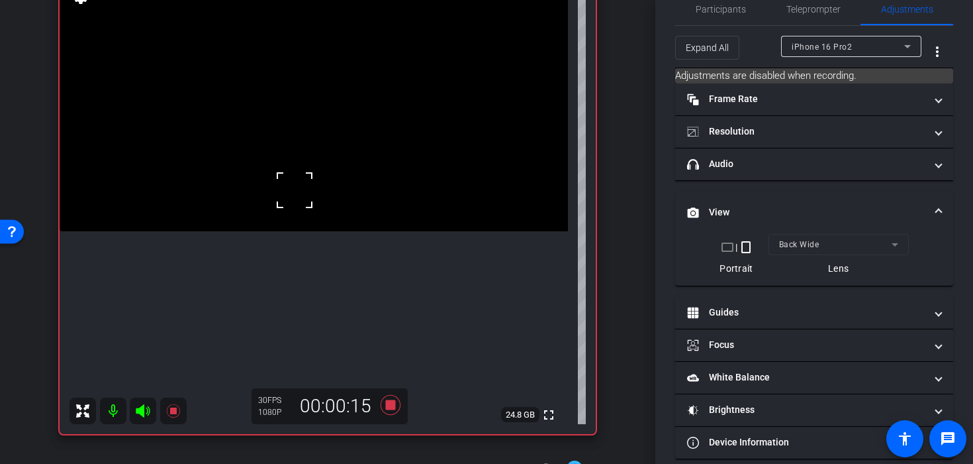
click at [315, 197] on video at bounding box center [314, 104] width 509 height 254
click at [336, 231] on video at bounding box center [314, 104] width 509 height 254
click at [331, 231] on video at bounding box center [314, 104] width 509 height 254
click at [397, 404] on icon at bounding box center [391, 405] width 32 height 24
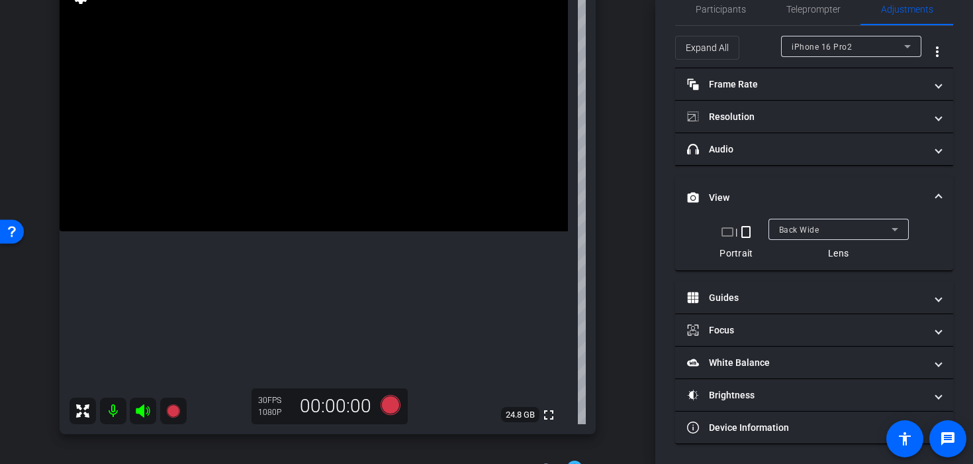
click at [269, 173] on video at bounding box center [314, 104] width 509 height 254
click at [313, 191] on video at bounding box center [314, 104] width 509 height 254
click at [397, 405] on icon at bounding box center [391, 405] width 20 height 20
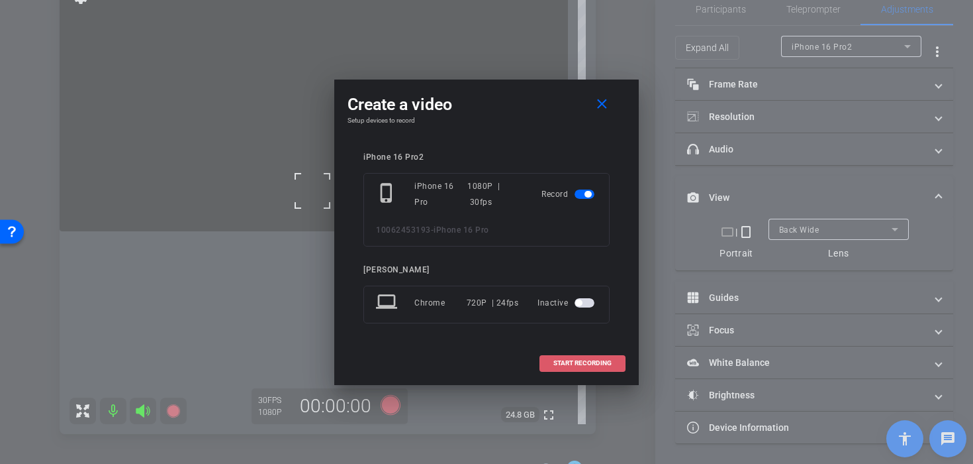
click at [566, 363] on span "START RECORDING" at bounding box center [583, 363] width 58 height 7
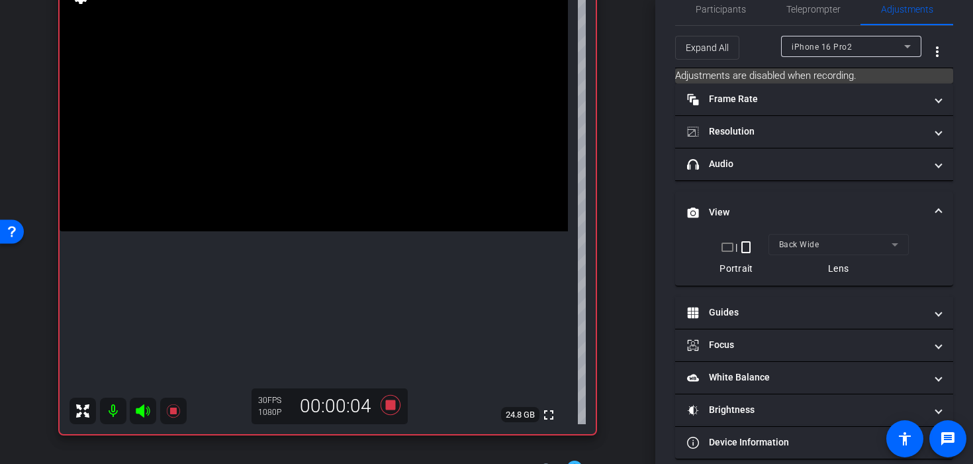
click at [289, 231] on video at bounding box center [314, 104] width 509 height 254
click at [266, 231] on video at bounding box center [314, 104] width 509 height 254
click at [362, 172] on video at bounding box center [314, 104] width 509 height 254
click at [336, 177] on video at bounding box center [314, 104] width 509 height 254
click at [314, 170] on video at bounding box center [314, 104] width 509 height 254
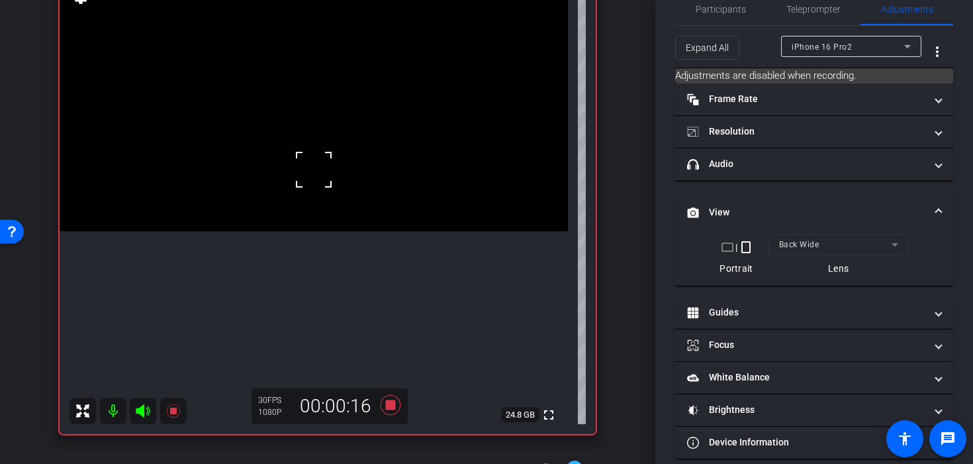
click at [333, 187] on video at bounding box center [314, 104] width 509 height 254
click at [370, 231] on video at bounding box center [314, 104] width 509 height 254
click at [361, 231] on video at bounding box center [314, 104] width 509 height 254
click at [391, 404] on icon at bounding box center [391, 405] width 20 height 20
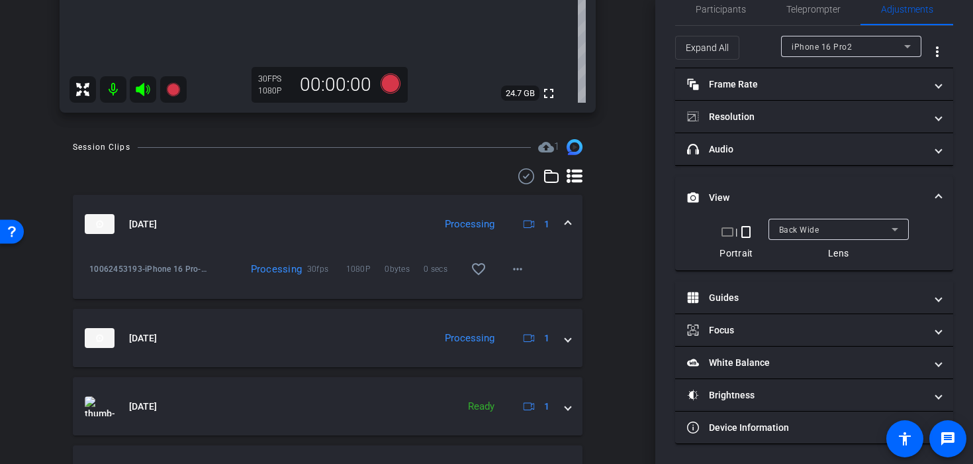
scroll to position [446, 0]
click at [515, 270] on mat-icon "more_horiz" at bounding box center [518, 270] width 16 height 16
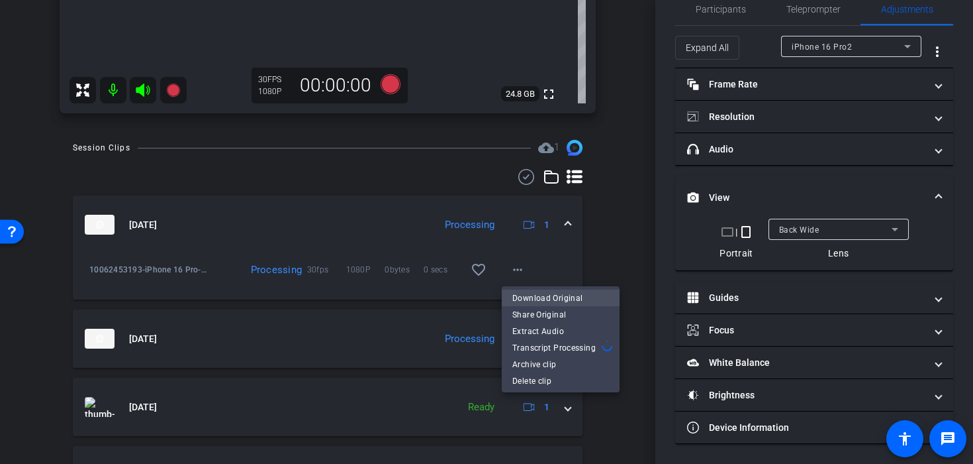
click at [531, 290] on span "Download Original" at bounding box center [561, 297] width 97 height 16
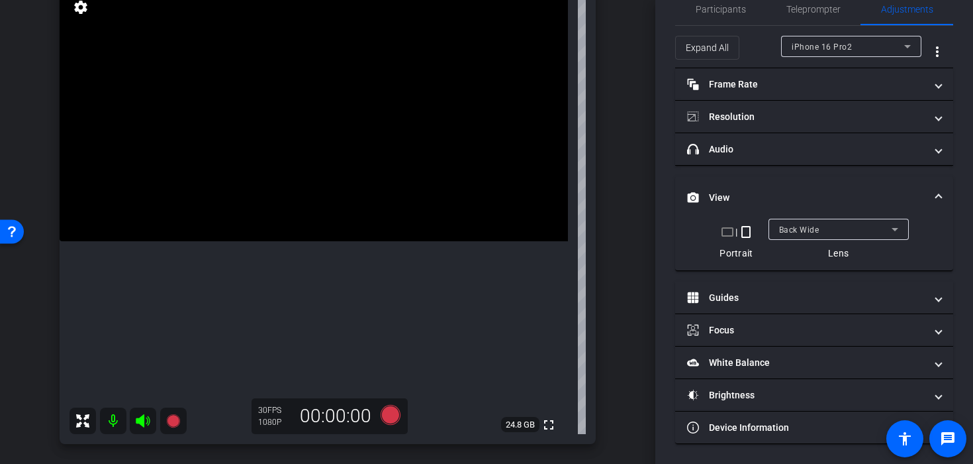
scroll to position [111, 0]
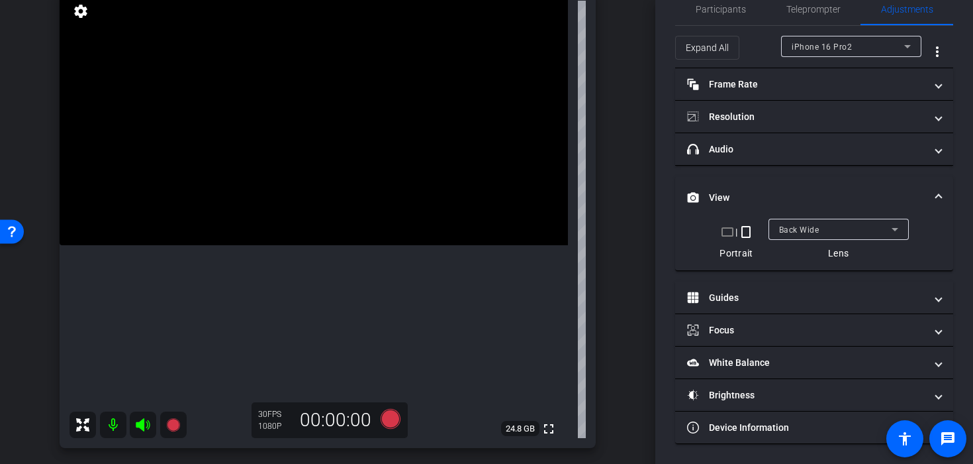
click at [387, 420] on icon at bounding box center [391, 419] width 20 height 20
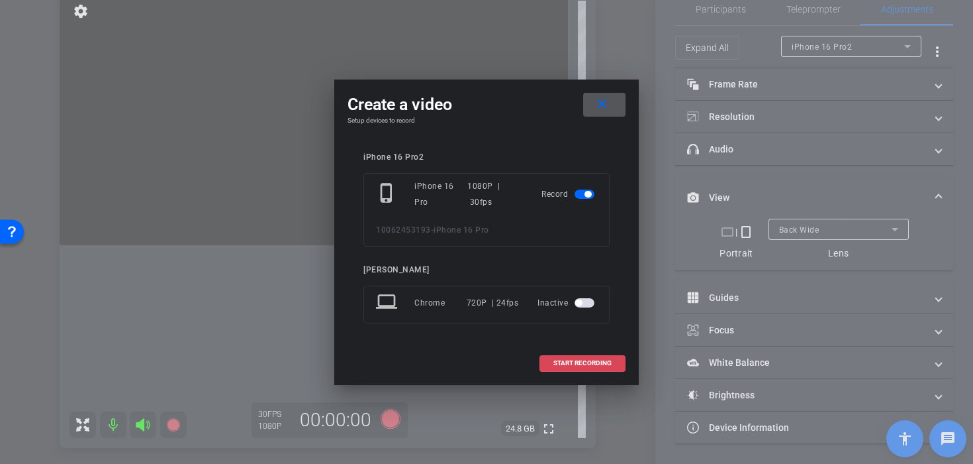
click at [540, 359] on span at bounding box center [582, 363] width 85 height 32
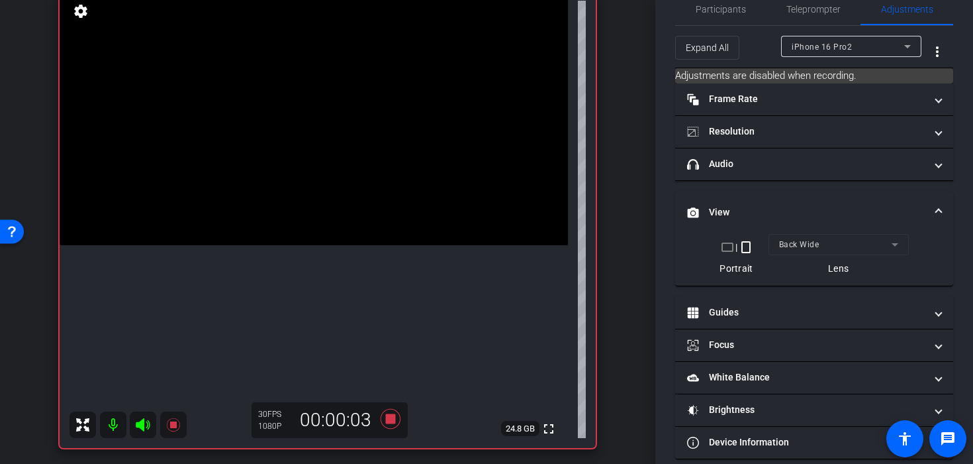
click at [311, 207] on video at bounding box center [314, 118] width 509 height 254
click at [287, 245] on video at bounding box center [314, 118] width 509 height 254
click at [338, 165] on video at bounding box center [314, 118] width 509 height 254
click at [346, 216] on video at bounding box center [314, 118] width 509 height 254
click at [301, 241] on video at bounding box center [314, 118] width 509 height 254
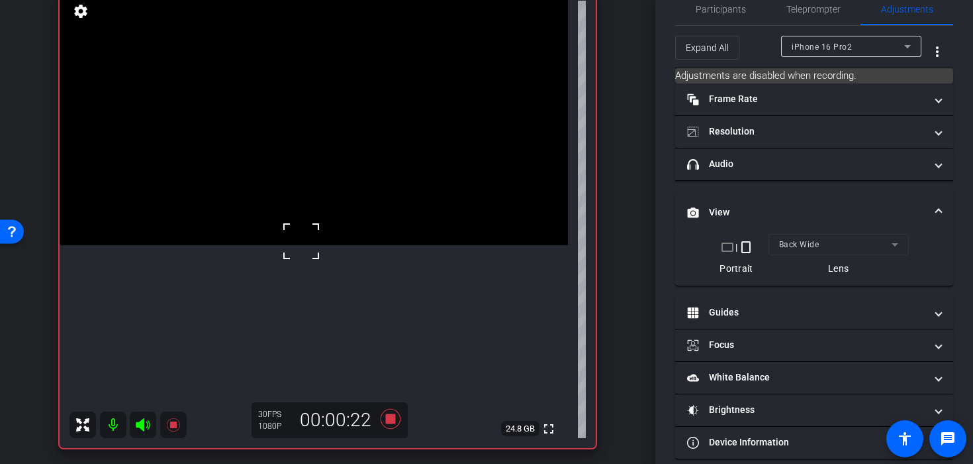
click at [301, 241] on div at bounding box center [301, 240] width 33 height 33
click at [329, 217] on video at bounding box center [314, 118] width 509 height 254
click at [319, 222] on video at bounding box center [314, 118] width 509 height 254
click at [393, 416] on icon at bounding box center [391, 419] width 20 height 20
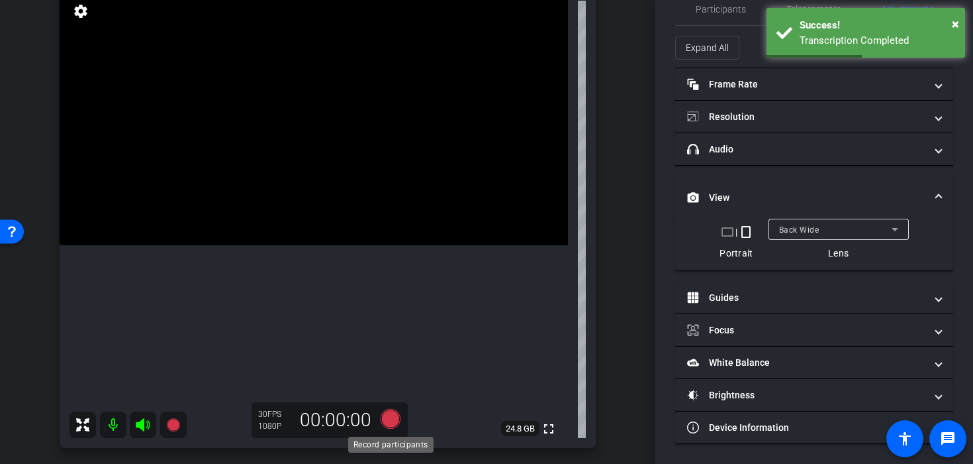
click at [391, 417] on icon at bounding box center [391, 419] width 20 height 20
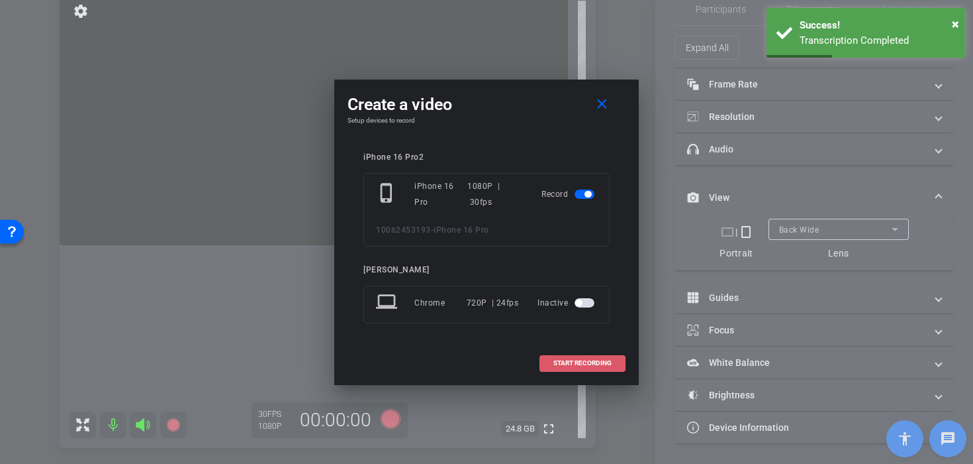
click at [584, 350] on span at bounding box center [582, 363] width 85 height 32
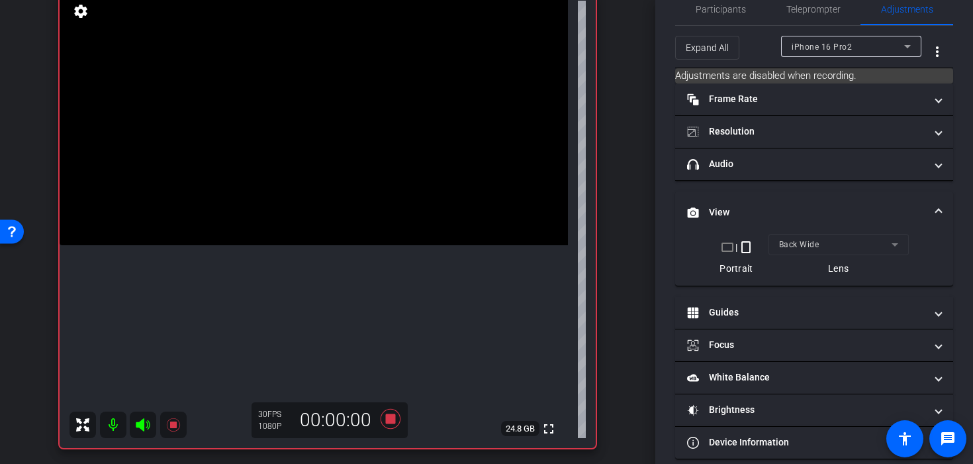
click at [379, 168] on video at bounding box center [314, 118] width 509 height 254
click at [322, 184] on video at bounding box center [314, 118] width 509 height 254
click at [322, 184] on div at bounding box center [321, 184] width 33 height 33
click at [321, 245] on video at bounding box center [314, 118] width 509 height 254
click at [273, 245] on video at bounding box center [314, 118] width 509 height 254
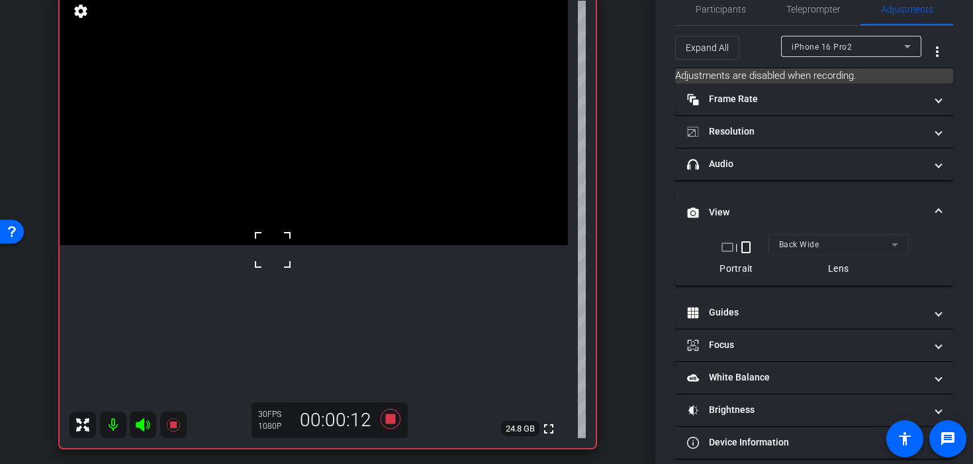
click at [326, 162] on video at bounding box center [314, 118] width 509 height 254
click at [352, 175] on video at bounding box center [314, 118] width 509 height 254
click at [324, 195] on video at bounding box center [314, 118] width 509 height 254
click at [372, 245] on video at bounding box center [314, 118] width 509 height 254
click at [340, 245] on video at bounding box center [314, 118] width 509 height 254
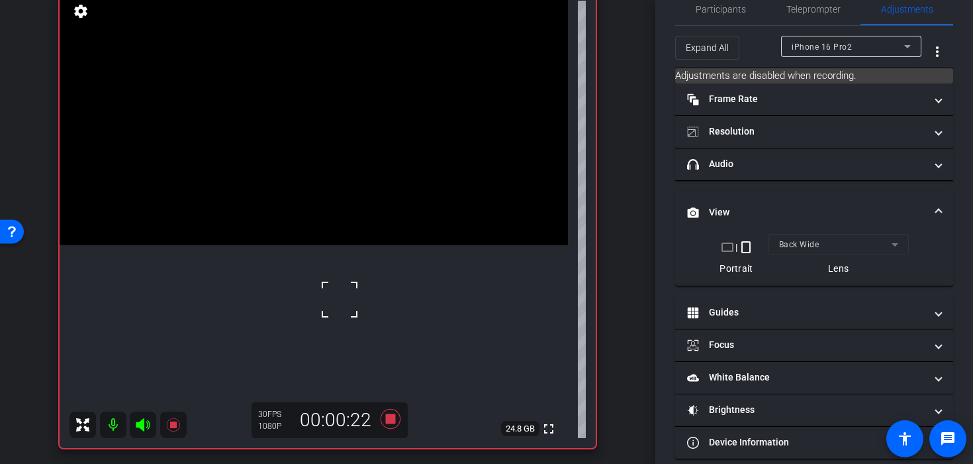
click at [337, 235] on video at bounding box center [314, 118] width 509 height 254
click at [306, 212] on video at bounding box center [314, 118] width 509 height 254
click at [393, 423] on icon at bounding box center [391, 419] width 20 height 20
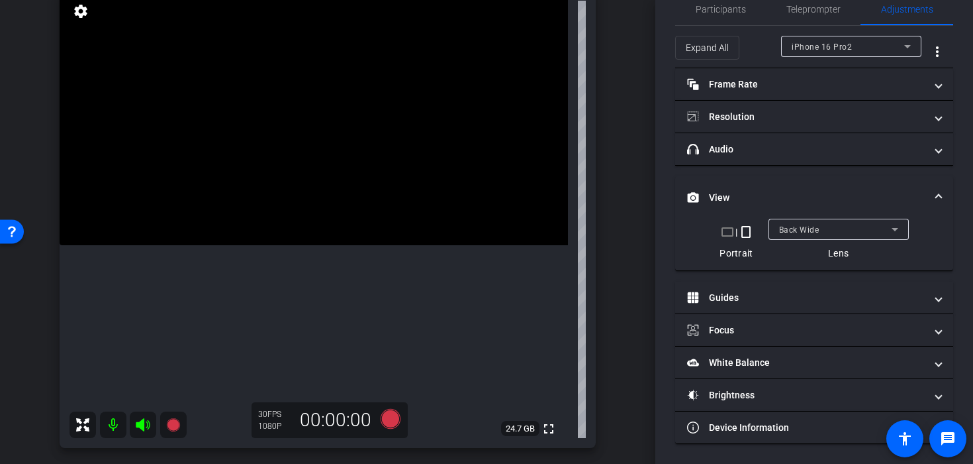
click at [313, 224] on video at bounding box center [314, 118] width 509 height 254
click at [310, 193] on video at bounding box center [314, 118] width 509 height 254
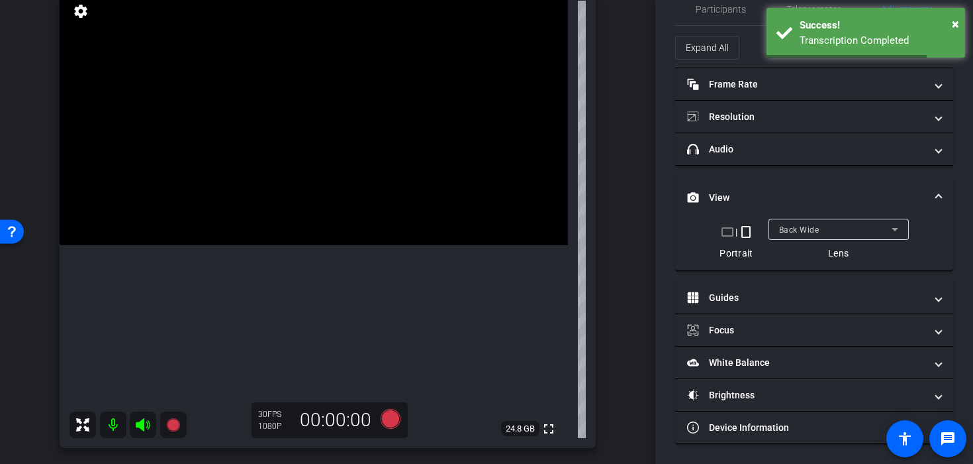
click at [346, 245] on video at bounding box center [314, 118] width 509 height 254
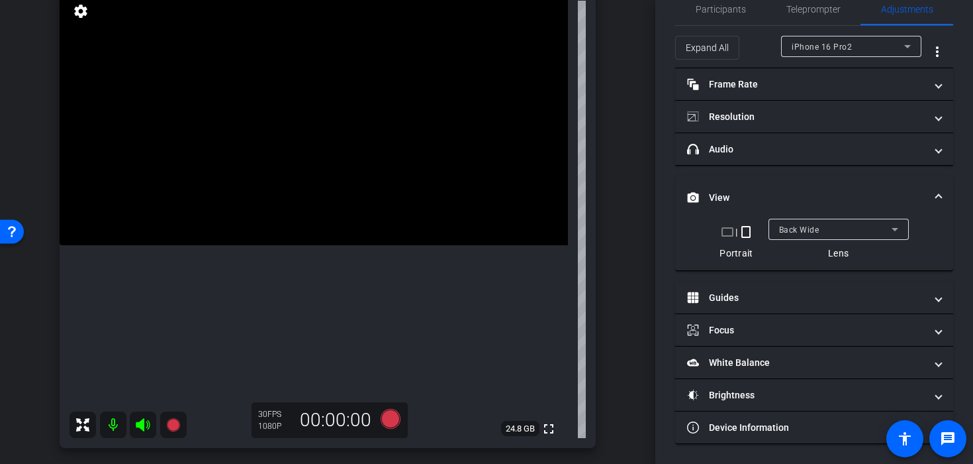
click at [391, 420] on icon at bounding box center [391, 419] width 20 height 20
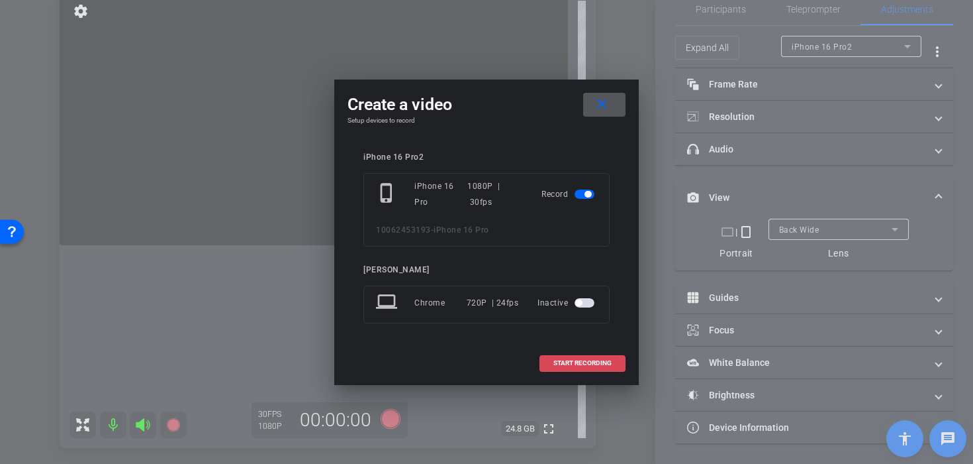
click at [577, 376] on span at bounding box center [582, 363] width 85 height 32
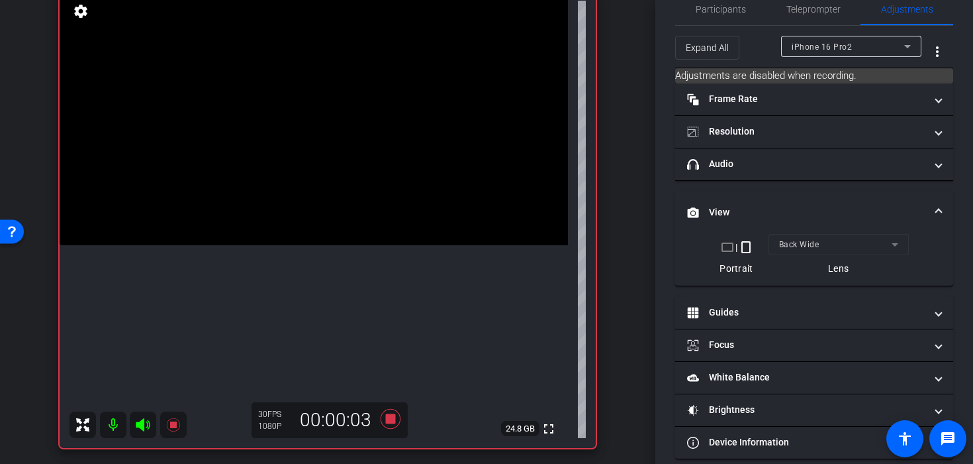
click at [317, 234] on video at bounding box center [314, 118] width 509 height 254
click at [317, 234] on div at bounding box center [316, 233] width 33 height 33
click at [269, 245] on video at bounding box center [314, 118] width 509 height 254
click at [349, 168] on video at bounding box center [314, 118] width 509 height 254
click at [320, 180] on video at bounding box center [314, 118] width 509 height 254
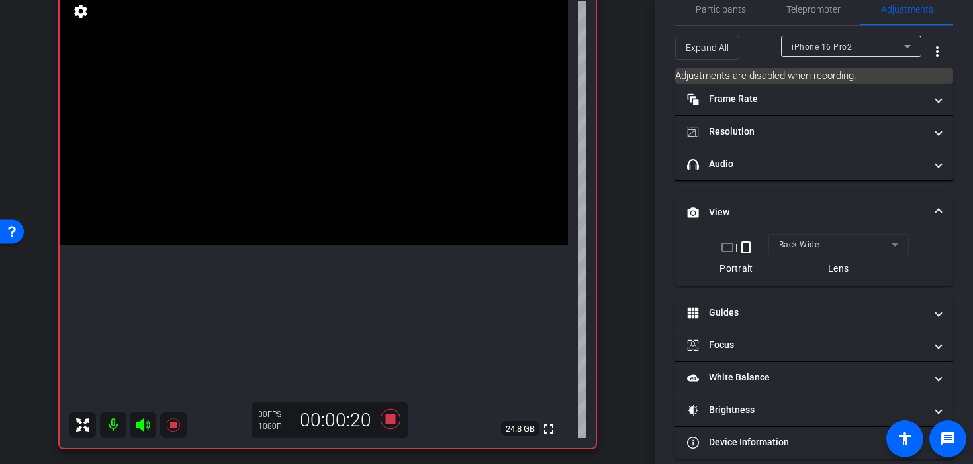
click at [387, 245] on video at bounding box center [314, 118] width 509 height 254
click at [350, 245] on video at bounding box center [314, 118] width 509 height 254
click at [340, 186] on video at bounding box center [314, 118] width 509 height 254
click at [323, 177] on video at bounding box center [314, 118] width 509 height 254
click at [390, 418] on icon at bounding box center [391, 419] width 20 height 20
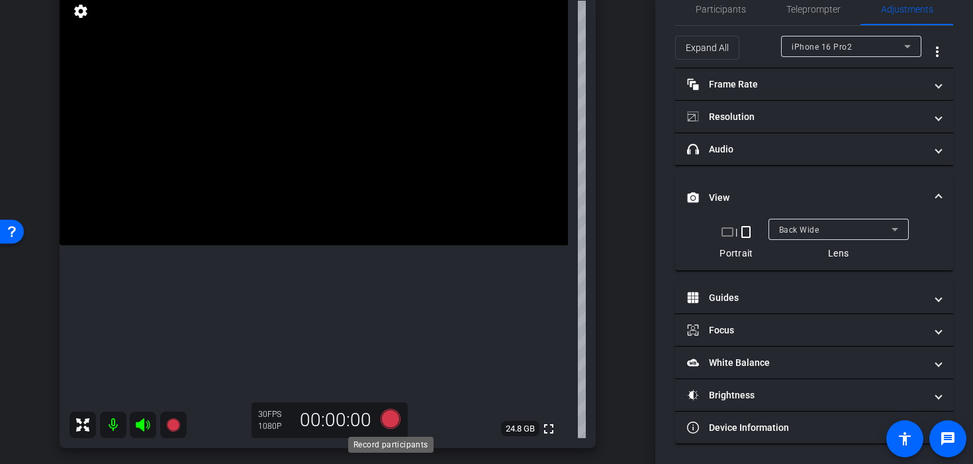
click at [389, 418] on icon at bounding box center [391, 419] width 20 height 20
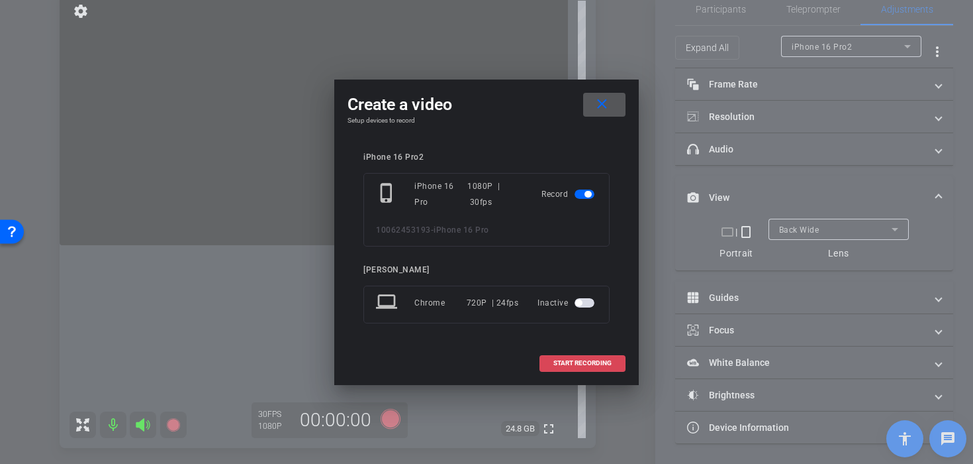
click at [579, 354] on span at bounding box center [582, 363] width 85 height 32
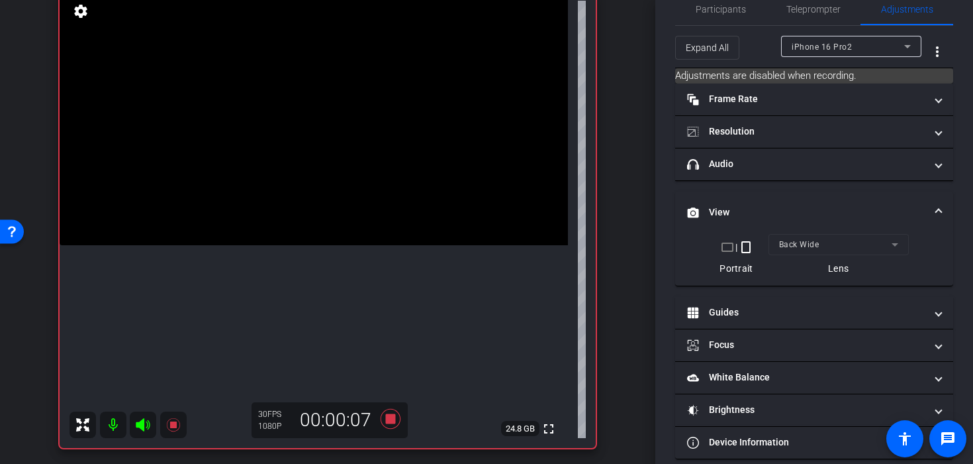
click at [301, 245] on video at bounding box center [314, 118] width 509 height 254
click at [281, 245] on video at bounding box center [314, 118] width 509 height 254
click at [320, 168] on video at bounding box center [314, 118] width 509 height 254
click at [396, 426] on icon at bounding box center [391, 419] width 20 height 20
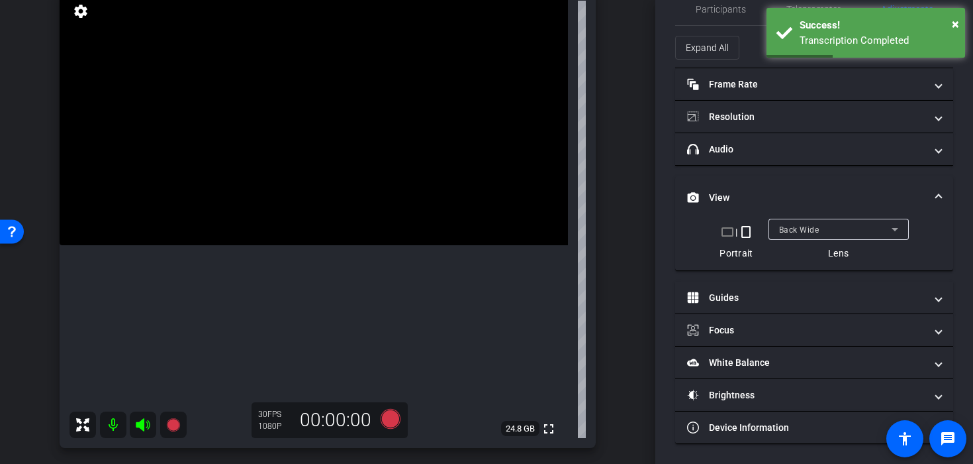
click at [348, 216] on video at bounding box center [314, 118] width 509 height 254
click at [324, 209] on video at bounding box center [314, 118] width 509 height 254
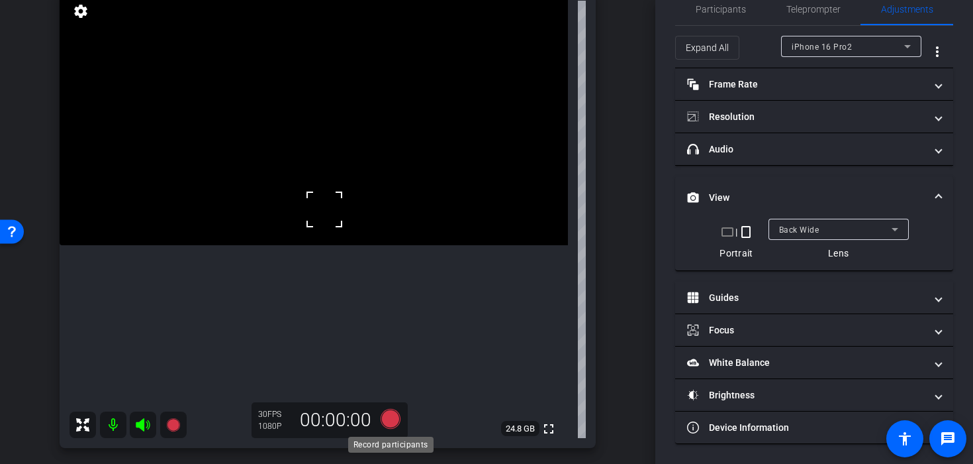
click at [398, 419] on icon at bounding box center [391, 419] width 20 height 20
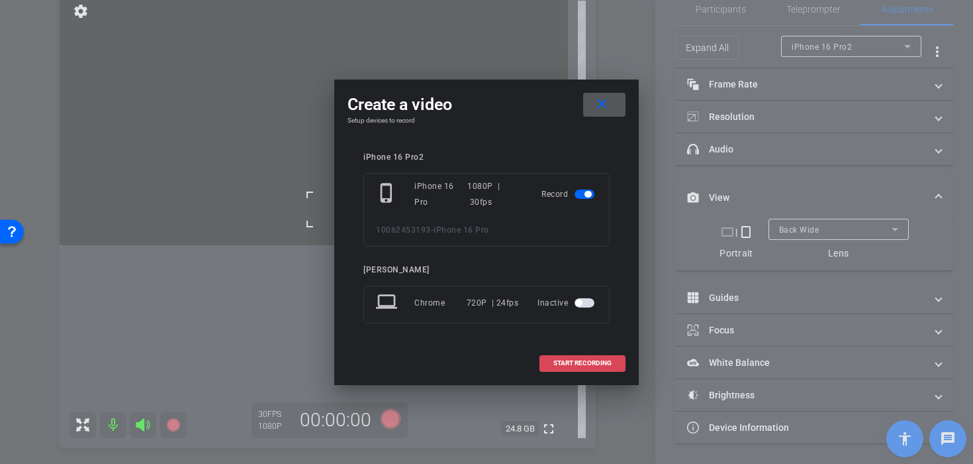
click at [548, 356] on span at bounding box center [582, 363] width 85 height 32
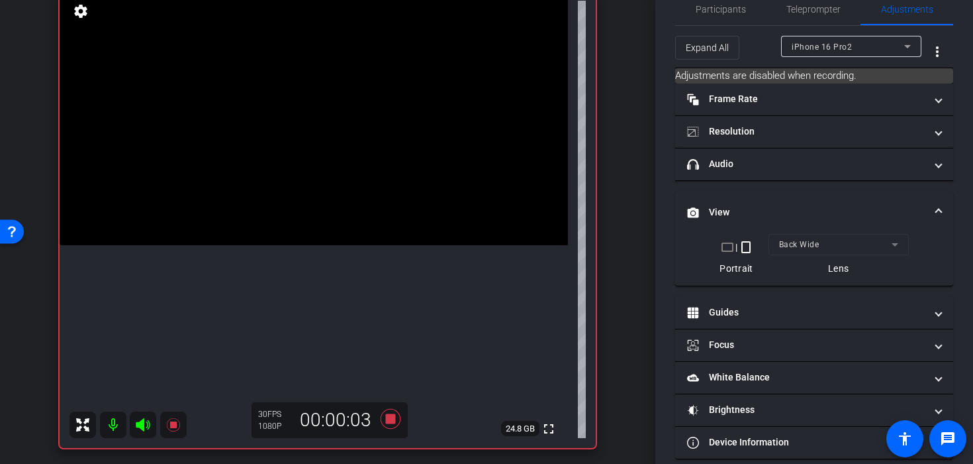
click at [337, 245] on video at bounding box center [314, 118] width 509 height 254
click at [259, 245] on video at bounding box center [314, 118] width 509 height 254
click at [331, 195] on video at bounding box center [314, 118] width 509 height 254
click at [312, 201] on video at bounding box center [314, 118] width 509 height 254
click at [327, 195] on video at bounding box center [314, 118] width 509 height 254
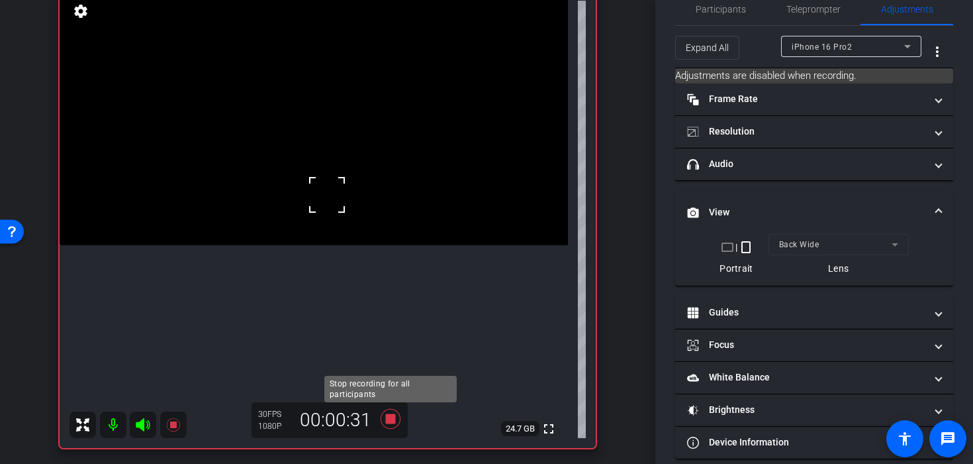
click at [393, 417] on icon at bounding box center [391, 419] width 20 height 20
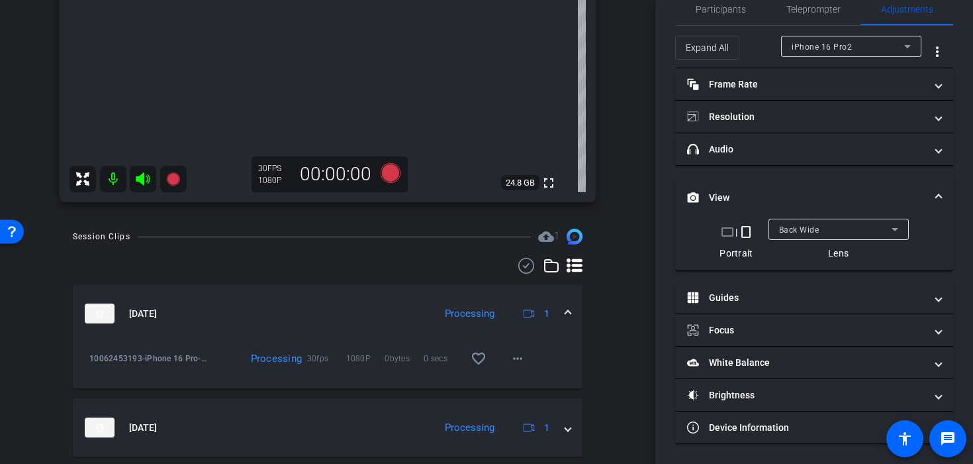
scroll to position [424, 0]
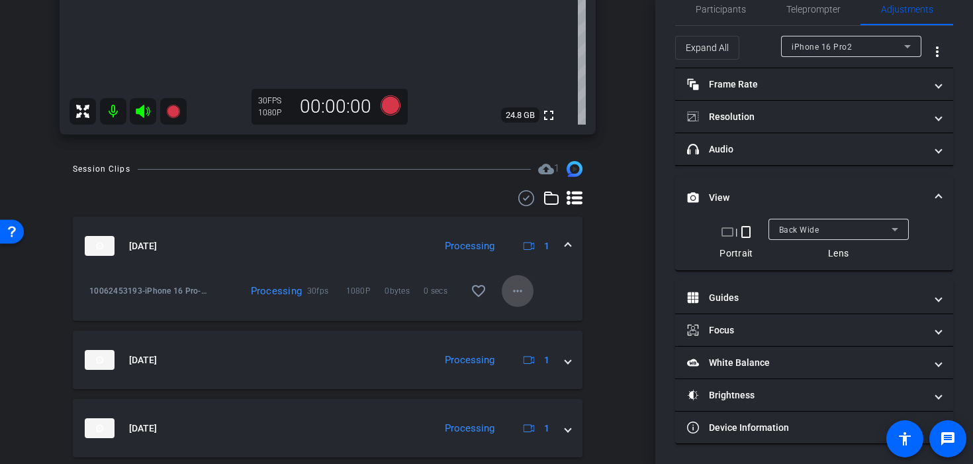
click at [517, 287] on mat-icon "more_horiz" at bounding box center [518, 291] width 16 height 16
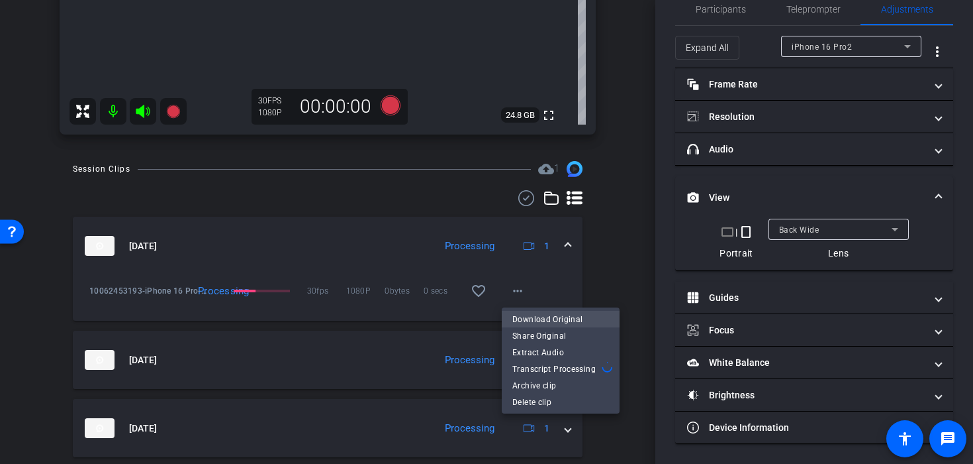
click at [540, 313] on span "Download Original" at bounding box center [561, 319] width 97 height 16
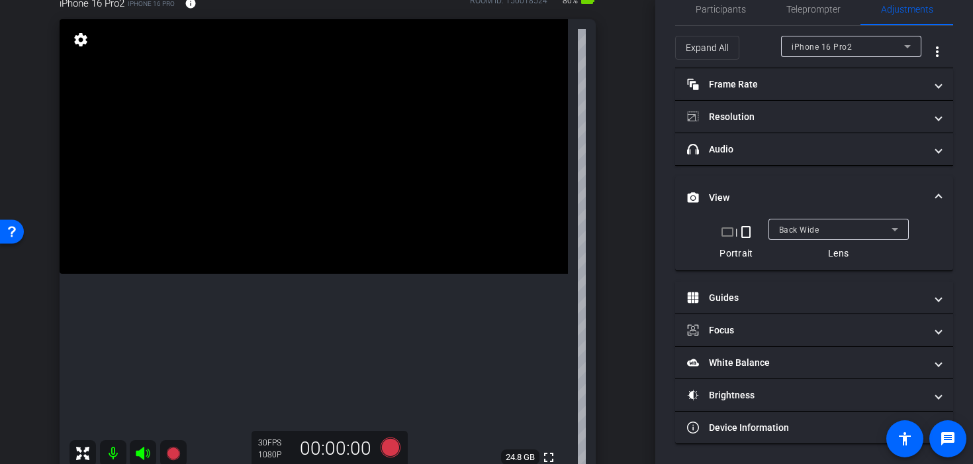
scroll to position [0, 0]
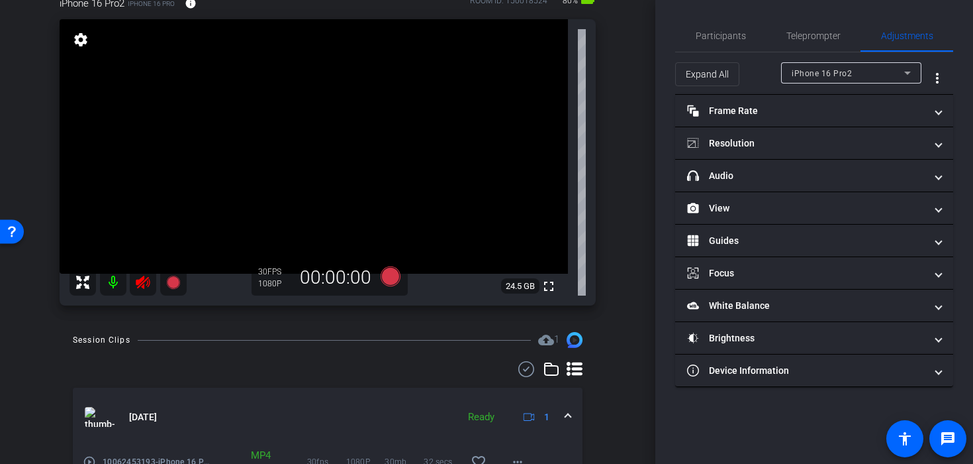
click at [134, 281] on mat-icon at bounding box center [143, 282] width 26 height 26
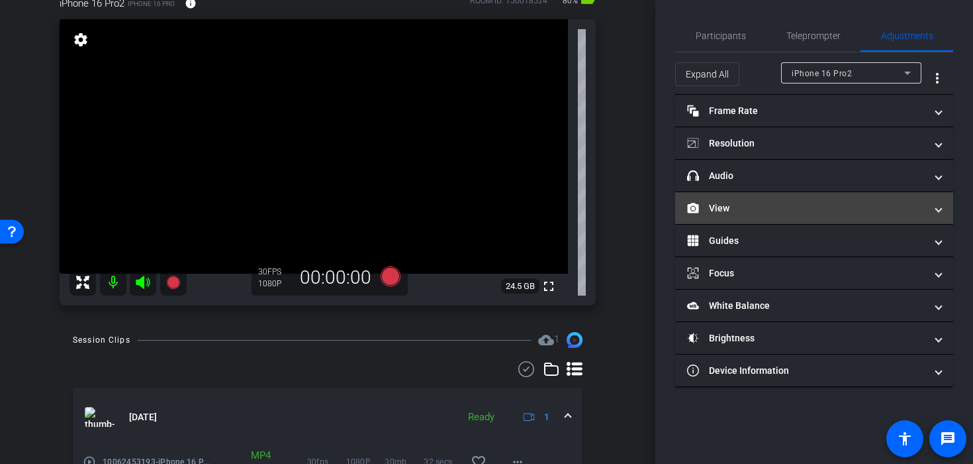
click at [762, 201] on mat-panel-title "View" at bounding box center [806, 208] width 238 height 14
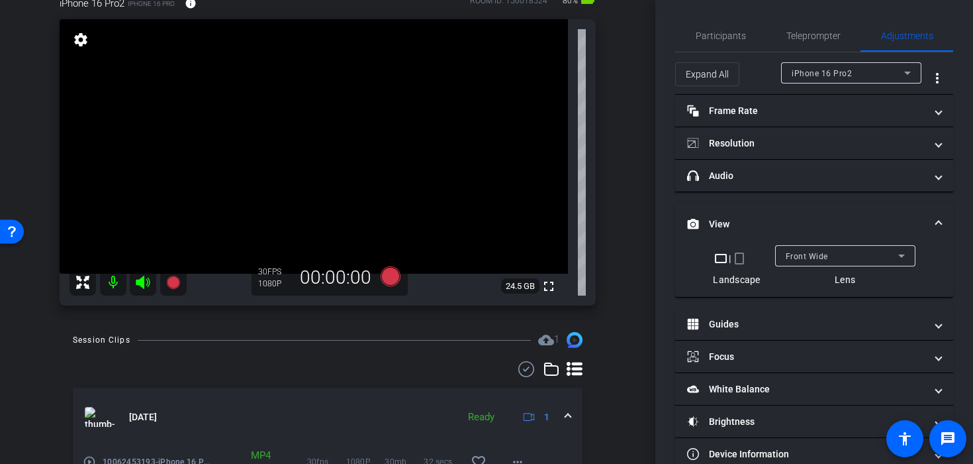
click at [746, 261] on mat-icon "crop_portrait" at bounding box center [740, 258] width 16 height 16
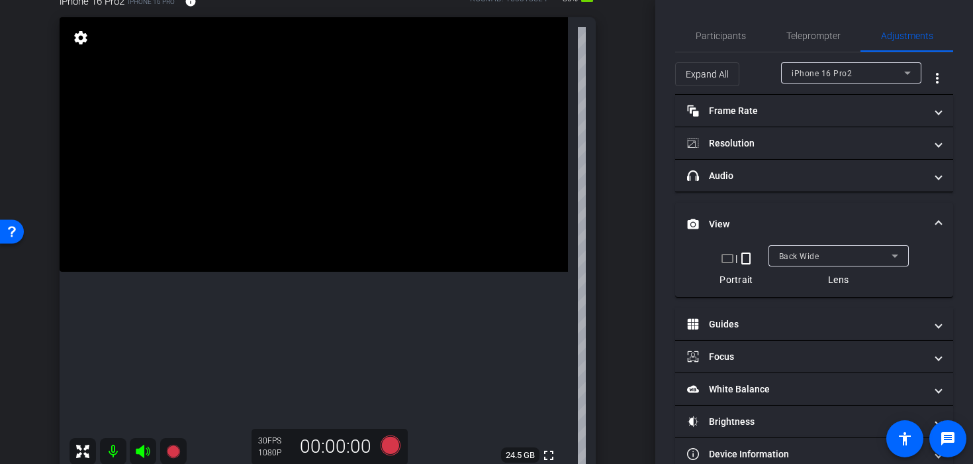
scroll to position [101, 0]
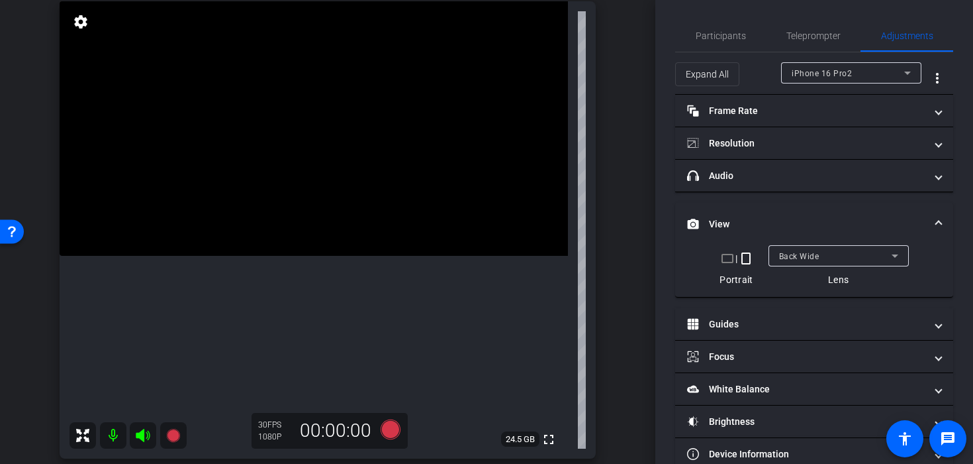
click at [342, 222] on video at bounding box center [314, 128] width 509 height 254
click at [393, 426] on icon at bounding box center [391, 429] width 20 height 20
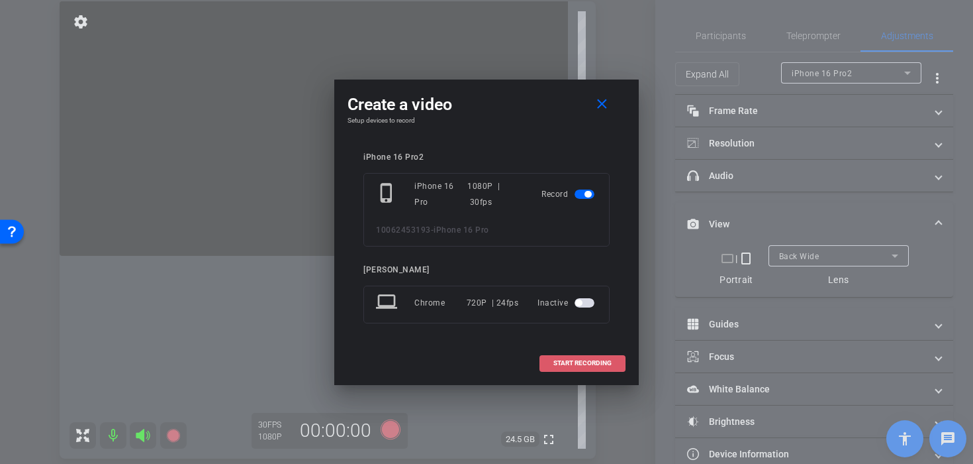
click at [591, 357] on span at bounding box center [582, 363] width 85 height 32
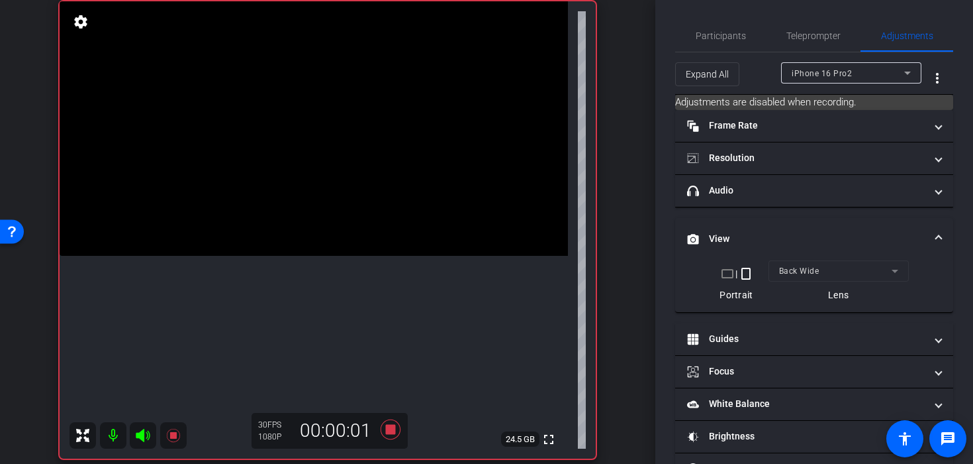
click at [320, 232] on video at bounding box center [314, 128] width 509 height 254
click at [229, 256] on video at bounding box center [314, 128] width 509 height 254
click at [266, 256] on video at bounding box center [314, 128] width 509 height 254
click at [304, 256] on video at bounding box center [314, 128] width 509 height 254
click at [383, 236] on video at bounding box center [314, 128] width 509 height 254
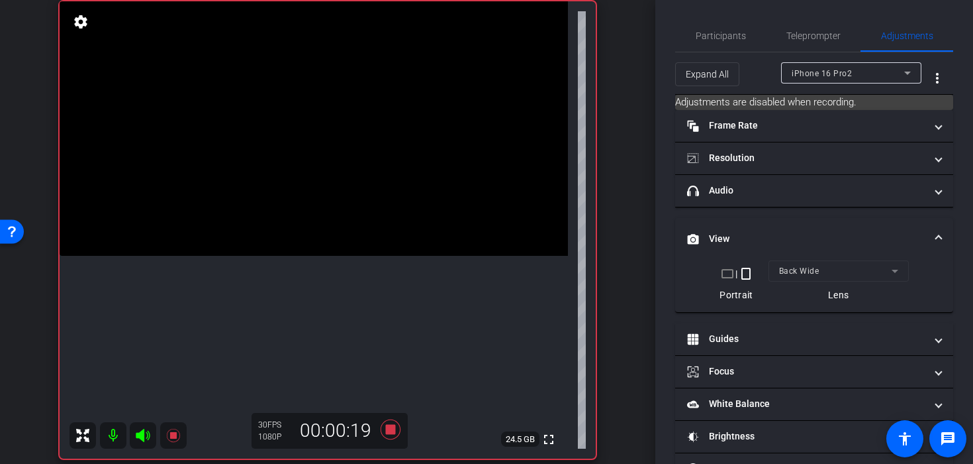
click at [260, 235] on video at bounding box center [314, 128] width 509 height 254
drag, startPoint x: 263, startPoint y: 235, endPoint x: 314, endPoint y: 236, distance: 51.0
click at [312, 236] on div "fullscreen settings 24.5 GB" at bounding box center [328, 229] width 536 height 457
click at [314, 236] on video at bounding box center [314, 128] width 509 height 254
click at [387, 428] on icon at bounding box center [391, 429] width 20 height 20
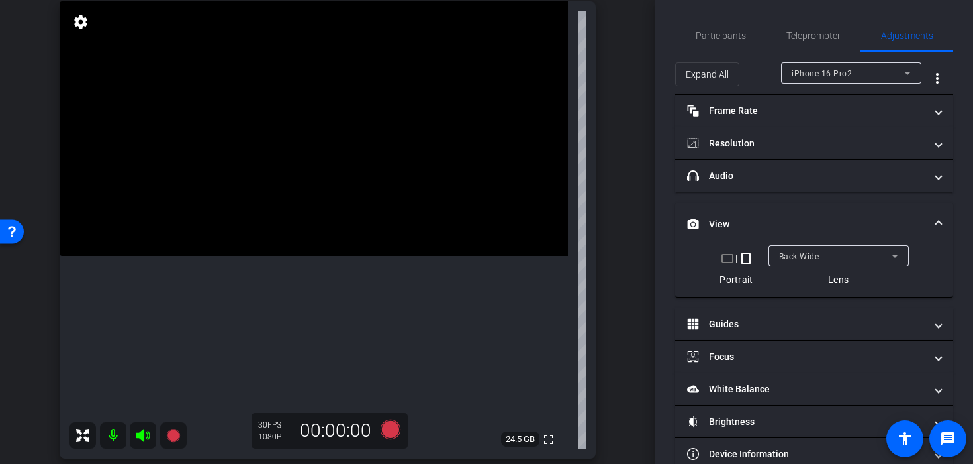
click at [336, 212] on video at bounding box center [314, 128] width 509 height 254
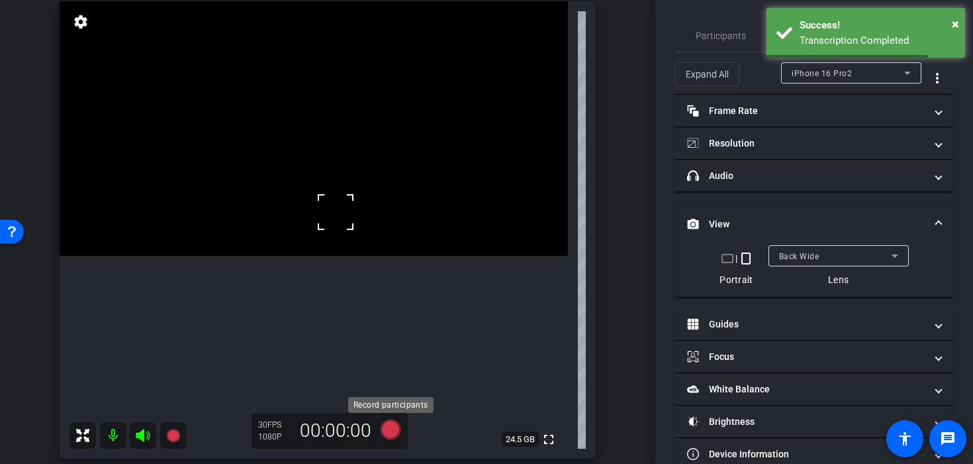
click at [385, 436] on icon at bounding box center [391, 429] width 32 height 24
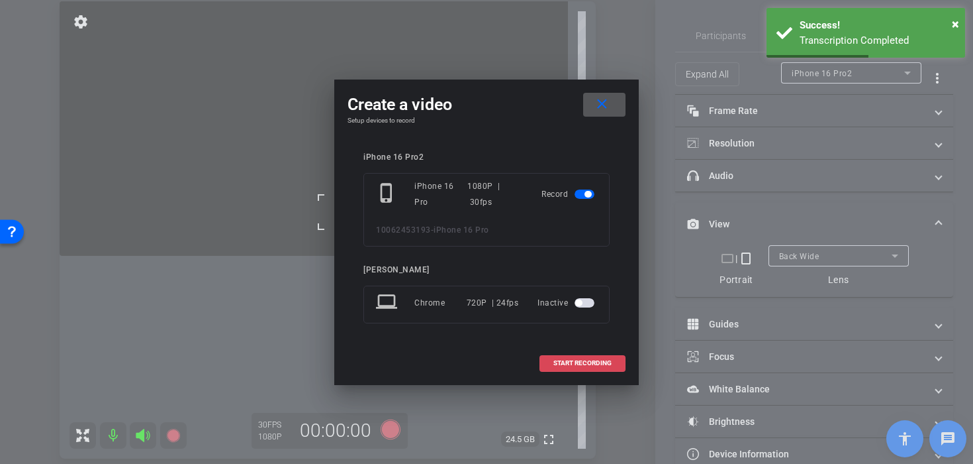
click at [601, 365] on span "START RECORDING" at bounding box center [583, 363] width 58 height 7
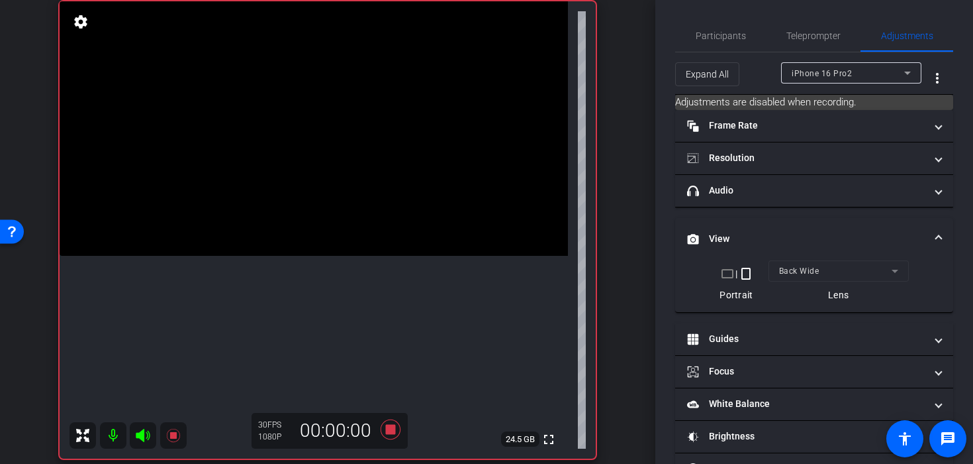
click at [323, 244] on video at bounding box center [314, 128] width 509 height 254
click at [341, 236] on video at bounding box center [314, 128] width 509 height 254
click at [305, 256] on video at bounding box center [314, 128] width 509 height 254
click at [385, 209] on video at bounding box center [314, 128] width 509 height 254
click at [373, 256] on video at bounding box center [314, 128] width 509 height 254
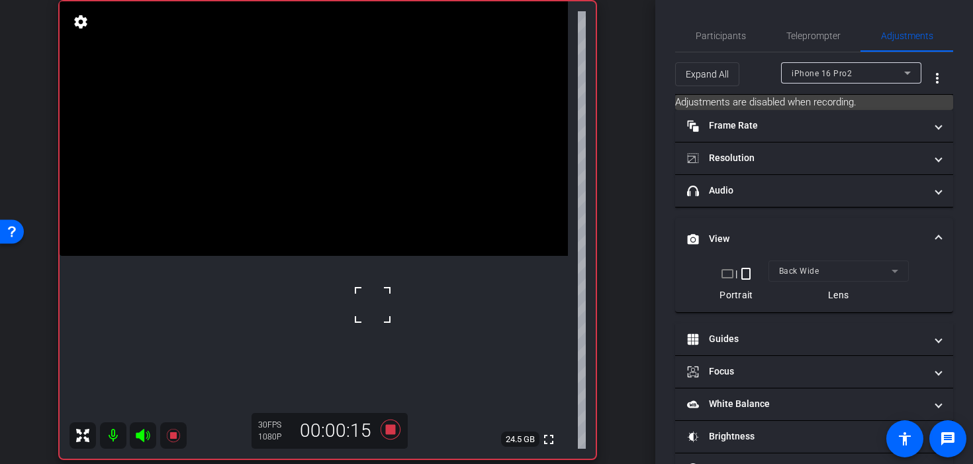
click at [356, 204] on video at bounding box center [314, 128] width 509 height 254
click at [311, 236] on video at bounding box center [314, 128] width 509 height 254
click at [320, 236] on div at bounding box center [311, 235] width 33 height 33
click at [319, 213] on video at bounding box center [314, 128] width 509 height 254
click at [324, 227] on div at bounding box center [319, 213] width 33 height 33
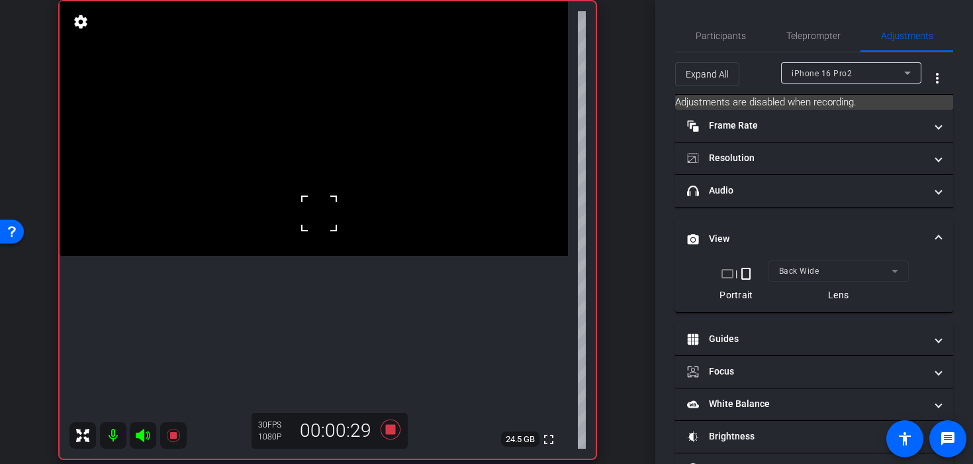
click at [336, 238] on video at bounding box center [314, 128] width 509 height 254
click at [383, 434] on icon at bounding box center [391, 429] width 32 height 24
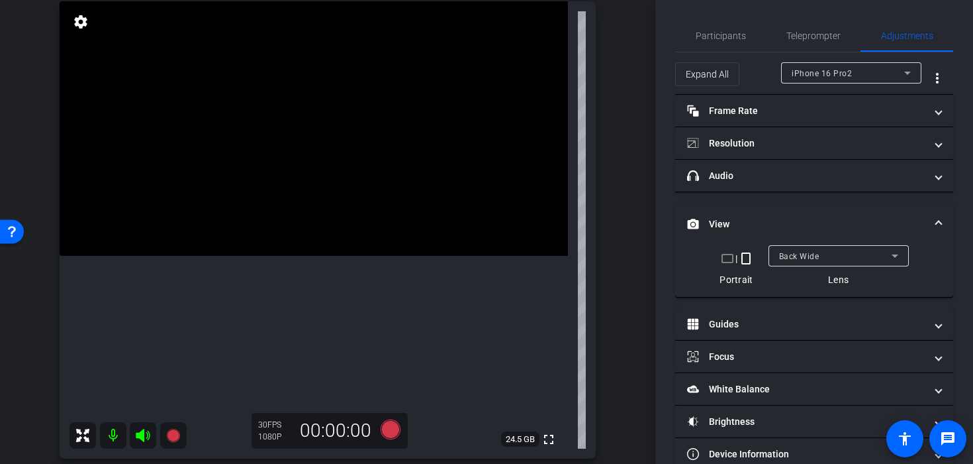
click at [348, 228] on video at bounding box center [314, 128] width 509 height 254
click at [335, 226] on div at bounding box center [347, 228] width 33 height 33
click at [382, 430] on icon at bounding box center [391, 429] width 20 height 20
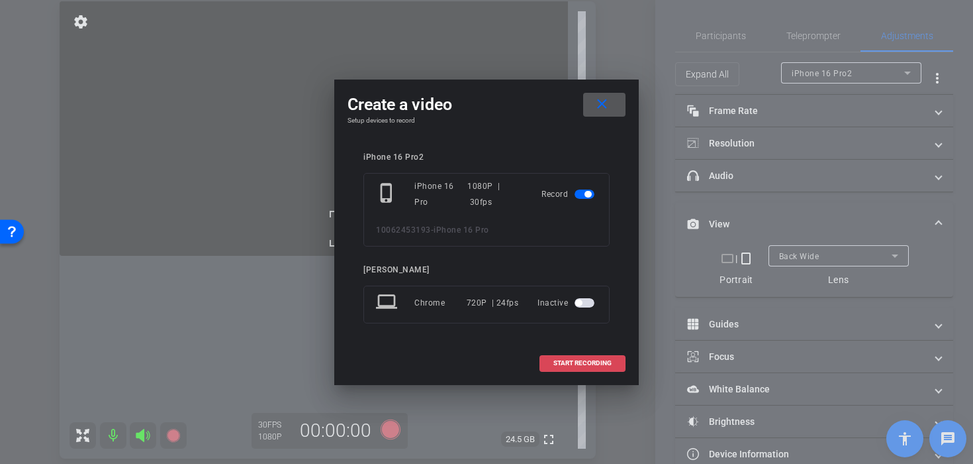
click at [556, 362] on span "START RECORDING" at bounding box center [583, 363] width 58 height 7
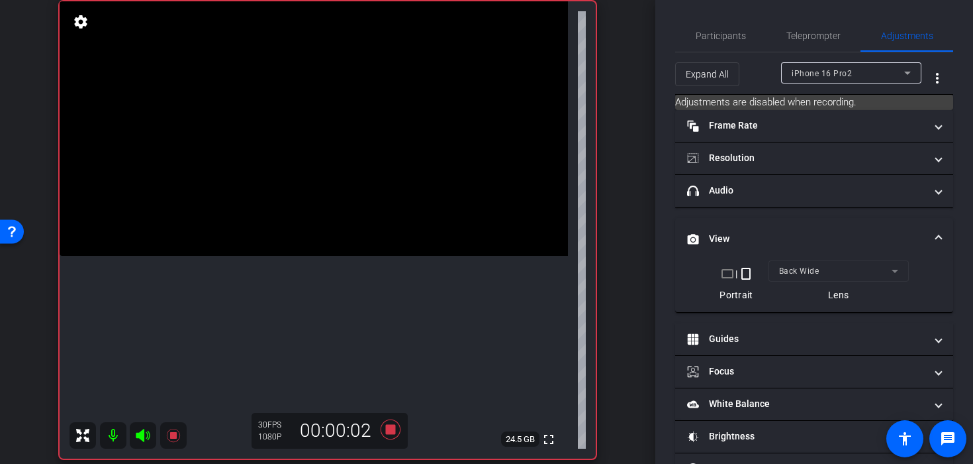
click at [321, 234] on video at bounding box center [314, 128] width 509 height 254
click at [277, 256] on video at bounding box center [314, 128] width 509 height 254
click at [293, 290] on div at bounding box center [276, 303] width 33 height 33
click at [319, 256] on video at bounding box center [314, 128] width 509 height 254
click at [318, 252] on video at bounding box center [314, 128] width 509 height 254
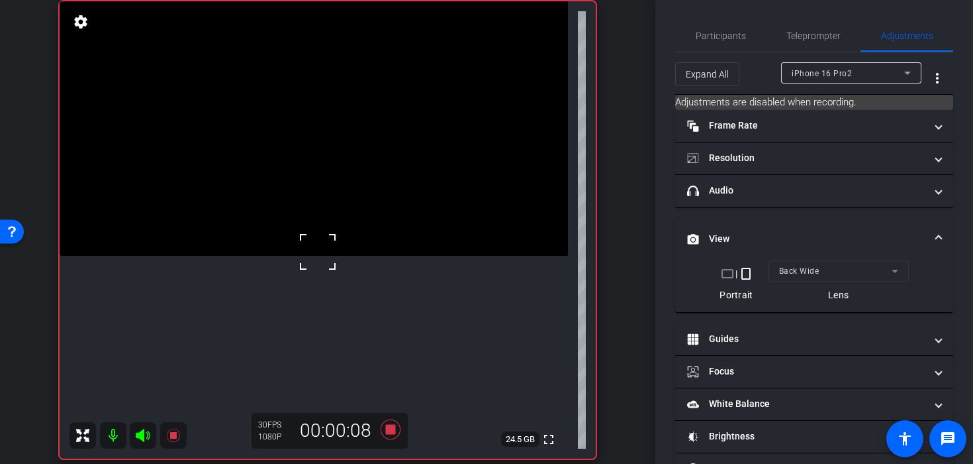
click at [343, 241] on video at bounding box center [314, 128] width 509 height 254
click at [349, 248] on div at bounding box center [342, 240] width 33 height 33
click at [362, 233] on video at bounding box center [314, 128] width 509 height 254
click at [326, 221] on video at bounding box center [314, 128] width 509 height 254
click at [326, 213] on div at bounding box center [325, 221] width 33 height 33
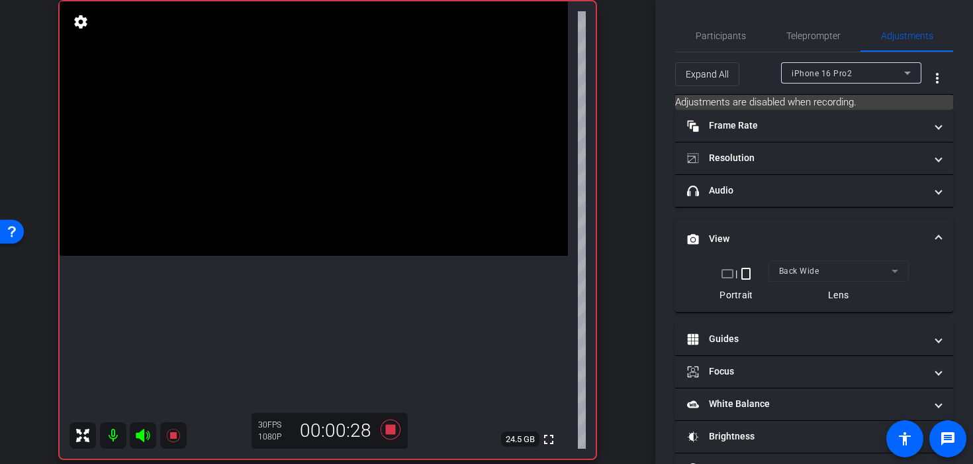
click at [326, 213] on video at bounding box center [314, 128] width 509 height 254
click at [395, 433] on icon at bounding box center [391, 429] width 20 height 20
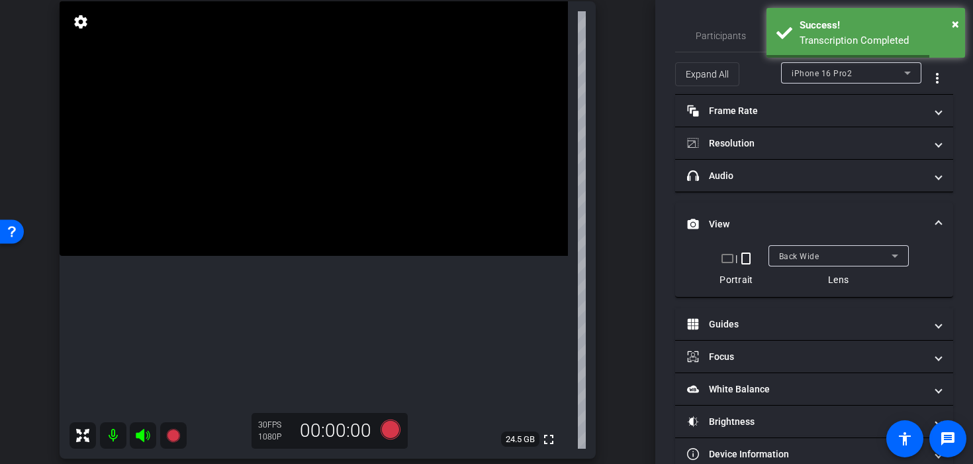
click at [351, 199] on video at bounding box center [314, 128] width 509 height 254
click at [371, 226] on video at bounding box center [314, 128] width 509 height 254
click at [375, 238] on div at bounding box center [371, 226] width 33 height 33
click at [399, 432] on icon at bounding box center [391, 429] width 32 height 24
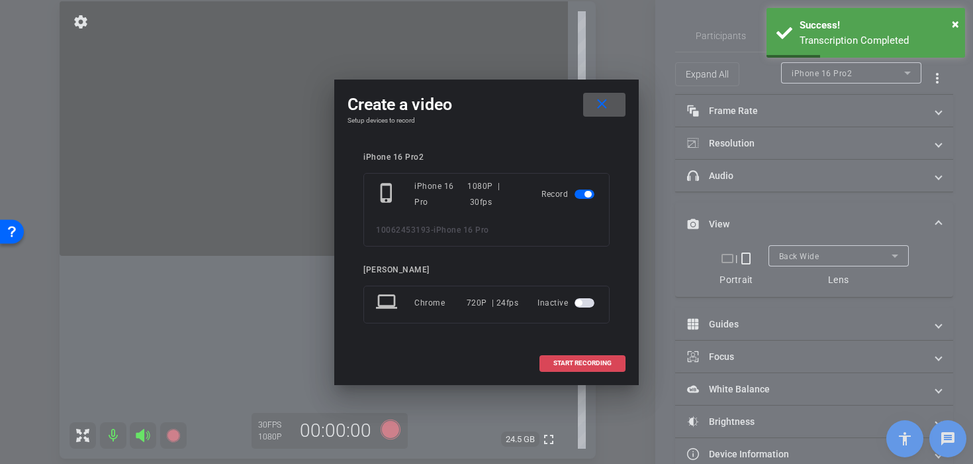
click at [563, 358] on span at bounding box center [582, 363] width 85 height 32
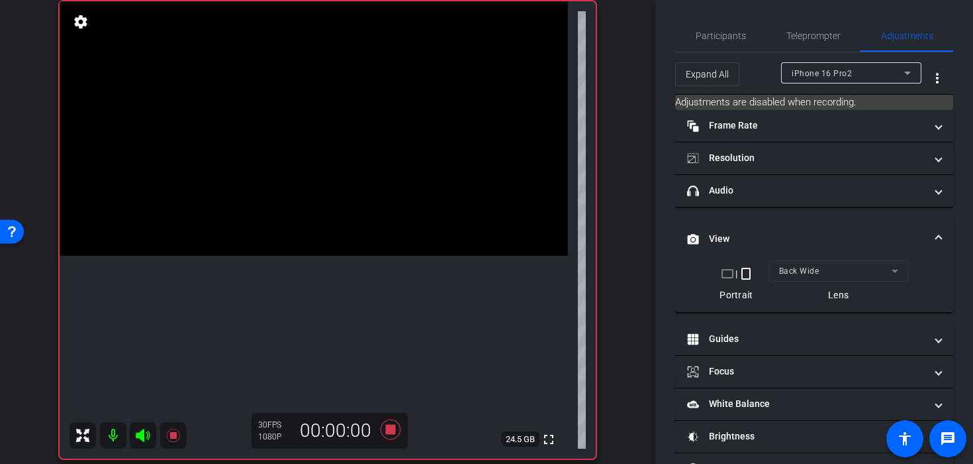
click at [329, 215] on video at bounding box center [314, 128] width 509 height 254
click at [337, 217] on div at bounding box center [329, 214] width 33 height 33
click at [330, 226] on video at bounding box center [314, 128] width 509 height 254
click at [393, 428] on icon at bounding box center [391, 429] width 20 height 20
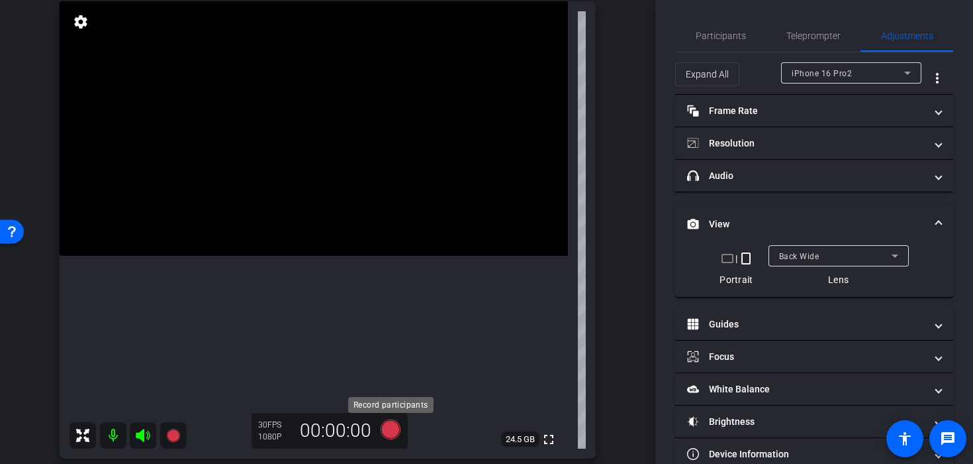
click at [395, 431] on icon at bounding box center [391, 429] width 20 height 20
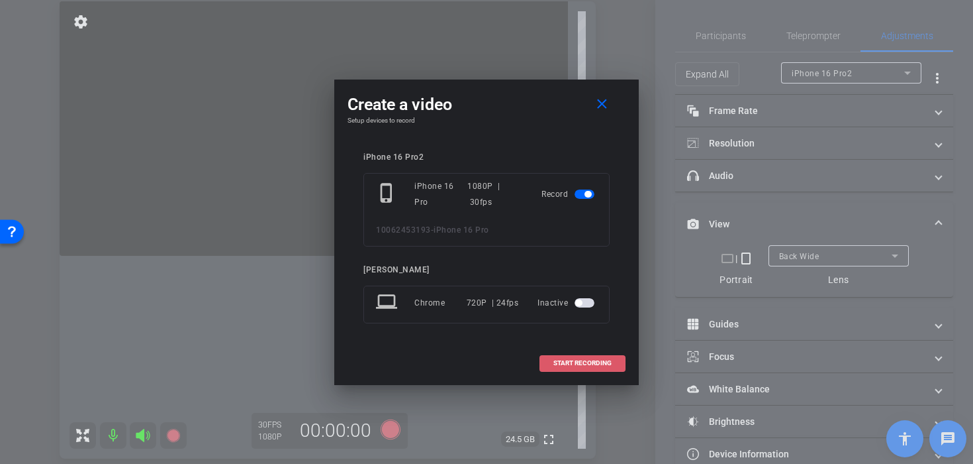
click at [571, 355] on span at bounding box center [582, 363] width 85 height 32
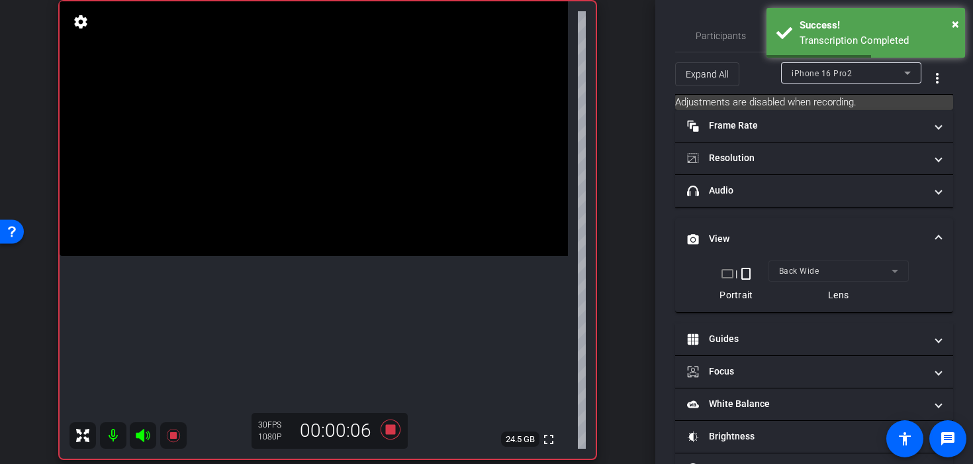
click at [369, 256] on video at bounding box center [314, 128] width 509 height 254
click at [352, 287] on div at bounding box center [368, 293] width 33 height 33
click at [352, 210] on video at bounding box center [314, 128] width 509 height 254
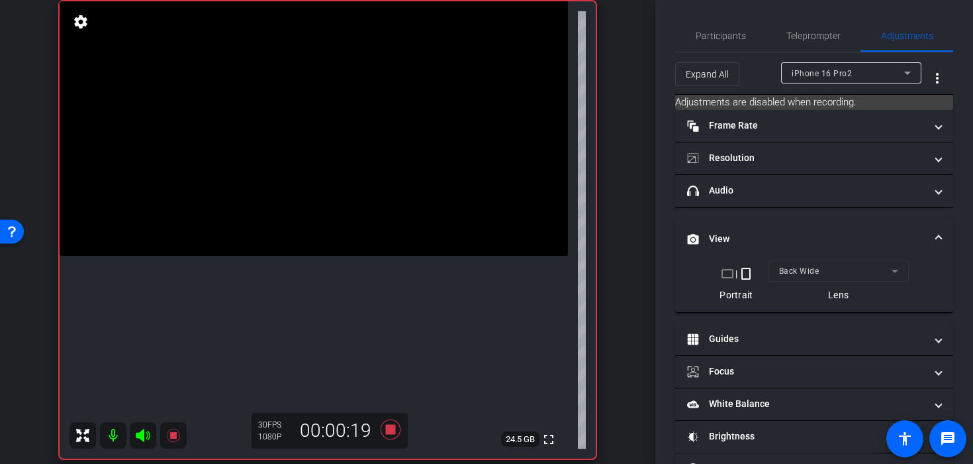
click at [352, 210] on video at bounding box center [314, 128] width 509 height 254
click at [393, 436] on icon at bounding box center [391, 429] width 32 height 24
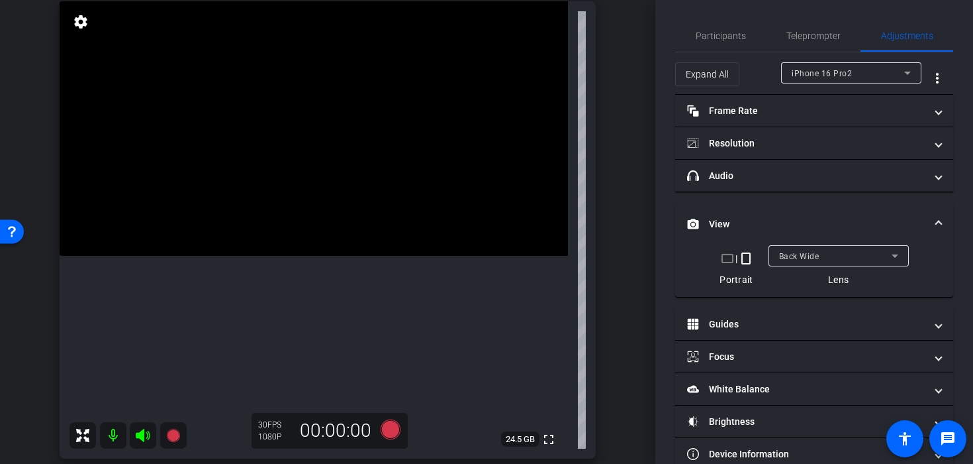
click at [364, 219] on video at bounding box center [314, 128] width 509 height 254
click at [344, 217] on video at bounding box center [314, 128] width 509 height 254
click at [336, 242] on video at bounding box center [314, 128] width 509 height 254
click at [383, 427] on icon at bounding box center [391, 429] width 20 height 20
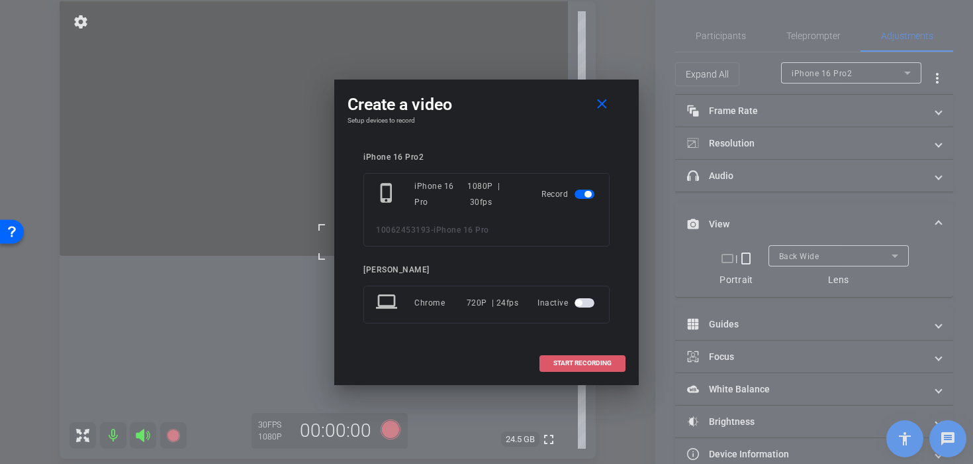
click at [550, 368] on span at bounding box center [582, 363] width 85 height 32
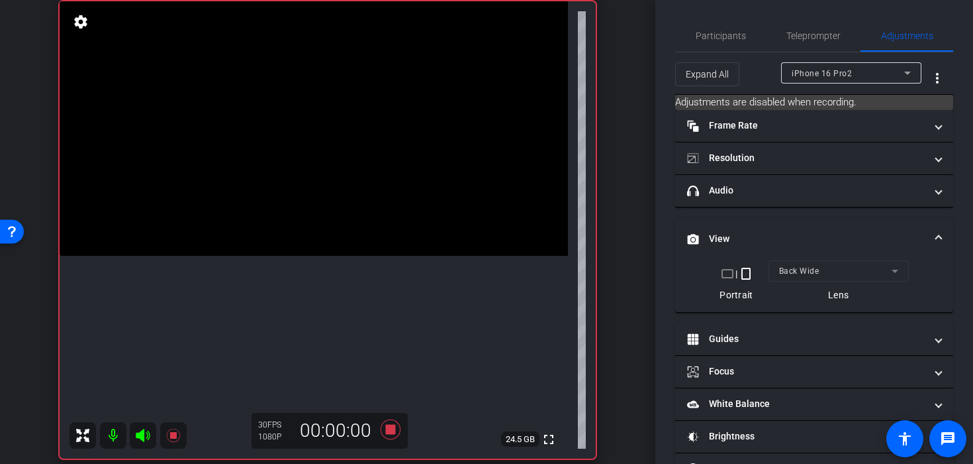
click at [317, 226] on video at bounding box center [314, 128] width 509 height 254
click at [336, 232] on video at bounding box center [314, 128] width 509 height 254
click at [309, 246] on video at bounding box center [314, 128] width 509 height 254
click at [395, 211] on video at bounding box center [314, 128] width 509 height 254
click at [393, 211] on div at bounding box center [394, 210] width 33 height 33
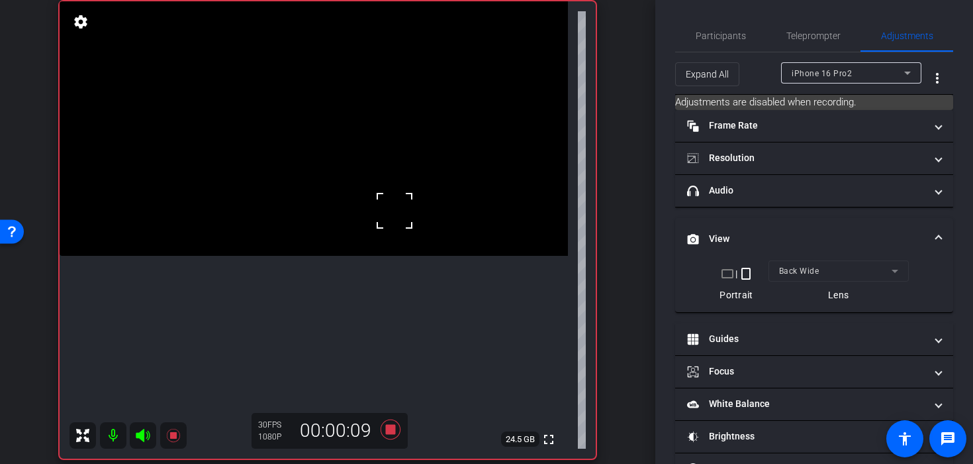
click at [376, 228] on video at bounding box center [314, 128] width 509 height 254
click at [333, 248] on video at bounding box center [314, 128] width 509 height 254
click at [333, 248] on div at bounding box center [333, 248] width 33 height 33
click at [388, 432] on icon at bounding box center [391, 429] width 20 height 20
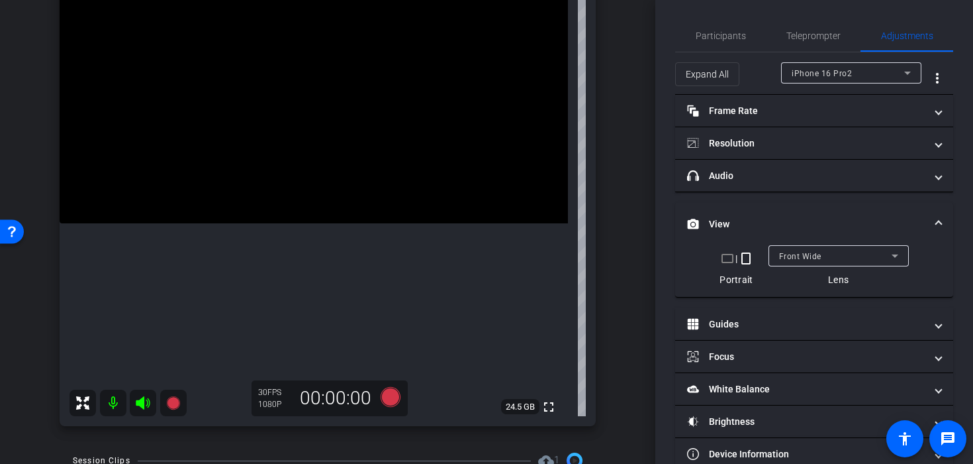
scroll to position [105, 0]
